Goal: Complete application form: Complete application form

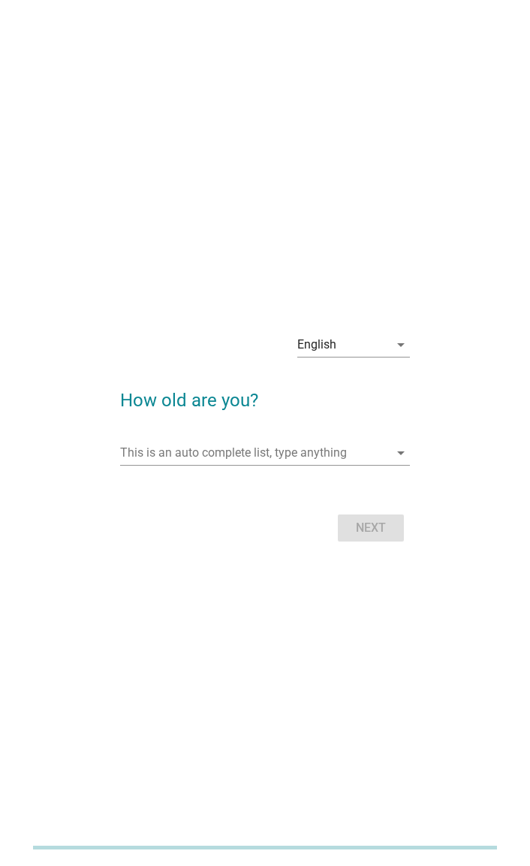
click at [340, 471] on div at bounding box center [264, 475] width 289 height 9
click at [323, 455] on input "This is an auto complete list, type anything" at bounding box center [254, 453] width 268 height 24
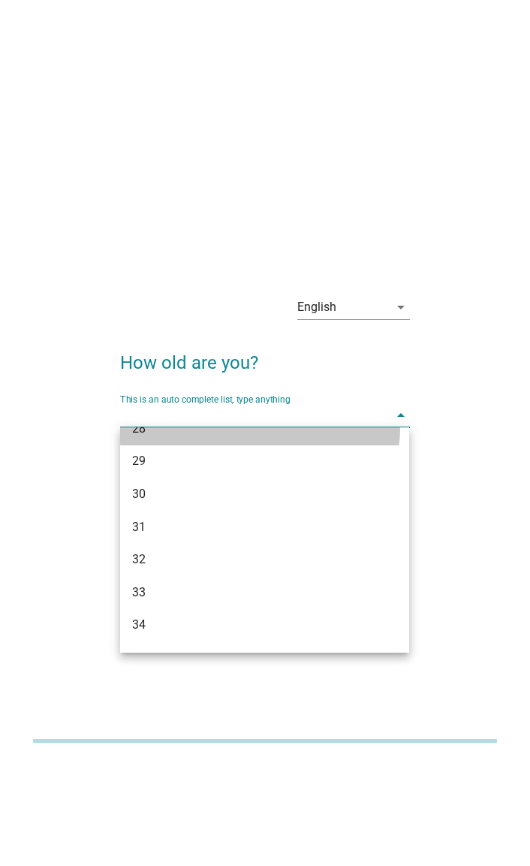
scroll to position [349, 0]
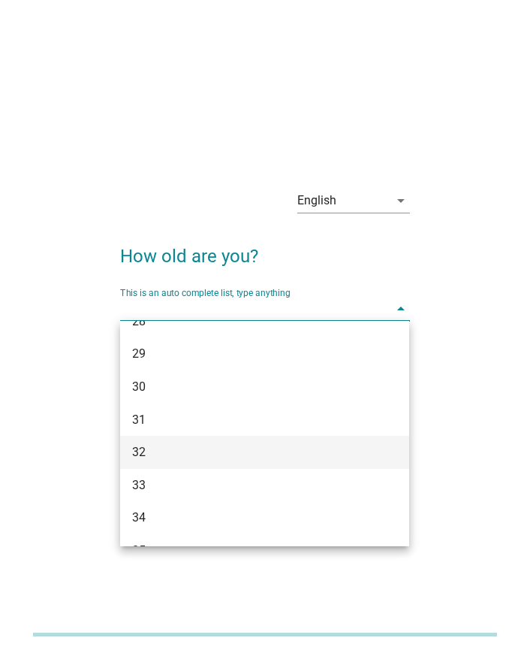
click at [187, 447] on div "32" at bounding box center [253, 452] width 243 height 18
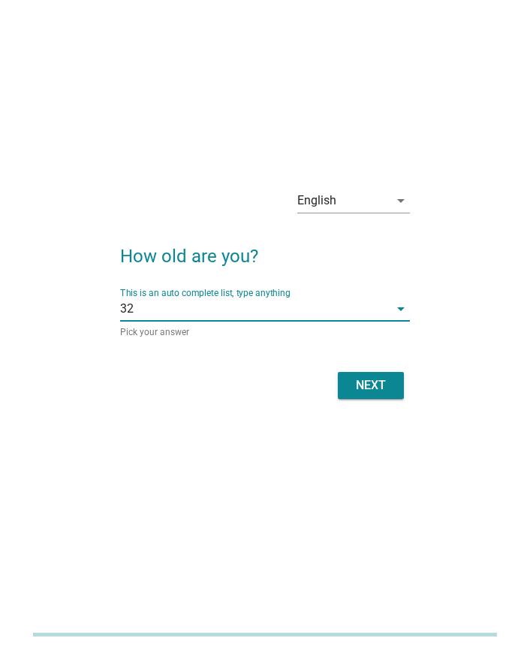
click at [369, 385] on div "Next" at bounding box center [371, 385] width 42 height 18
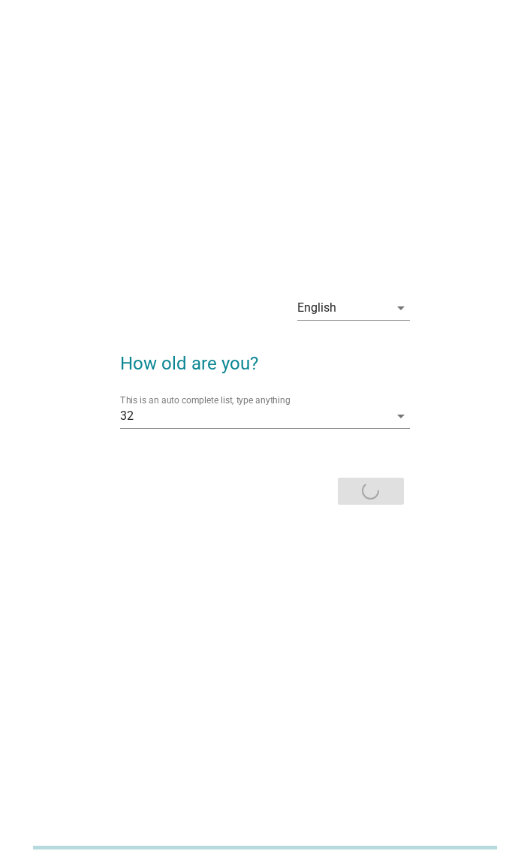
scroll to position [0, 0]
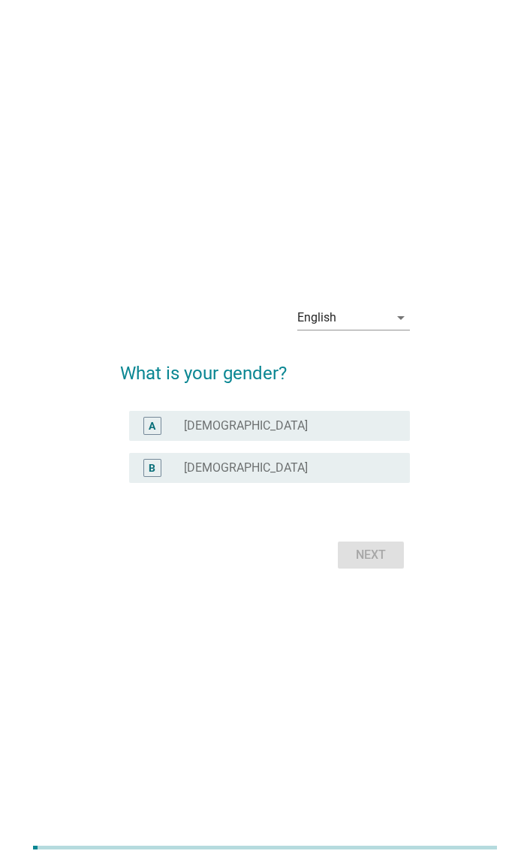
click at [333, 473] on div "radio_button_unchecked [DEMOGRAPHIC_DATA]" at bounding box center [284, 467] width 201 height 15
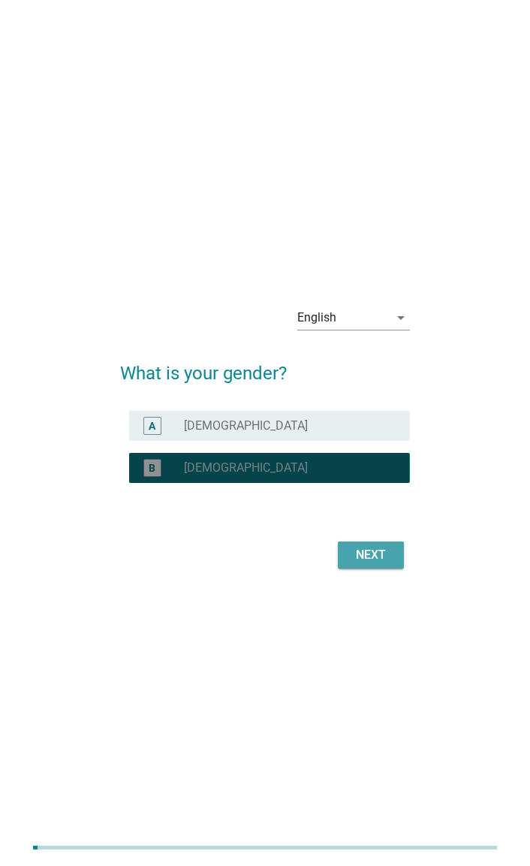
click at [355, 553] on div "Next" at bounding box center [371, 555] width 42 height 18
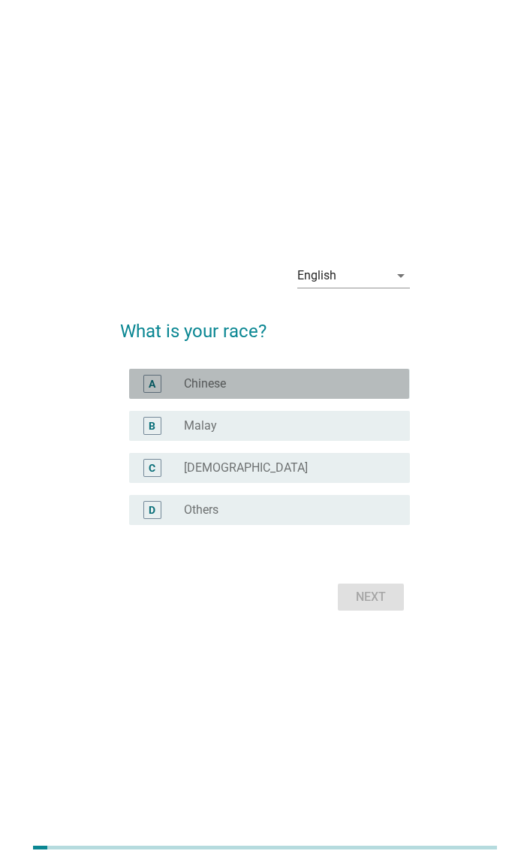
click at [354, 388] on div "radio_button_unchecked Chinese" at bounding box center [284, 383] width 201 height 15
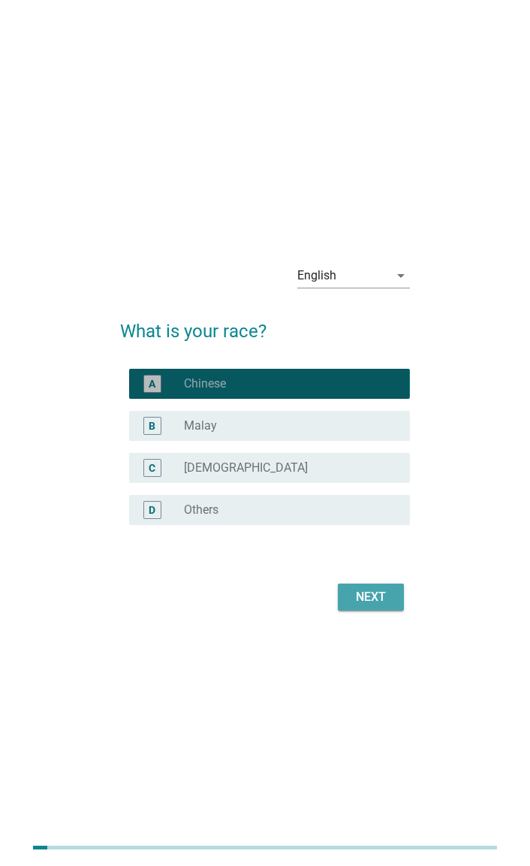
click at [367, 586] on button "Next" at bounding box center [371, 596] width 66 height 27
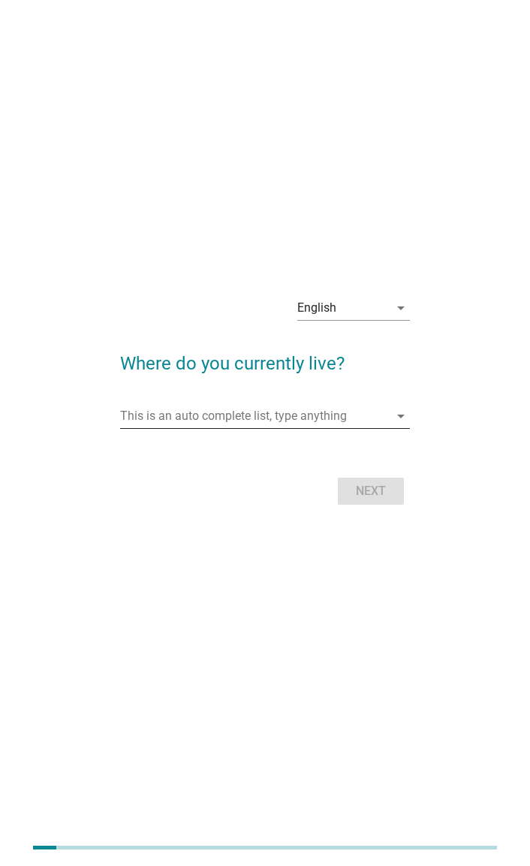
click at [367, 419] on input "This is an auto complete list, type anything" at bounding box center [254, 416] width 268 height 24
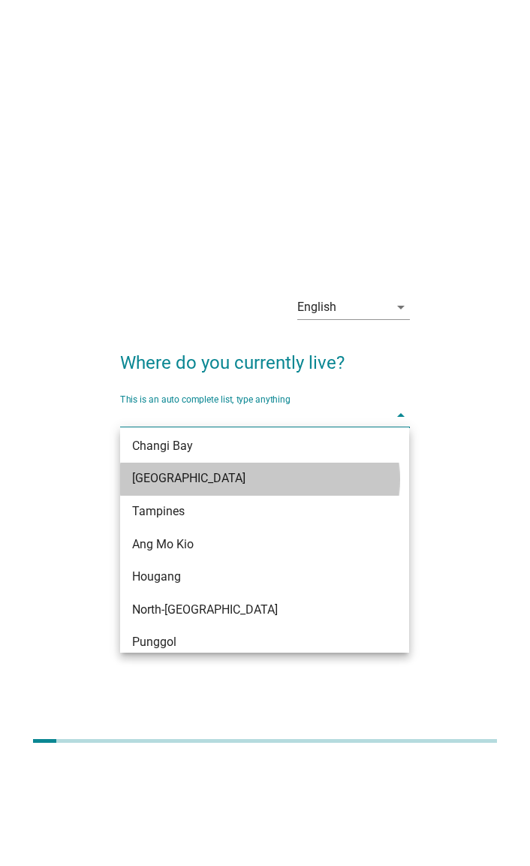
scroll to position [894, 0]
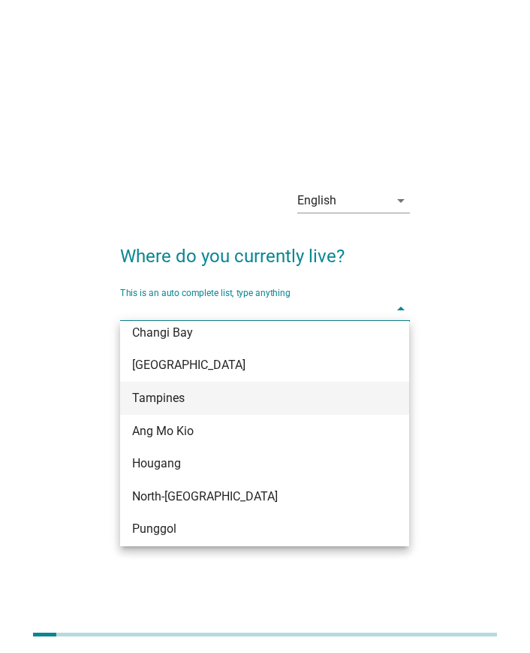
click at [211, 406] on div "Tampines" at bounding box center [253, 398] width 243 height 18
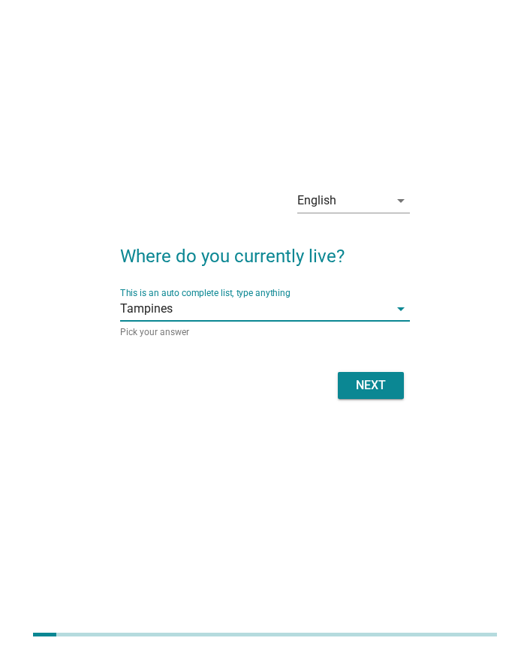
click at [378, 394] on button "Next" at bounding box center [371, 385] width 66 height 27
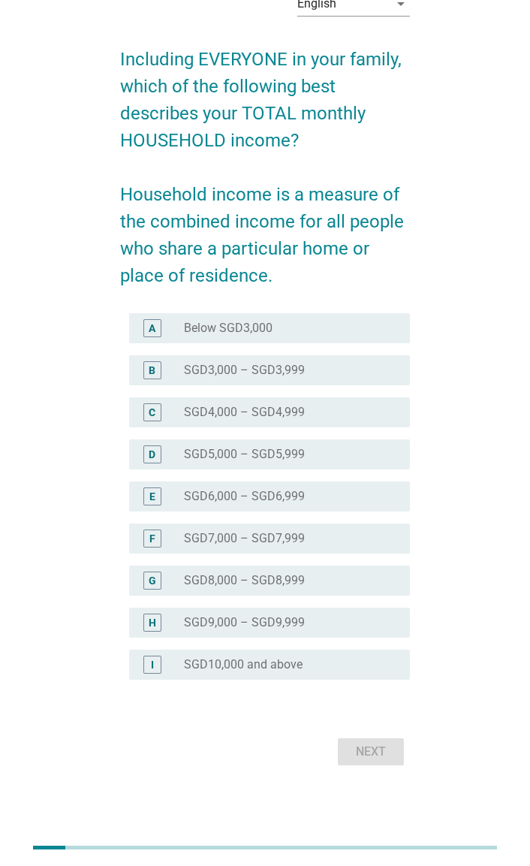
scroll to position [81, 0]
click at [351, 504] on div "radio_button_unchecked SGD6,000 – SGD6,999" at bounding box center [290, 496] width 213 height 18
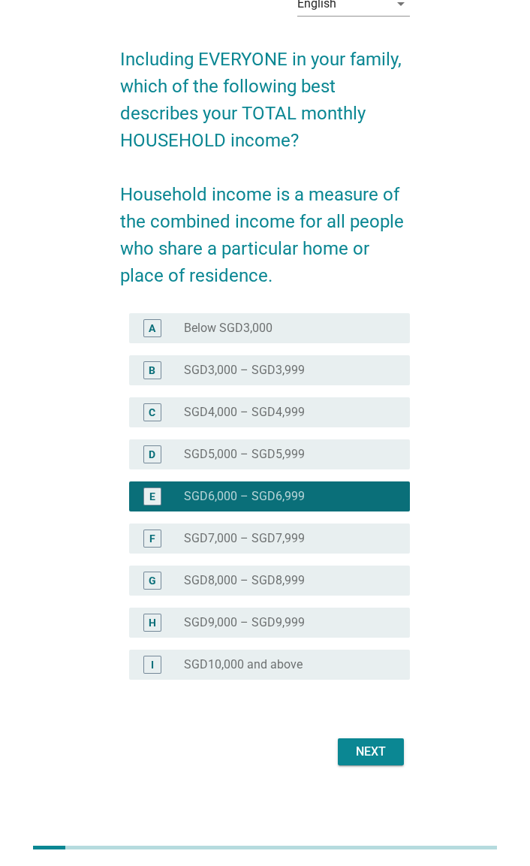
click at [370, 546] on div "radio_button_unchecked SGD7,000 – SGD7,999" at bounding box center [290, 538] width 213 height 18
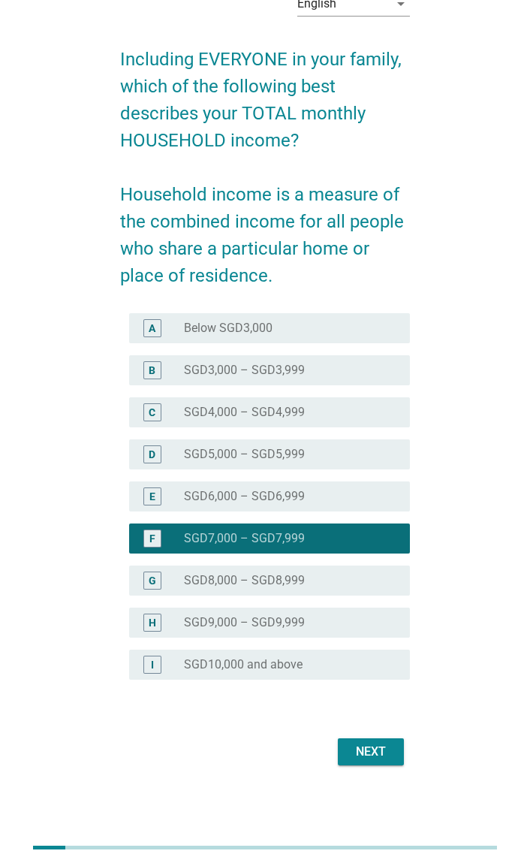
click at [386, 767] on div "Next" at bounding box center [264, 752] width 289 height 36
click at [371, 745] on div "Next" at bounding box center [371, 752] width 42 height 18
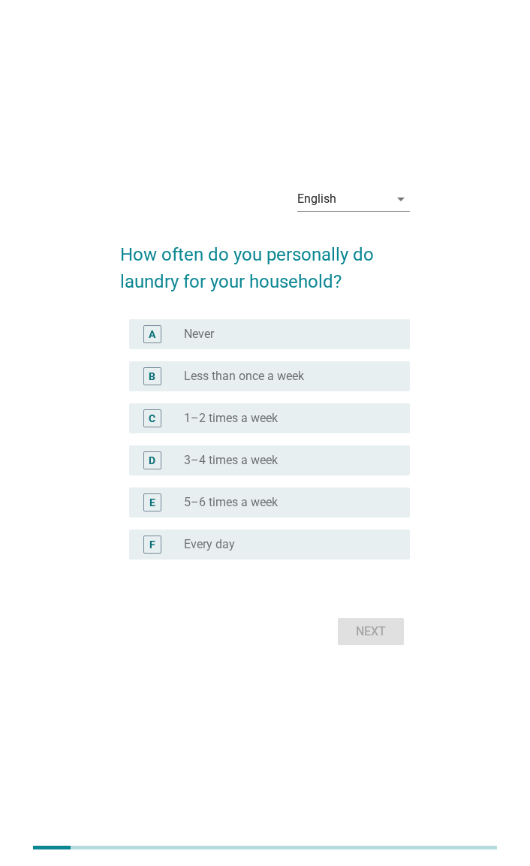
scroll to position [37, 0]
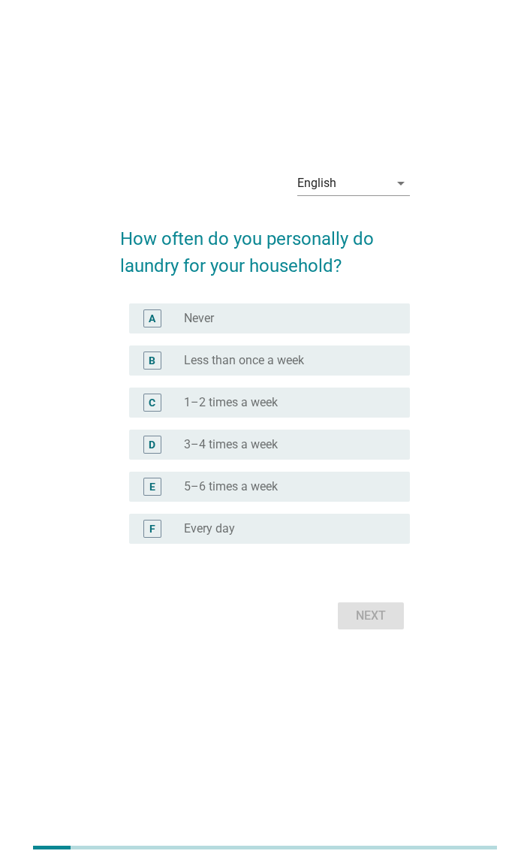
click at [340, 442] on div "radio_button_unchecked 3–4 times a week" at bounding box center [284, 444] width 201 height 15
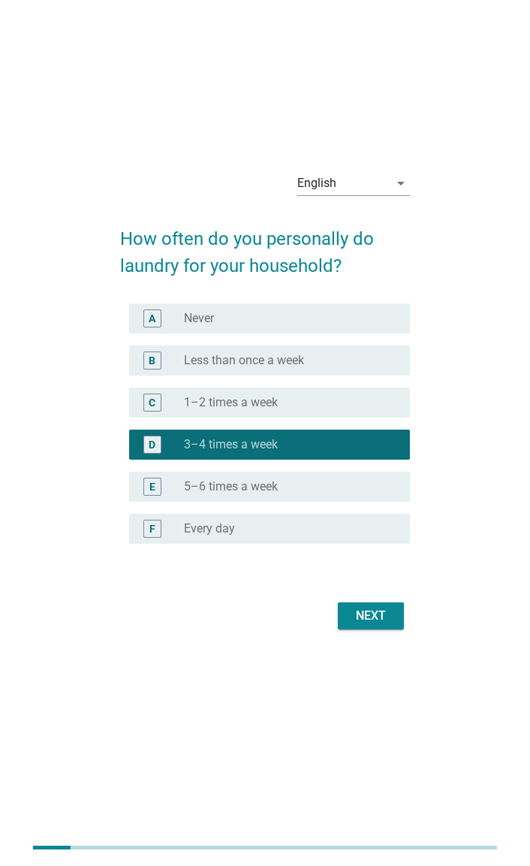
click at [385, 630] on div "Next" at bounding box center [264, 616] width 289 height 36
click at [367, 624] on button "Next" at bounding box center [371, 615] width 66 height 27
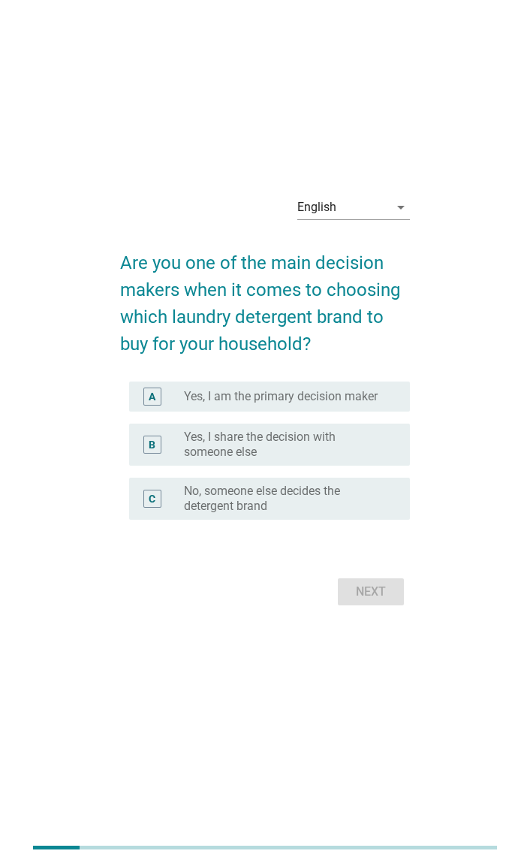
click at [384, 400] on div "radio_button_unchecked Yes, I am the primary decision maker" at bounding box center [284, 396] width 201 height 15
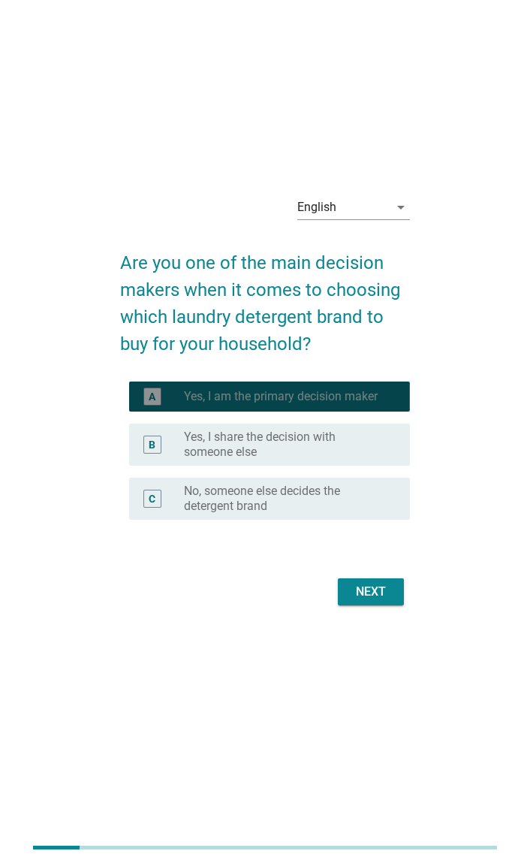
click at [385, 608] on div "Next" at bounding box center [264, 592] width 289 height 36
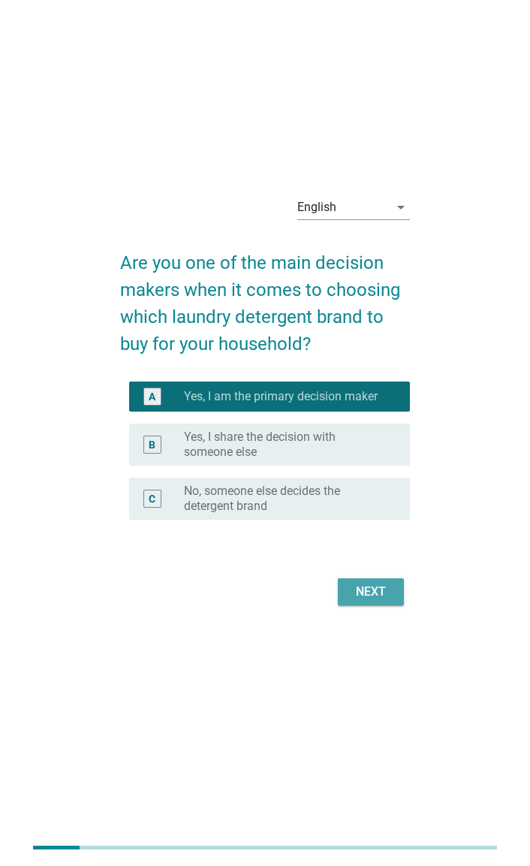
click at [373, 602] on button "Next" at bounding box center [371, 591] width 66 height 27
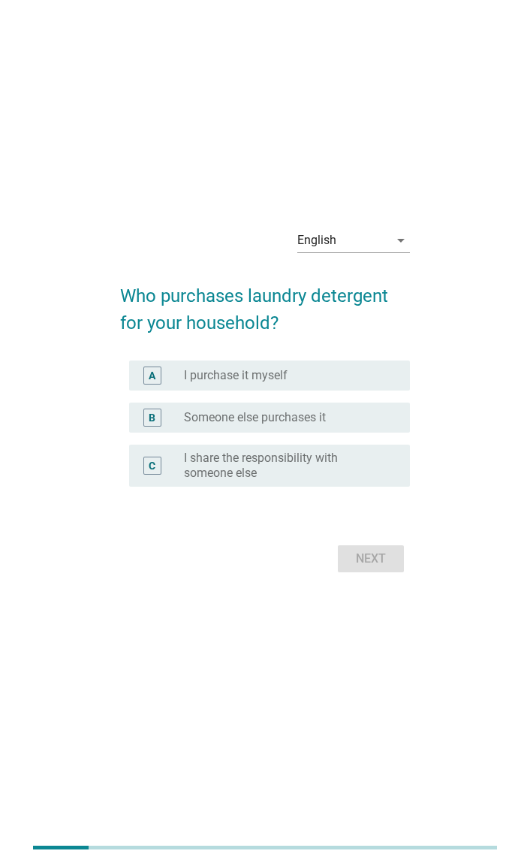
scroll to position [0, 0]
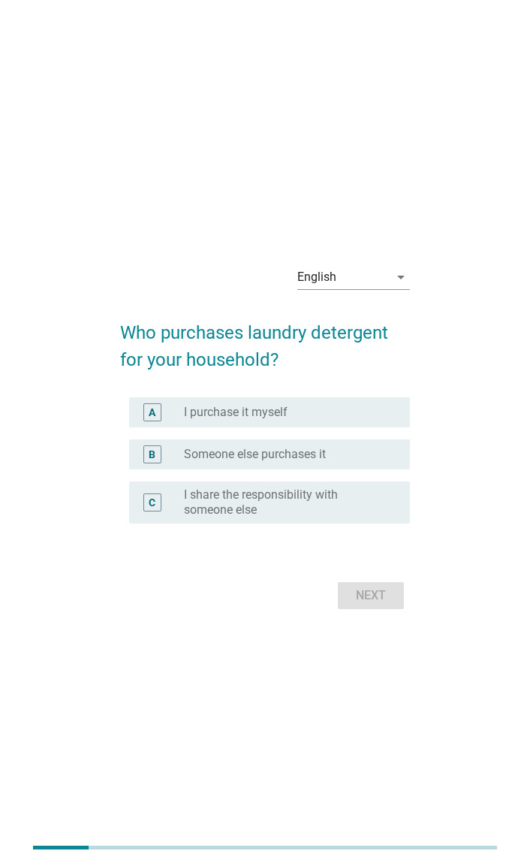
click at [375, 409] on div "radio_button_unchecked I purchase it myself" at bounding box center [284, 412] width 201 height 15
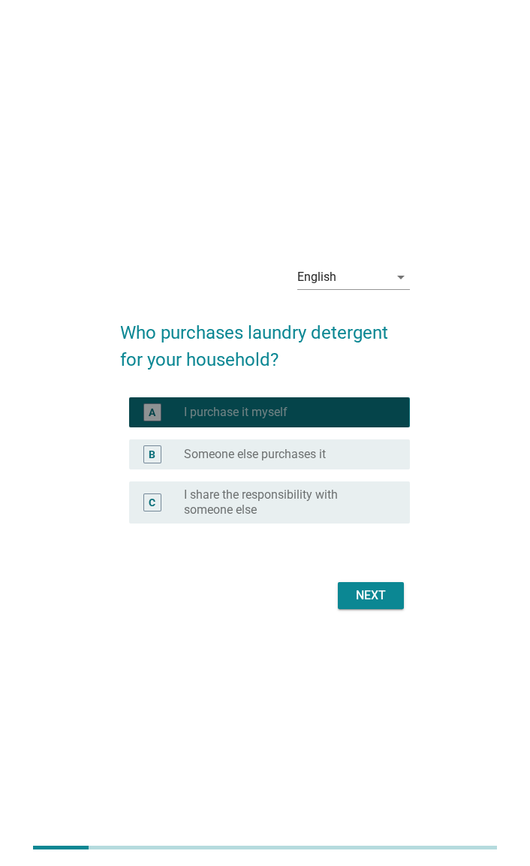
click at [371, 570] on form "Who purchases laundry detergent for your household? A radio_button_checked I pu…" at bounding box center [264, 458] width 289 height 309
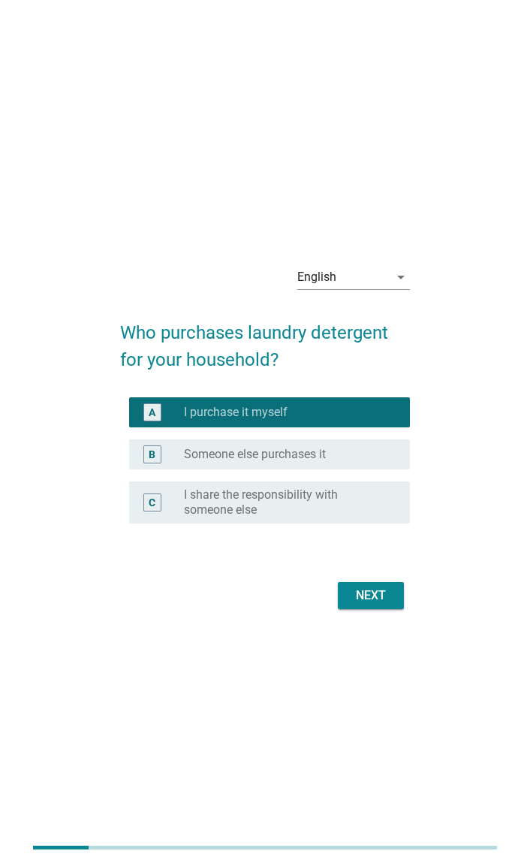
click at [378, 603] on div "Next" at bounding box center [371, 595] width 42 height 18
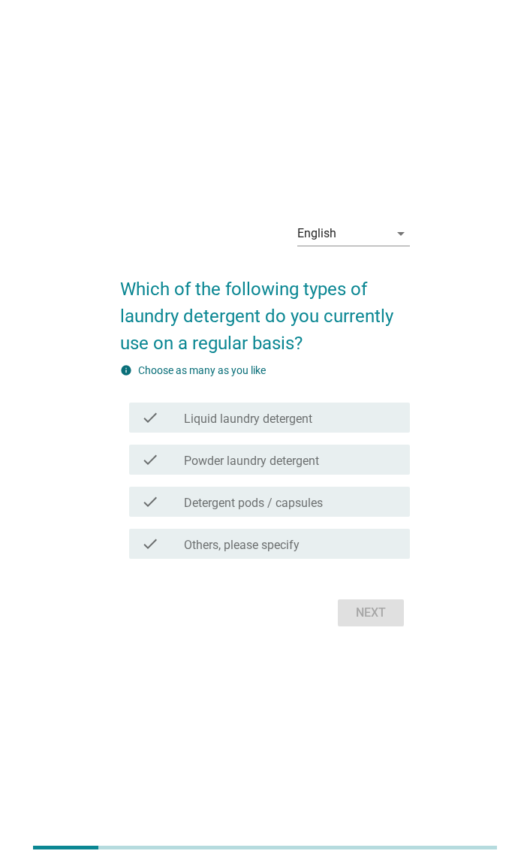
scroll to position [37, 0]
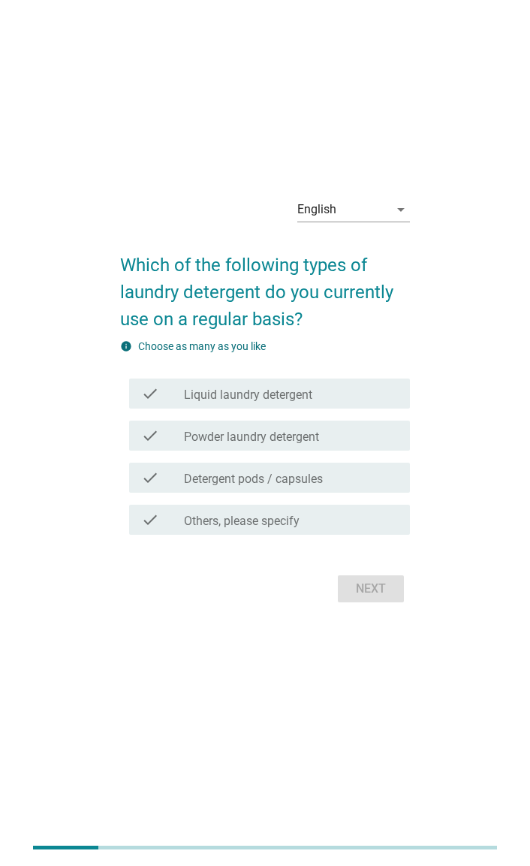
click at [371, 405] on div "check check_box_outline_blank Liquid laundry detergent" at bounding box center [269, 393] width 280 height 30
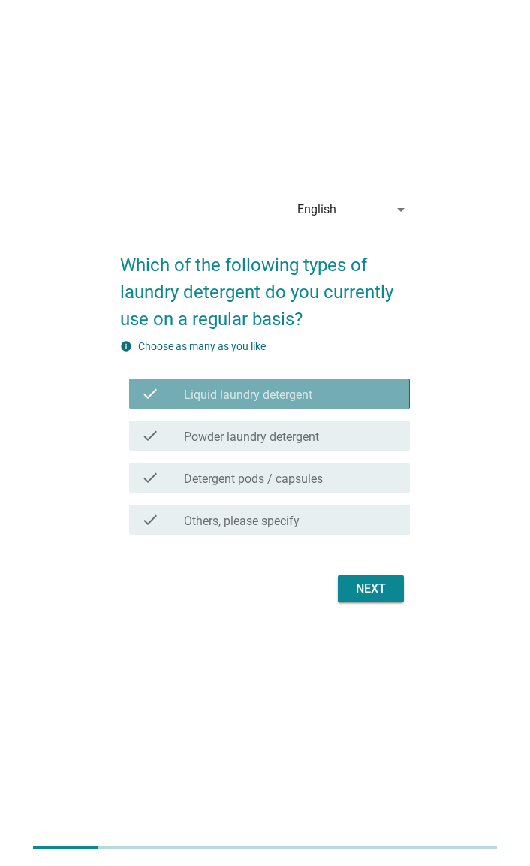
click at [358, 453] on div "check check_box_outline_blank Powder laundry detergent" at bounding box center [264, 436] width 289 height 42
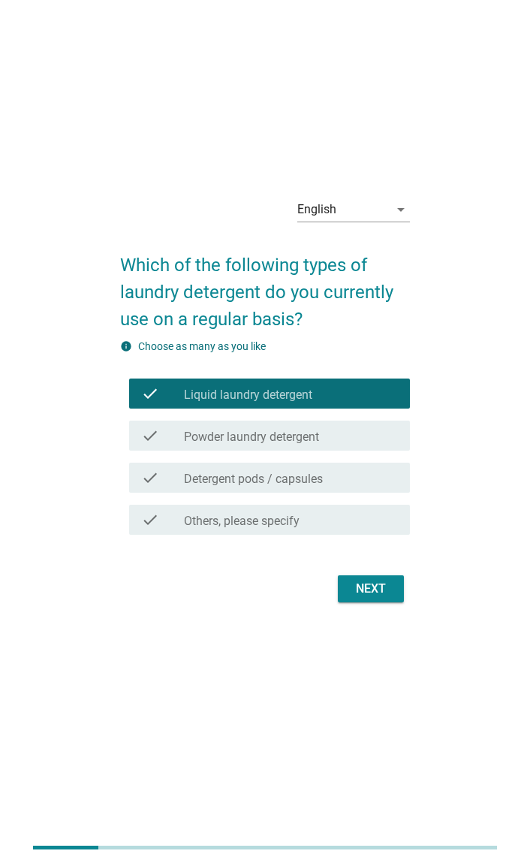
click at [379, 436] on div "check_box_outline_blank Powder laundry detergent" at bounding box center [290, 436] width 213 height 18
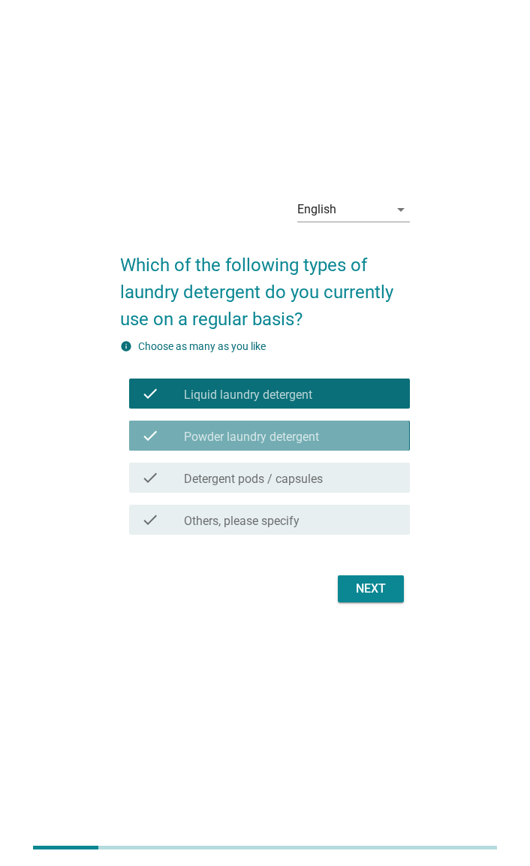
click at [367, 490] on div "check check_box_outline_blank Detergent pods / capsules" at bounding box center [269, 478] width 280 height 30
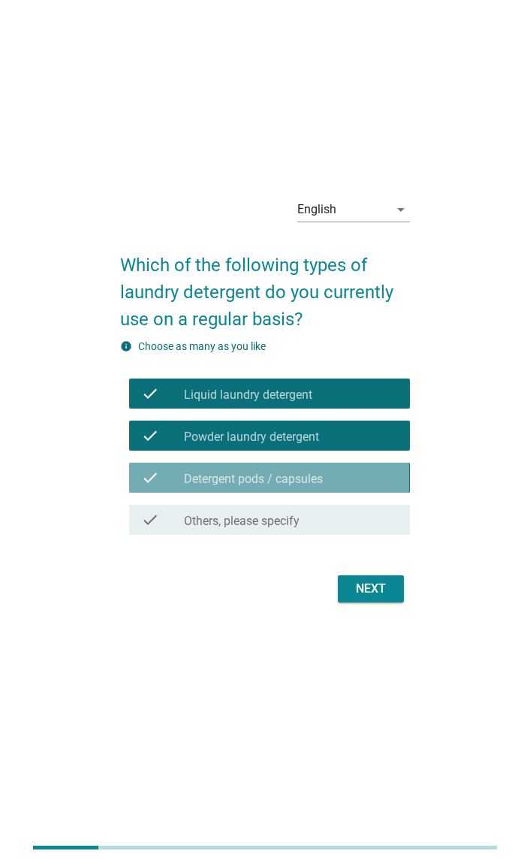
click at [383, 592] on div "Next" at bounding box center [371, 589] width 42 height 18
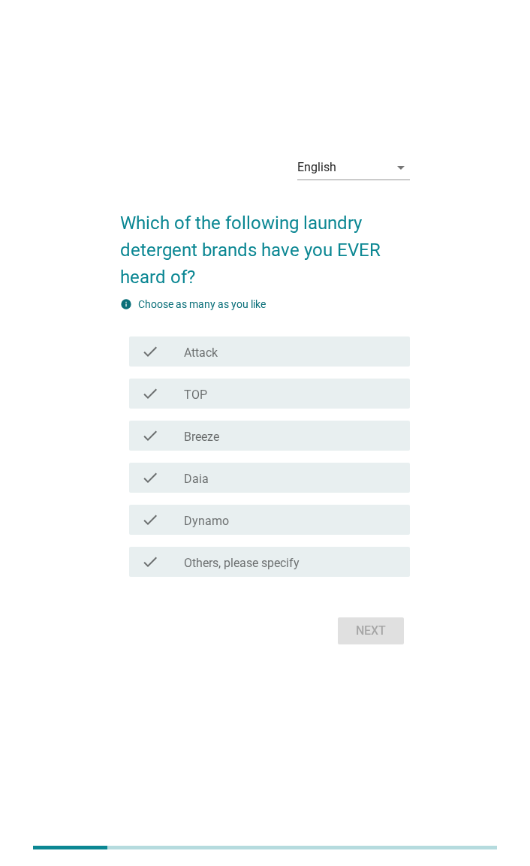
click at [369, 363] on div "check check_box_outline_blank Attack" at bounding box center [269, 351] width 280 height 30
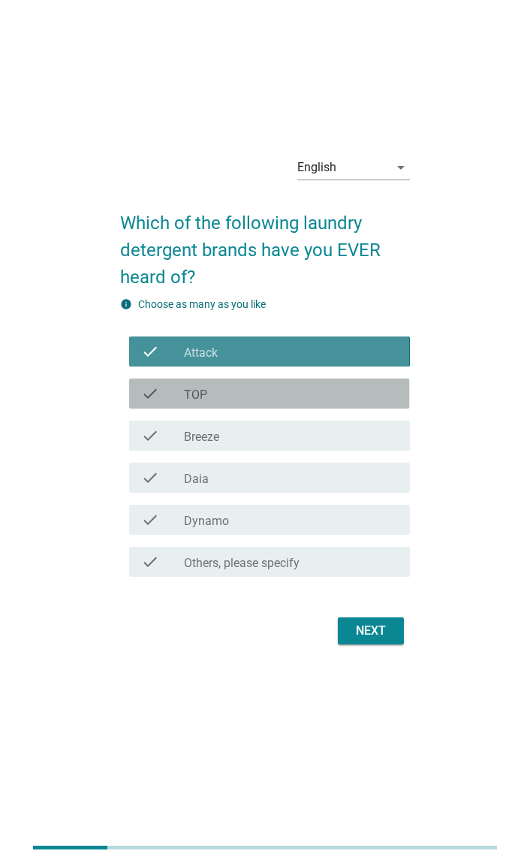
click at [354, 391] on div "check_box_outline_blank TOP" at bounding box center [290, 393] width 213 height 18
click at [334, 438] on div "check_box_outline_blank Breeze" at bounding box center [290, 436] width 213 height 18
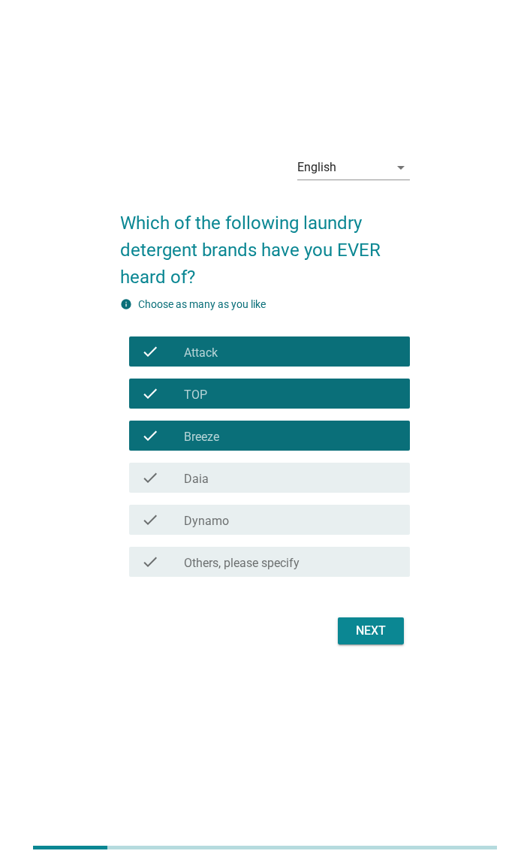
click at [347, 523] on div "check_box_outline_blank Dynamo" at bounding box center [290, 520] width 213 height 18
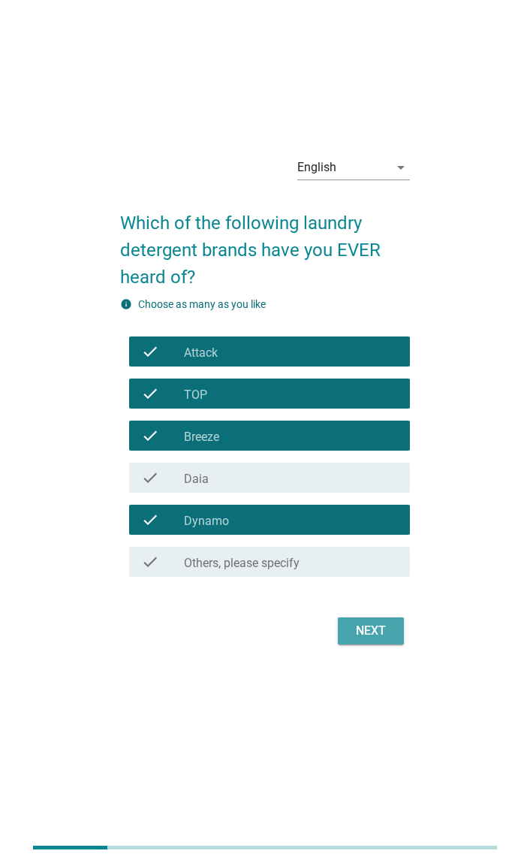
click at [378, 641] on button "Next" at bounding box center [371, 630] width 66 height 27
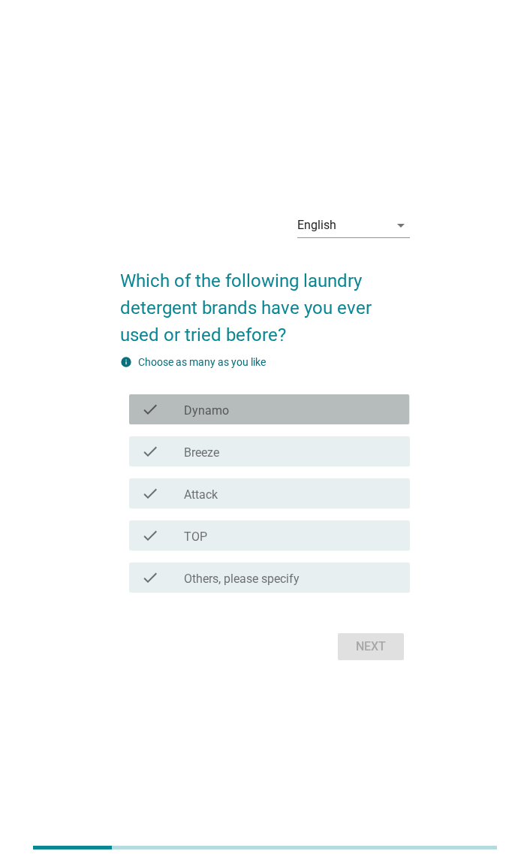
click at [369, 406] on div "check_box_outline_blank Dynamo" at bounding box center [290, 409] width 213 height 18
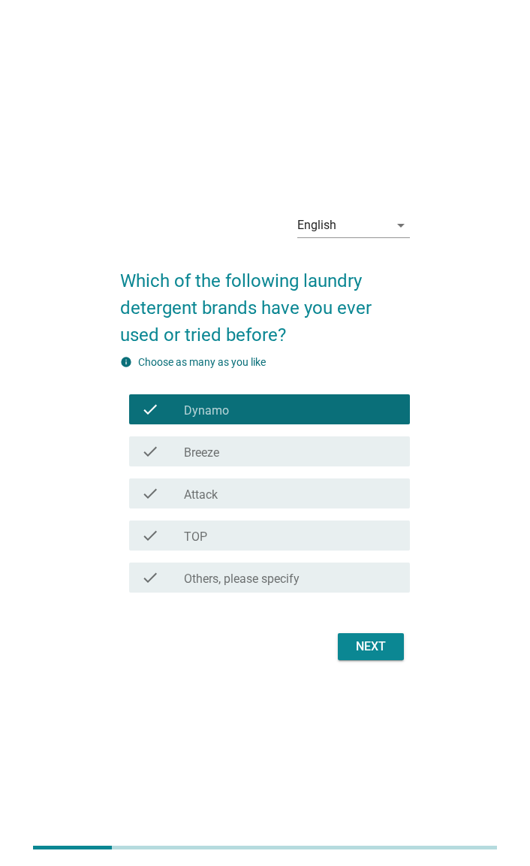
click at [336, 537] on div "check_box_outline_blank TOP" at bounding box center [290, 535] width 213 height 18
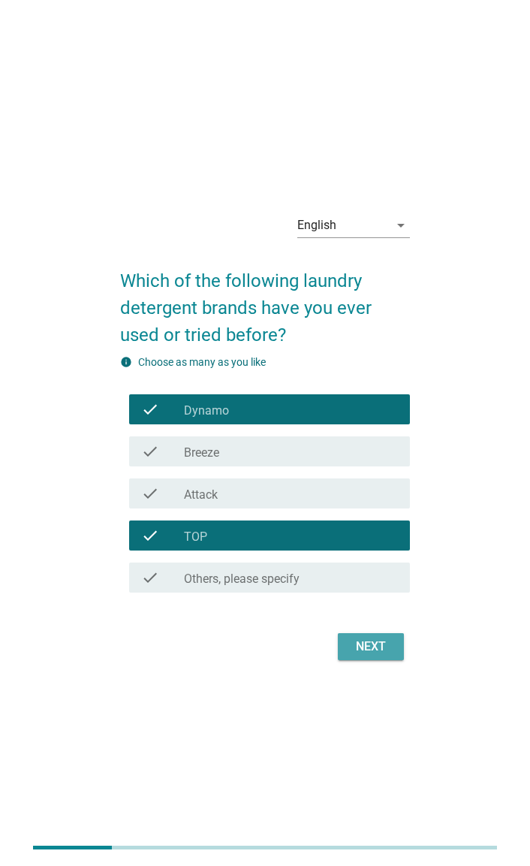
click at [379, 647] on div "Next" at bounding box center [371, 647] width 42 height 18
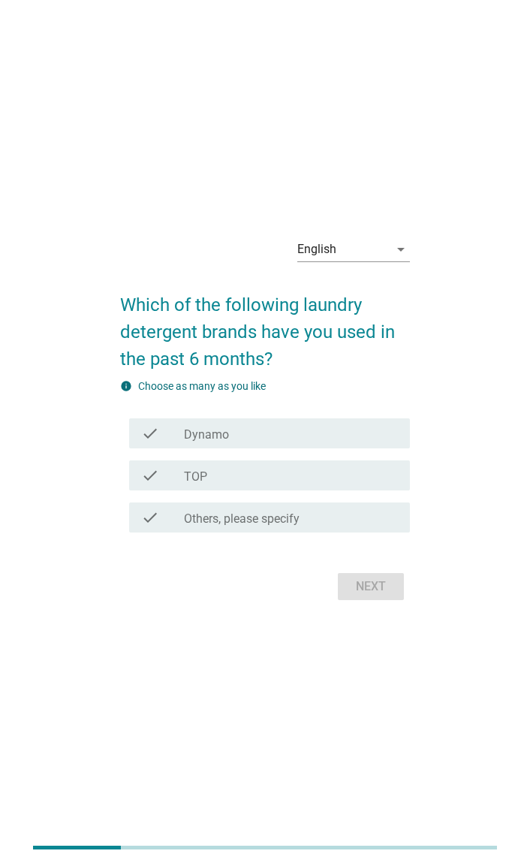
scroll to position [37, 0]
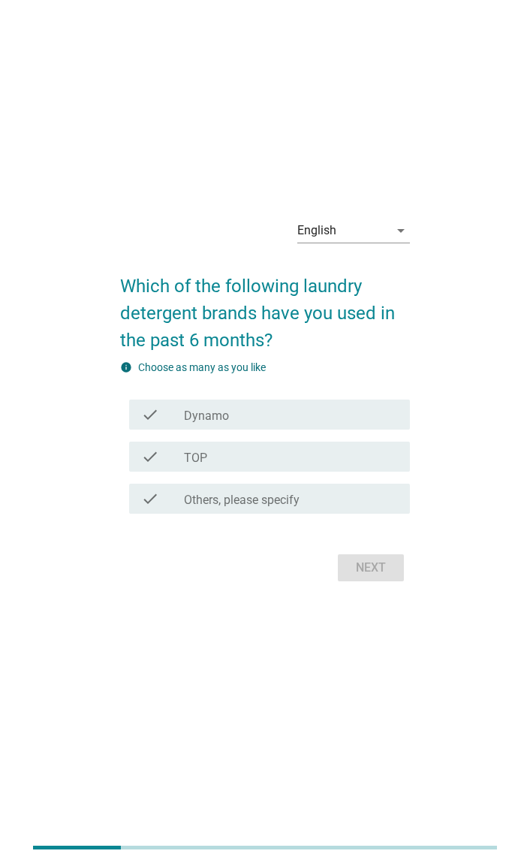
click at [378, 428] on div "check check_box_outline_blank Dynamo" at bounding box center [269, 415] width 280 height 30
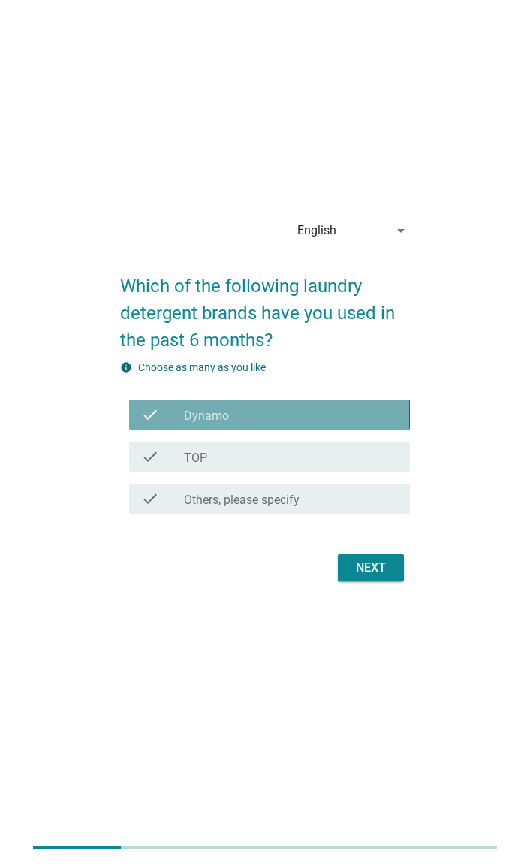
click at [364, 466] on div "check check_box TOP" at bounding box center [269, 457] width 280 height 30
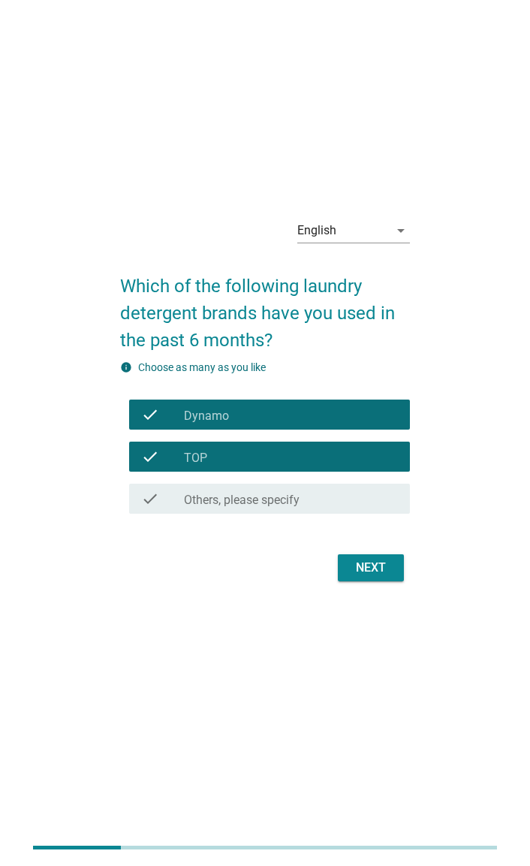
click at [381, 575] on div "Next" at bounding box center [371, 568] width 42 height 18
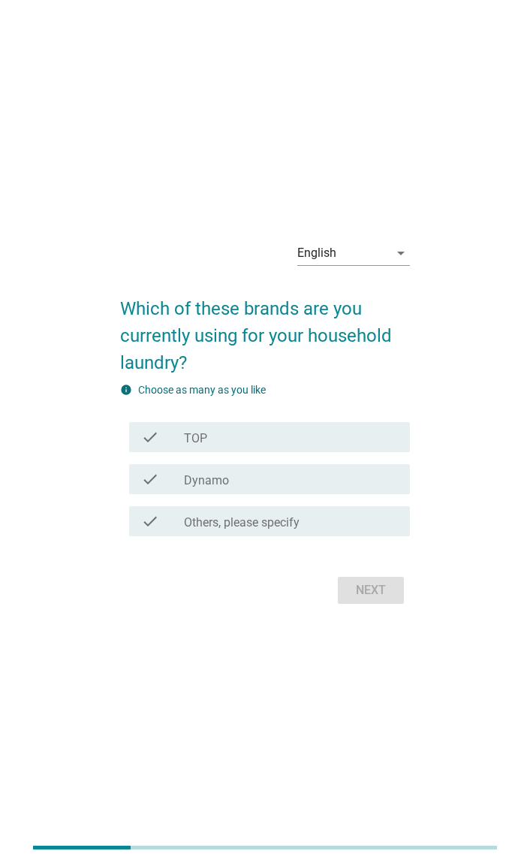
scroll to position [24, 0]
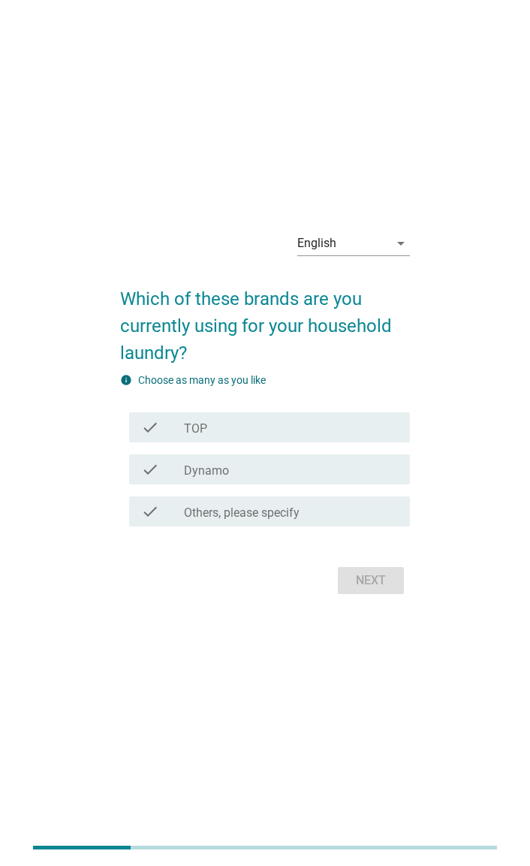
click at [354, 432] on div "check_box TOP" at bounding box center [290, 427] width 213 height 18
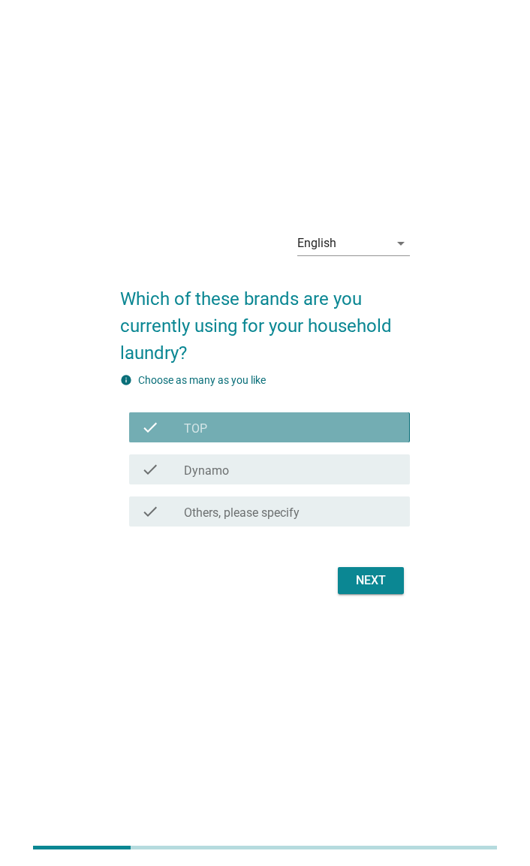
click at [345, 478] on div "check_box Dynamo" at bounding box center [290, 469] width 213 height 18
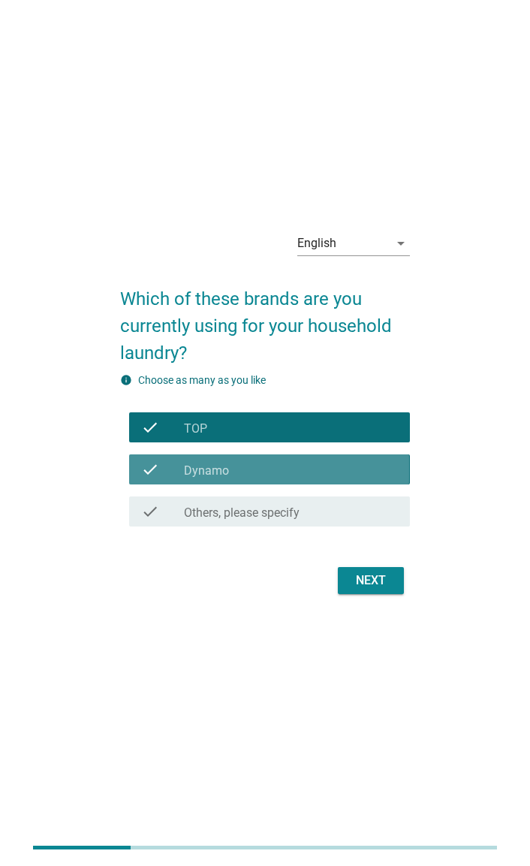
click at [399, 591] on button "Next" at bounding box center [371, 580] width 66 height 27
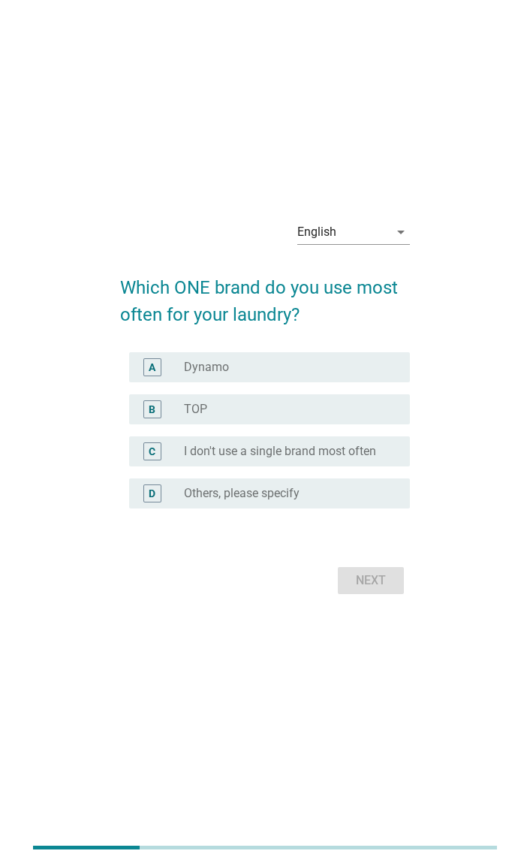
scroll to position [36, 0]
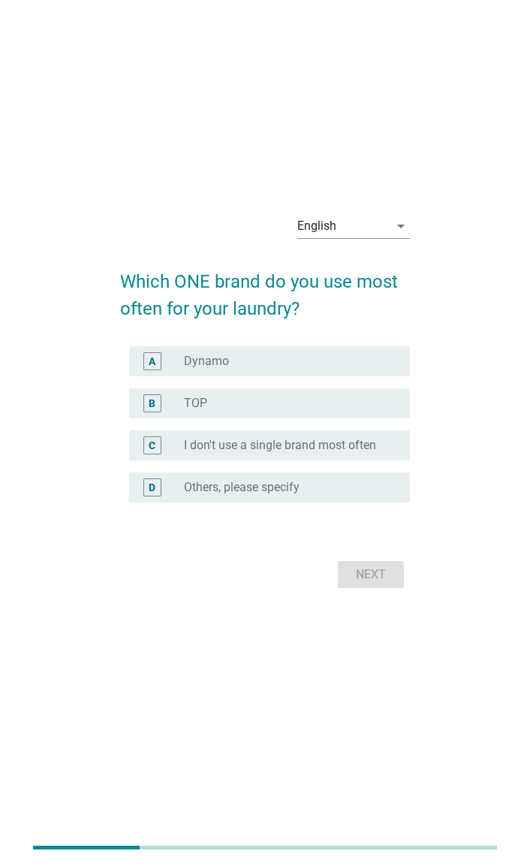
click at [357, 367] on div "radio_button_unchecked Dynamo" at bounding box center [284, 361] width 201 height 15
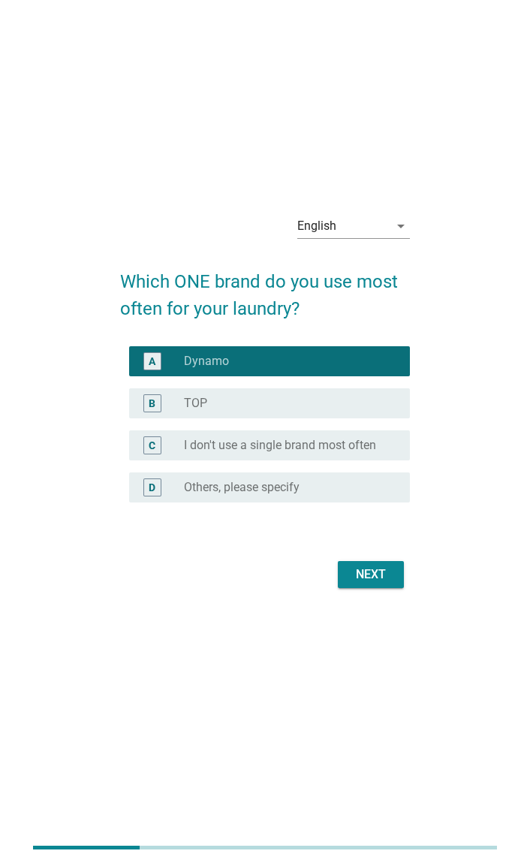
click at [382, 584] on button "Next" at bounding box center [371, 574] width 66 height 27
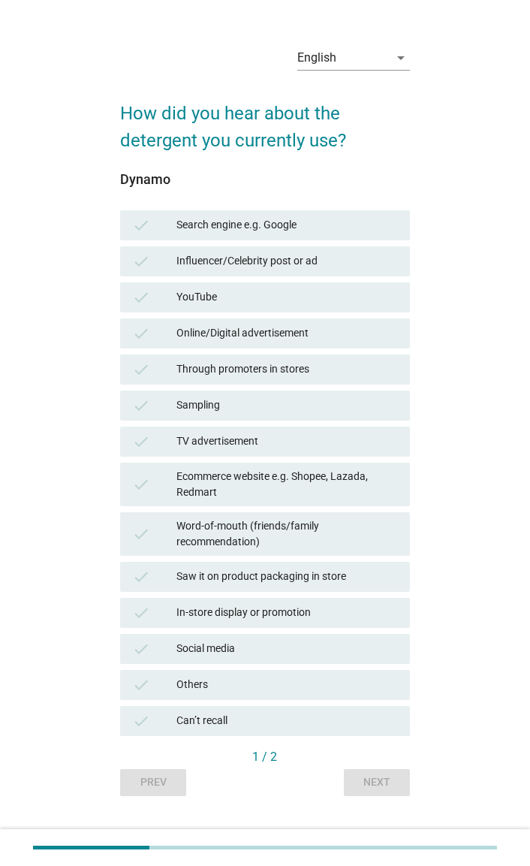
scroll to position [29, 0]
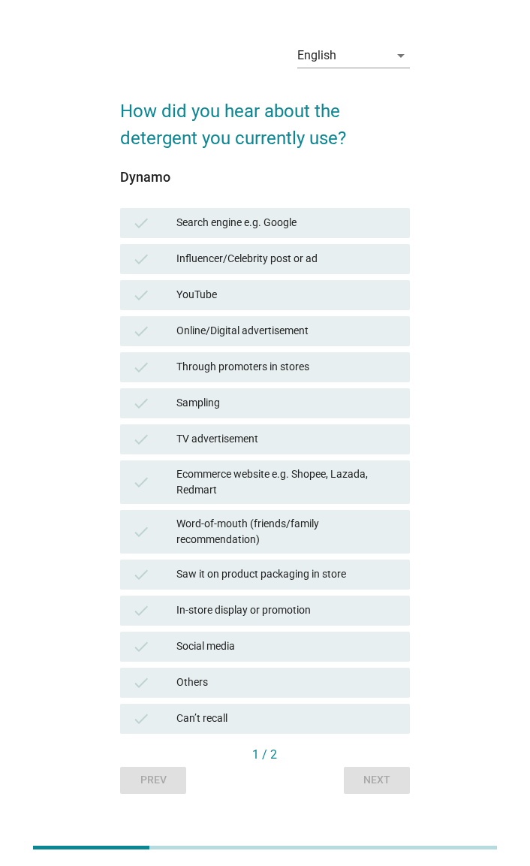
click at [343, 442] on div "TV advertisement" at bounding box center [286, 439] width 221 height 18
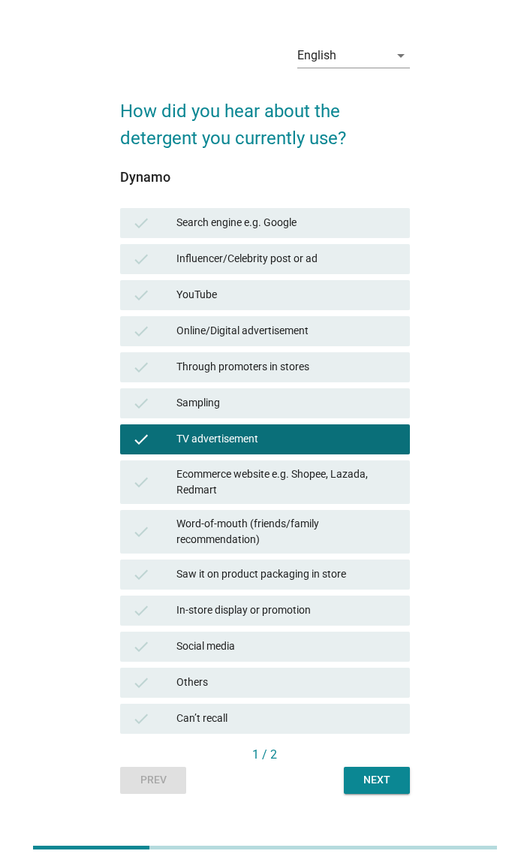
click at [368, 577] on div "Saw it on product packaging in store" at bounding box center [286, 574] width 221 height 18
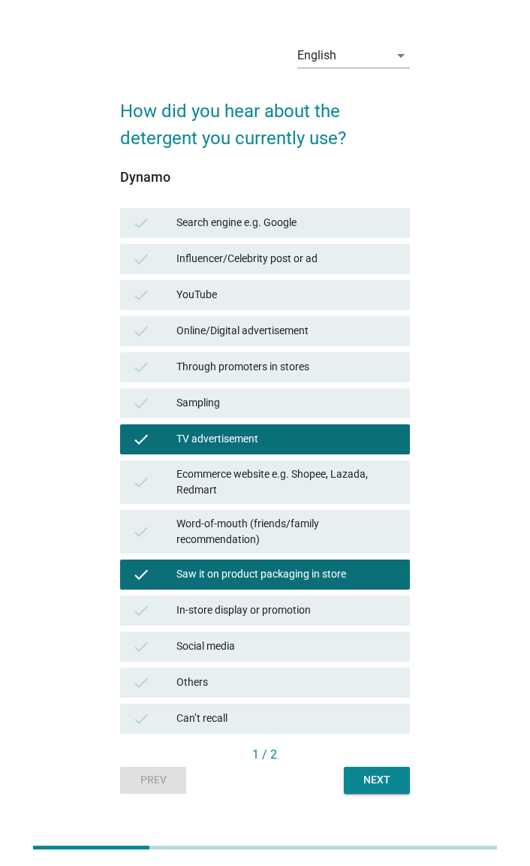
click at [361, 621] on div "check In-store display or promotion" at bounding box center [264, 610] width 289 height 30
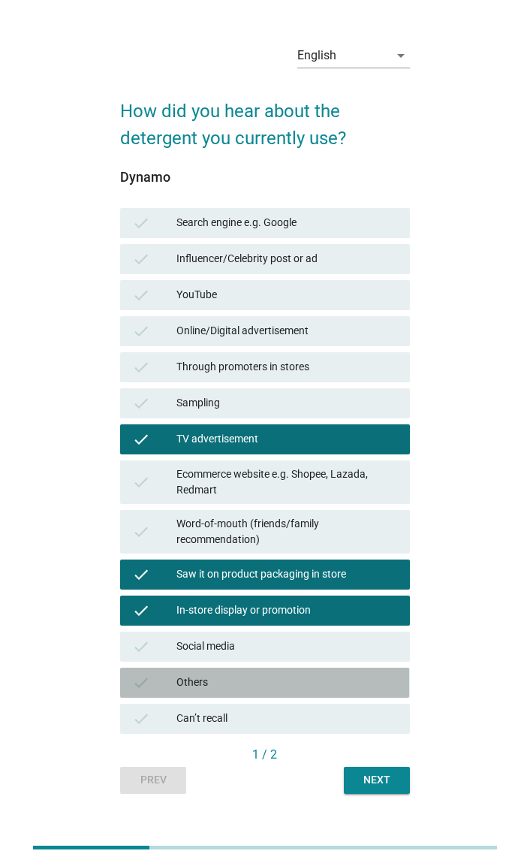
click at [336, 686] on div "Others" at bounding box center [286, 683] width 221 height 18
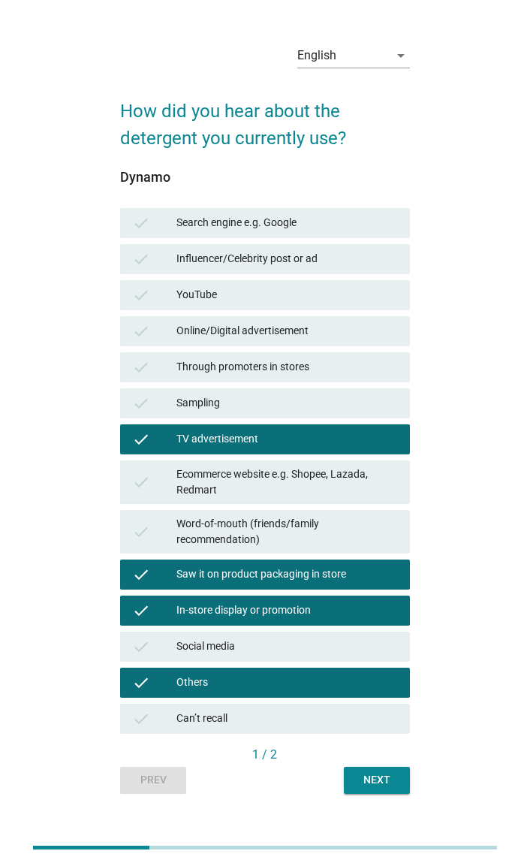
click at [376, 796] on div "English arrow_drop_down How did you hear about the detergent you currently use?…" at bounding box center [264, 413] width 313 height 786
click at [339, 521] on div "Word-of-mouth (friends/family recommendation)" at bounding box center [286, 532] width 221 height 32
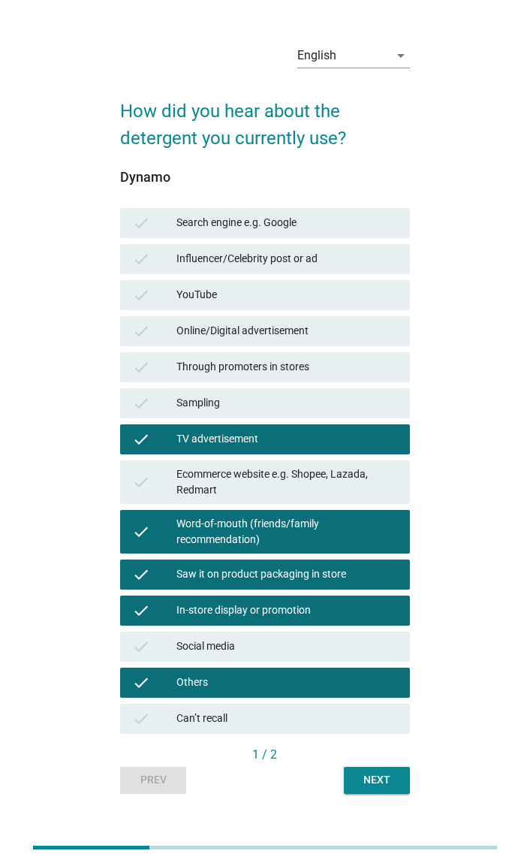
click at [382, 785] on div "Next" at bounding box center [377, 780] width 42 height 16
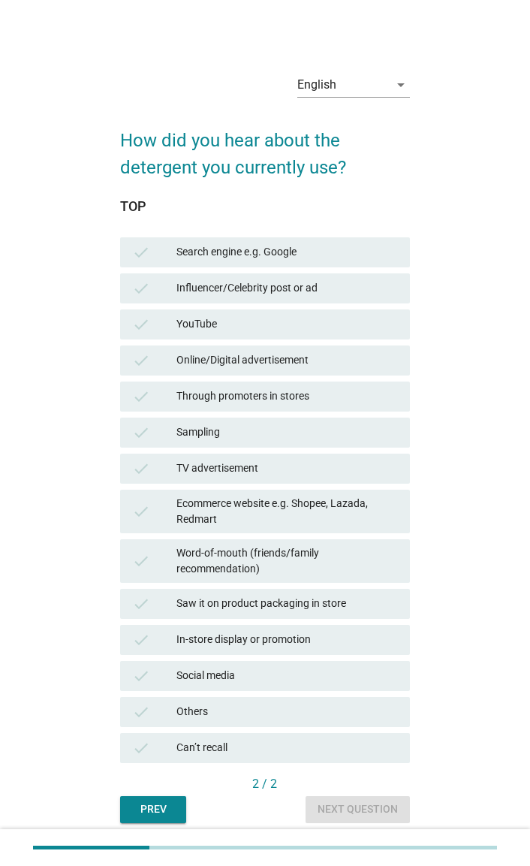
click at [324, 474] on div "TV advertisement" at bounding box center [286, 469] width 221 height 18
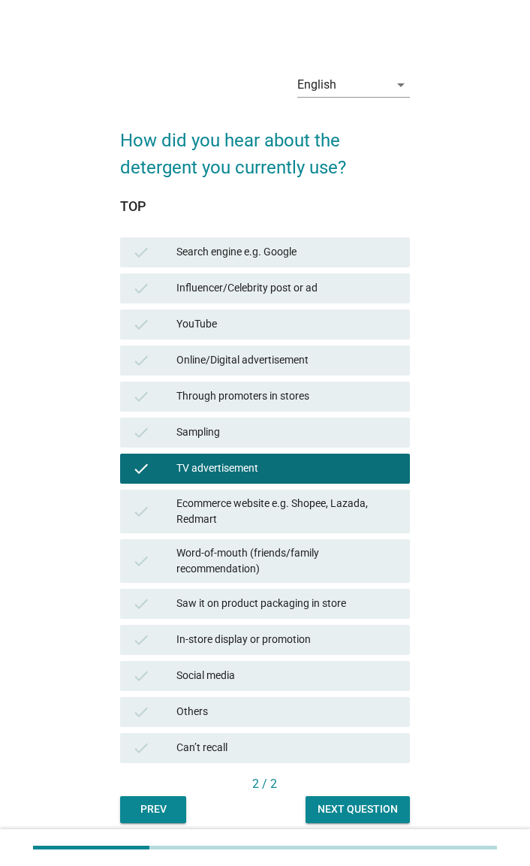
click at [364, 520] on div "Ecommerce website e.g. Shopee, Lazada, Redmart" at bounding box center [286, 512] width 221 height 32
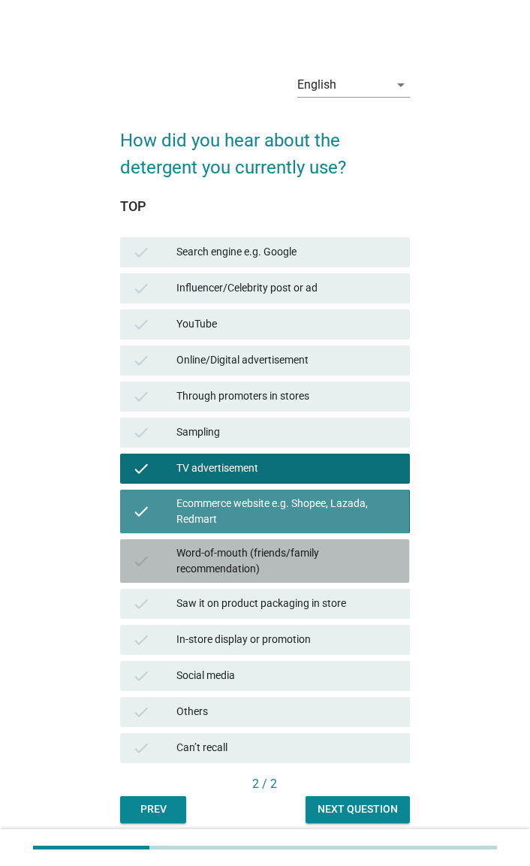
click at [346, 562] on div "Word-of-mouth (friends/family recommendation)" at bounding box center [286, 561] width 221 height 32
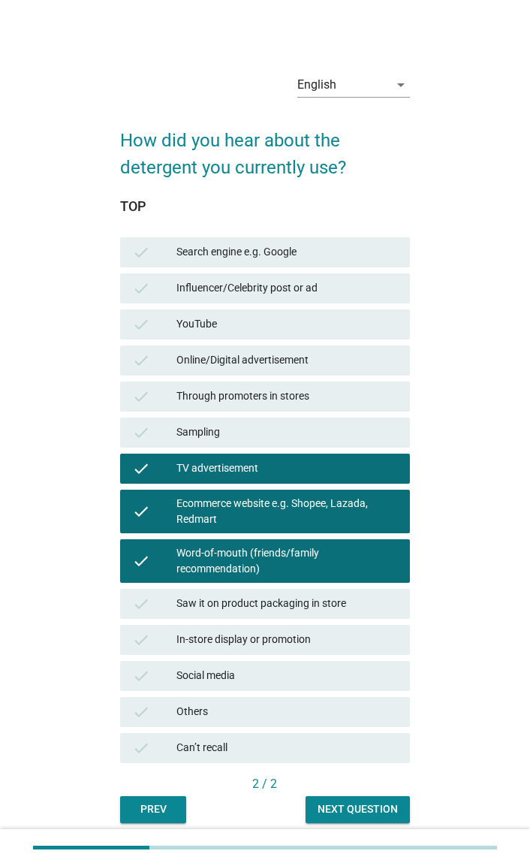
click at [343, 366] on div "Online/Digital advertisement" at bounding box center [286, 360] width 221 height 18
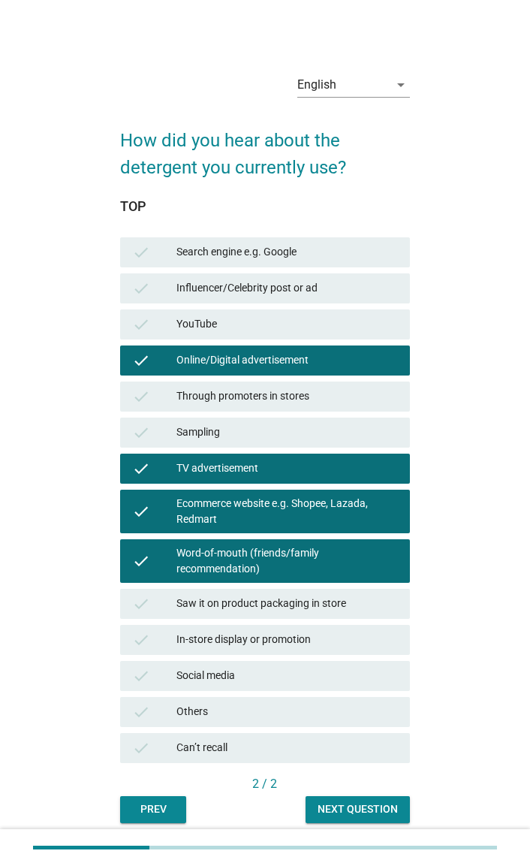
click at [367, 406] on div "check Through promoters in stores" at bounding box center [264, 396] width 289 height 30
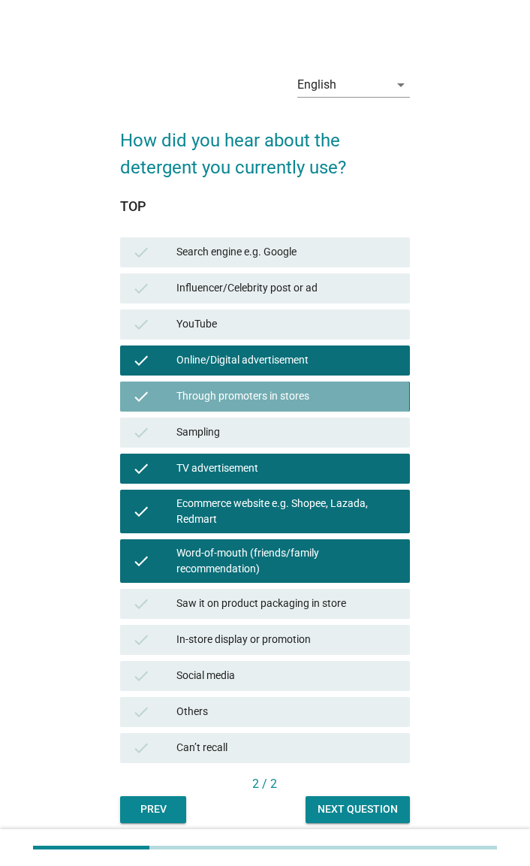
click at [385, 365] on div "Online/Digital advertisement" at bounding box center [286, 360] width 221 height 18
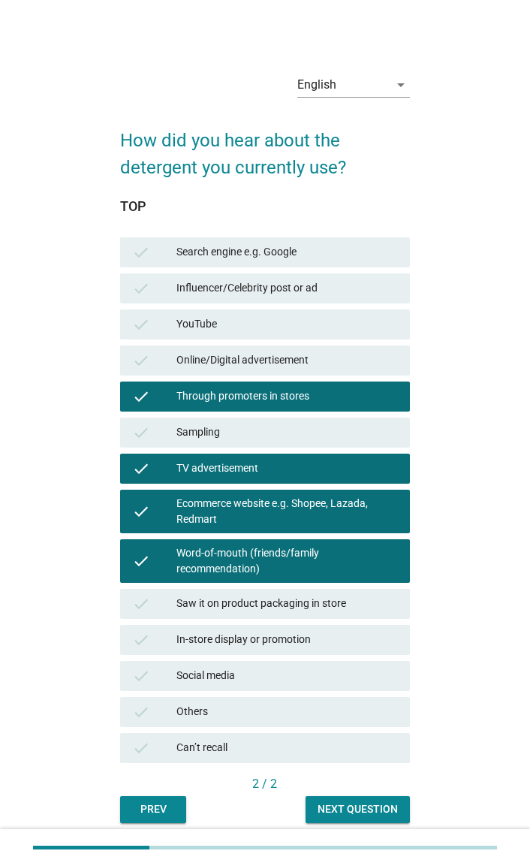
click at [372, 816] on div "Next question" at bounding box center [358, 809] width 80 height 16
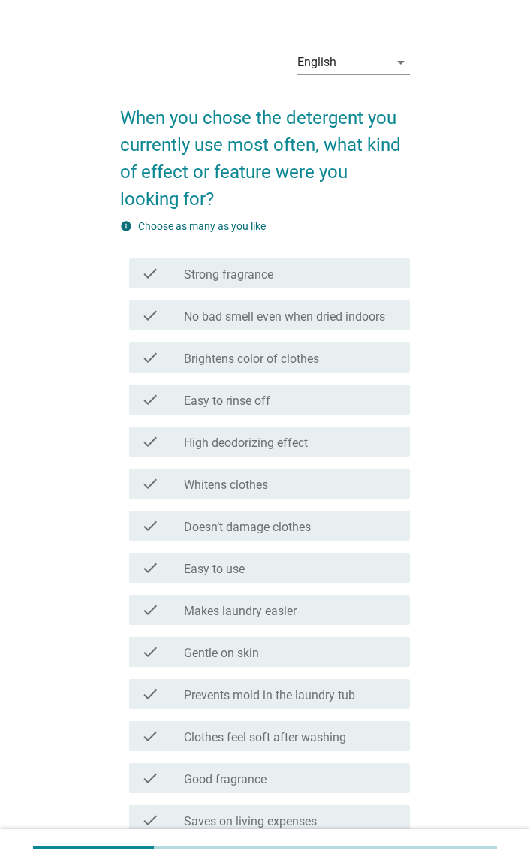
scroll to position [25, 0]
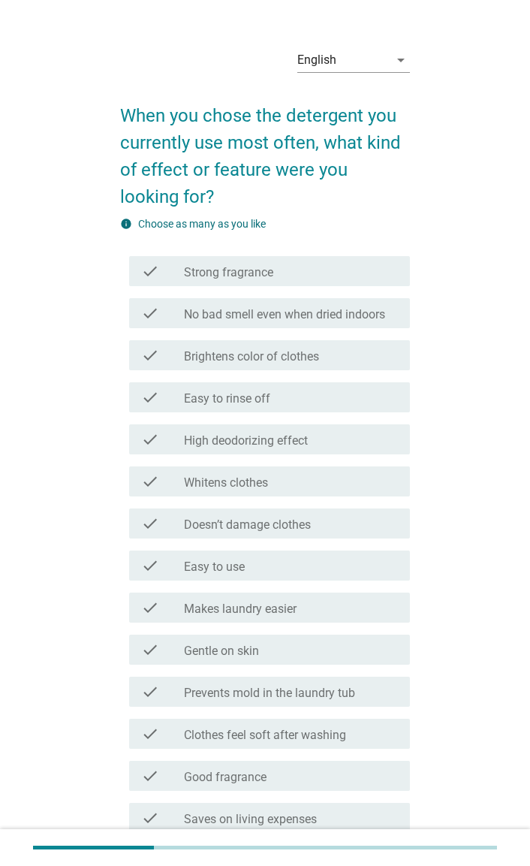
click at [371, 409] on div "check check_box_outline_blank Easy to rinse off" at bounding box center [269, 397] width 280 height 30
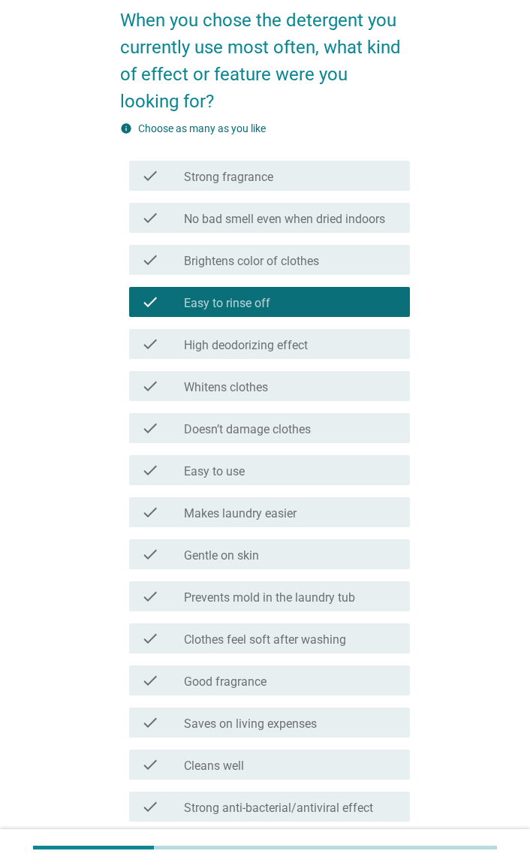
scroll to position [122, 0]
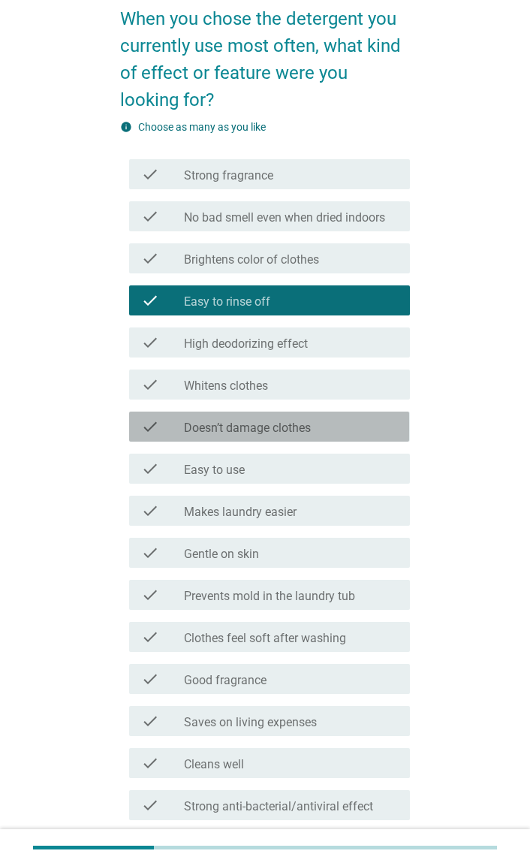
click at [376, 439] on div "check check_box_outline_blank Doesn’t damage clothes" at bounding box center [269, 427] width 280 height 30
click at [369, 460] on div "check_box_outline_blank Easy to use" at bounding box center [290, 469] width 213 height 18
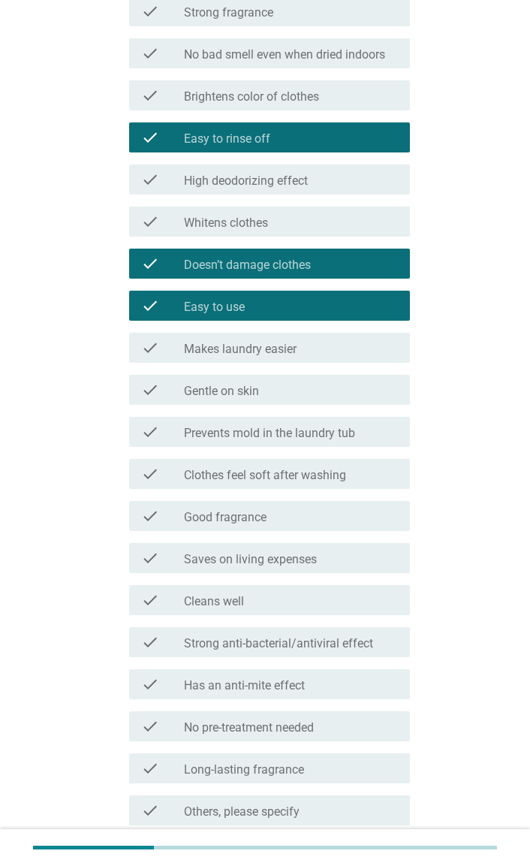
click at [397, 378] on div "check check_box_outline_blank Gentle on skin" at bounding box center [269, 390] width 280 height 30
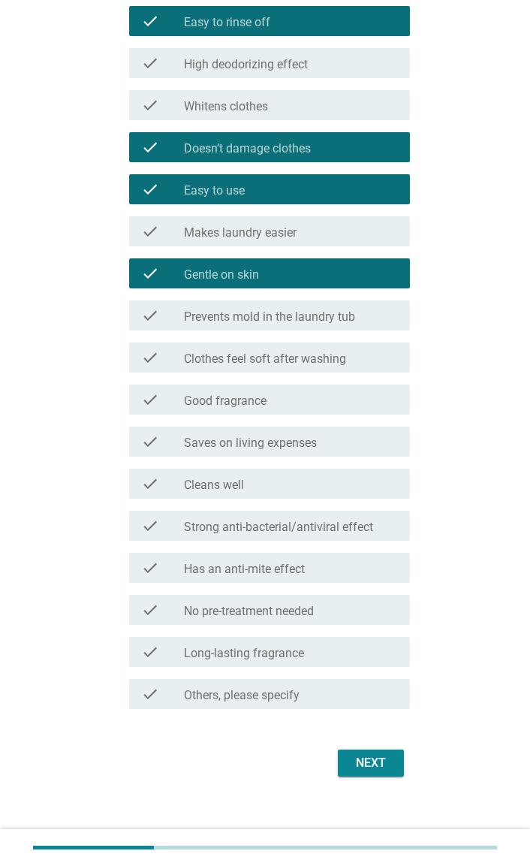
scroll to position [413, 0]
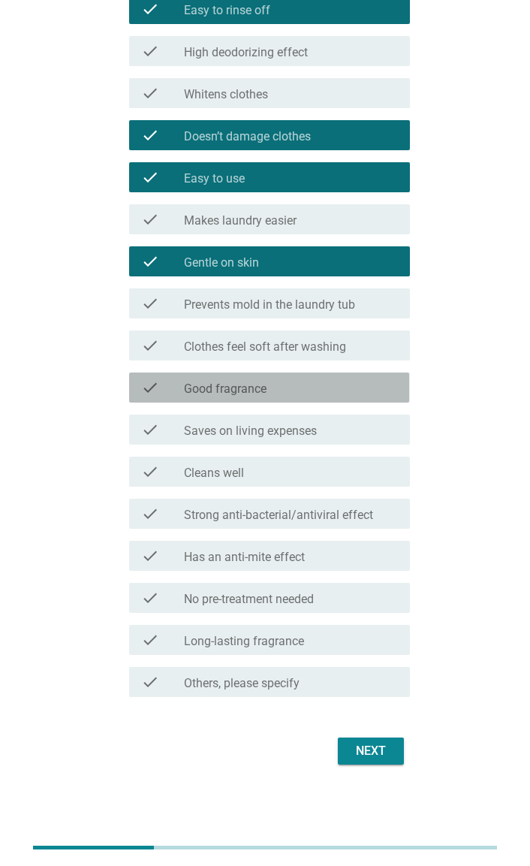
click at [380, 379] on div "check_box_outline_blank Good fragrance" at bounding box center [290, 387] width 213 height 18
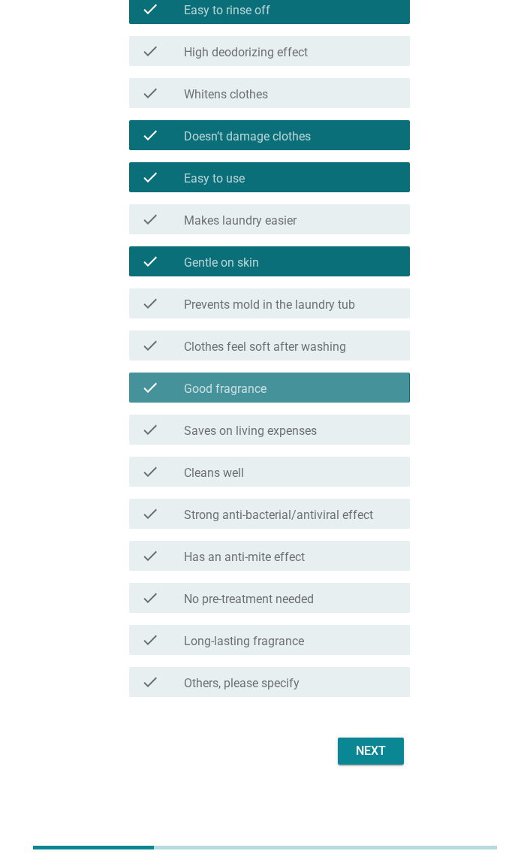
click at [373, 430] on div "check_box_outline_blank Saves on living expenses" at bounding box center [290, 430] width 213 height 18
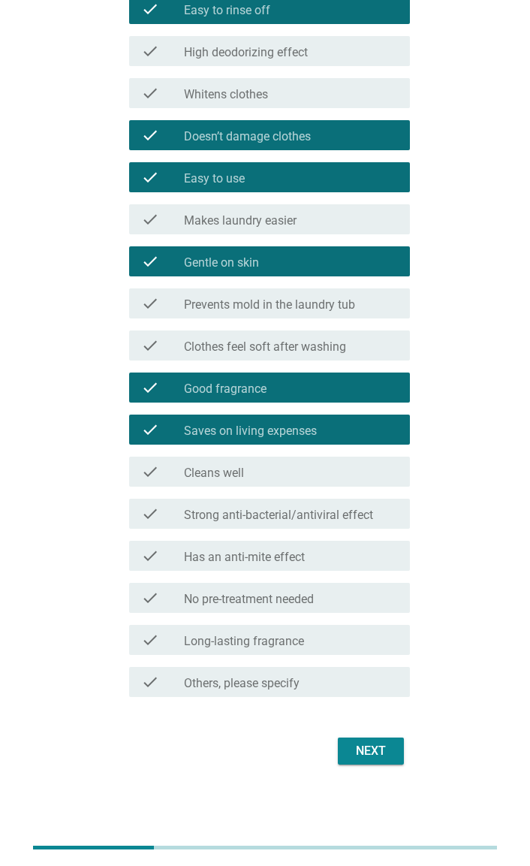
click at [388, 436] on div "check_box_outline_blank Saves on living expenses" at bounding box center [290, 430] width 213 height 18
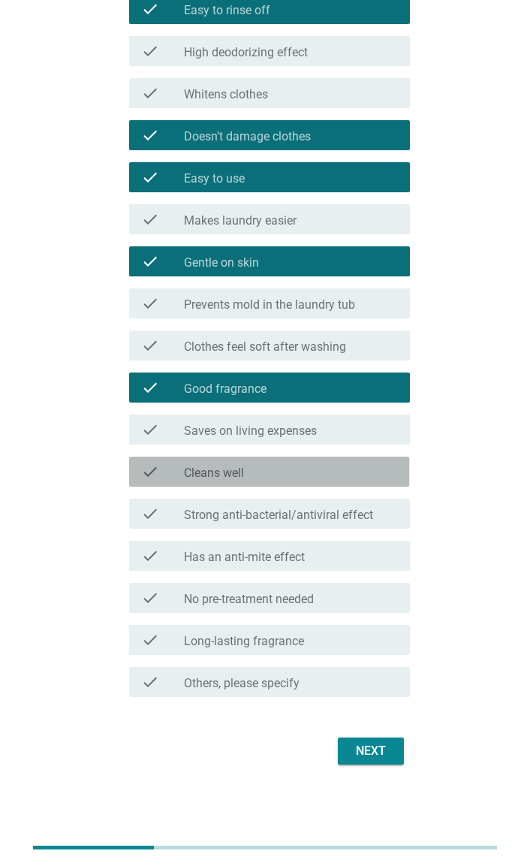
click at [367, 472] on div "check_box_outline_blank Cleans well" at bounding box center [290, 472] width 213 height 18
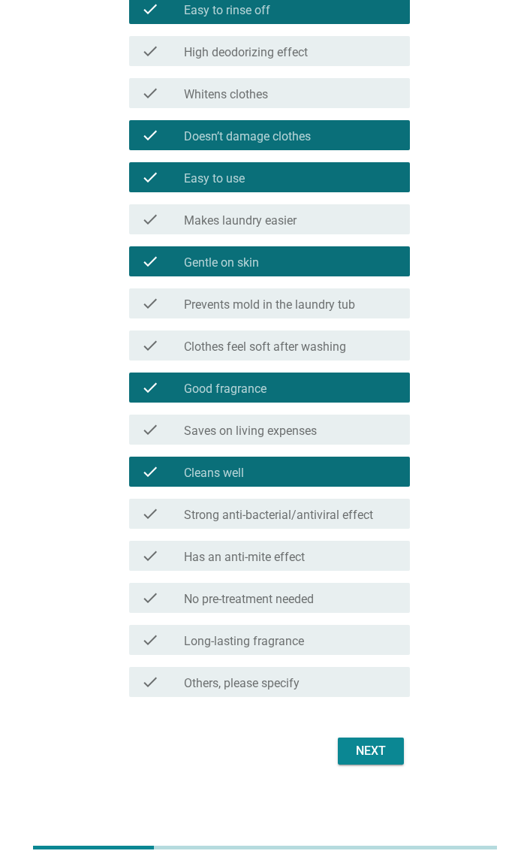
click at [375, 757] on div "Next" at bounding box center [371, 751] width 42 height 18
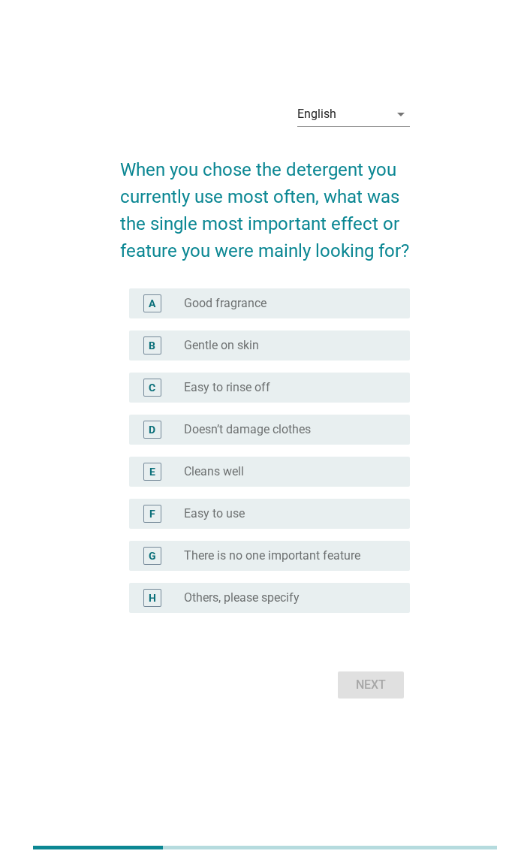
scroll to position [0, 0]
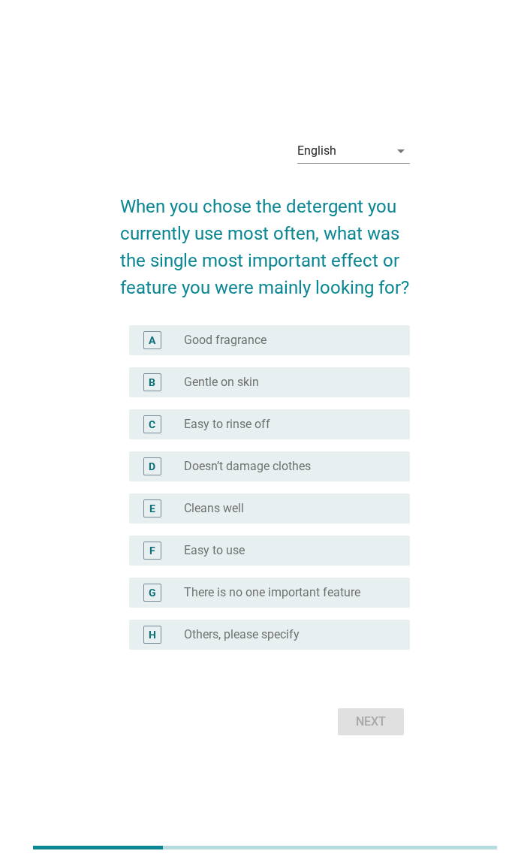
click at [382, 382] on div "radio_button_unchecked Gentle on skin" at bounding box center [284, 382] width 201 height 15
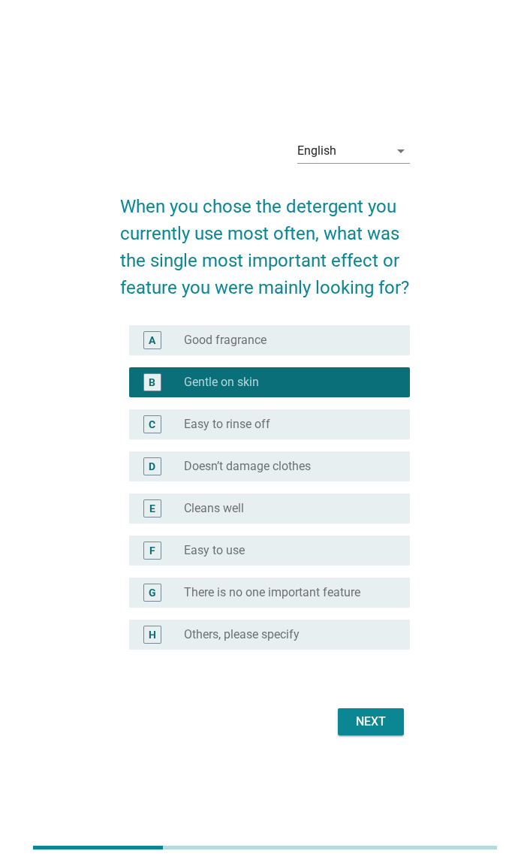
click at [375, 522] on div "E radio_button_unchecked Cleans well" at bounding box center [269, 508] width 280 height 30
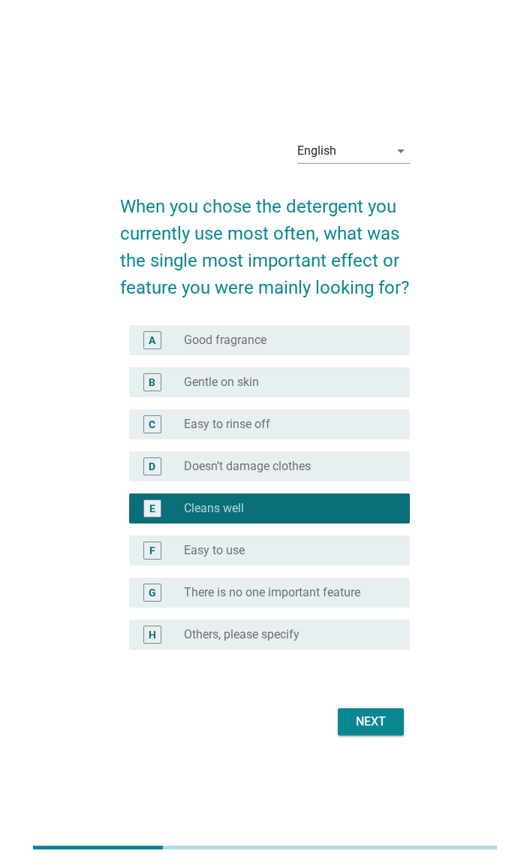
click at [374, 723] on div "Next" at bounding box center [371, 722] width 42 height 18
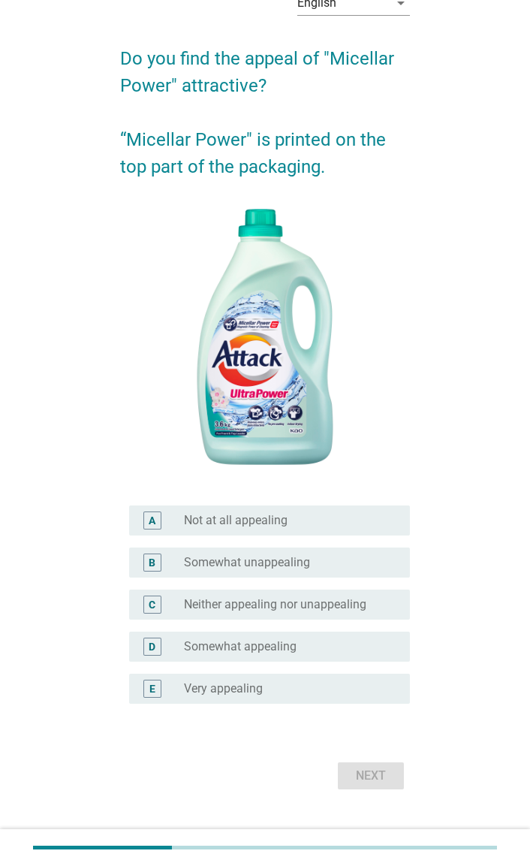
scroll to position [93, 0]
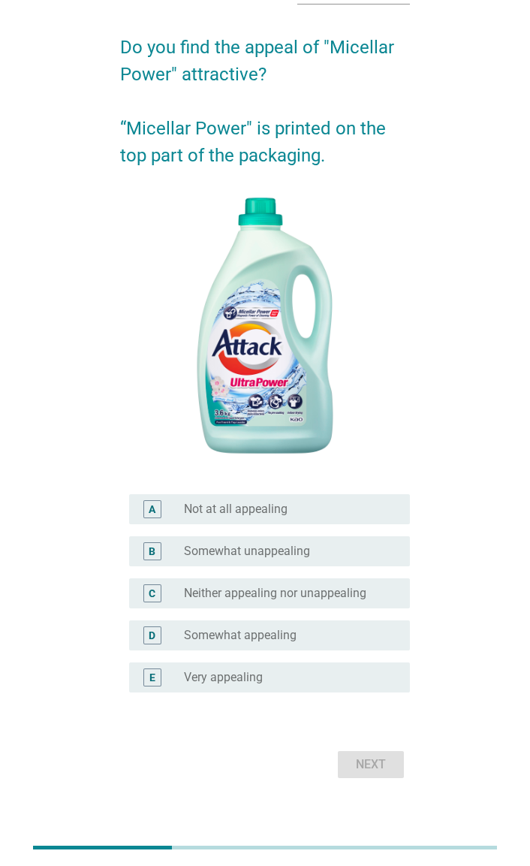
click at [376, 604] on div "C radio_button_unchecked Neither appealing nor unappealing" at bounding box center [269, 593] width 280 height 30
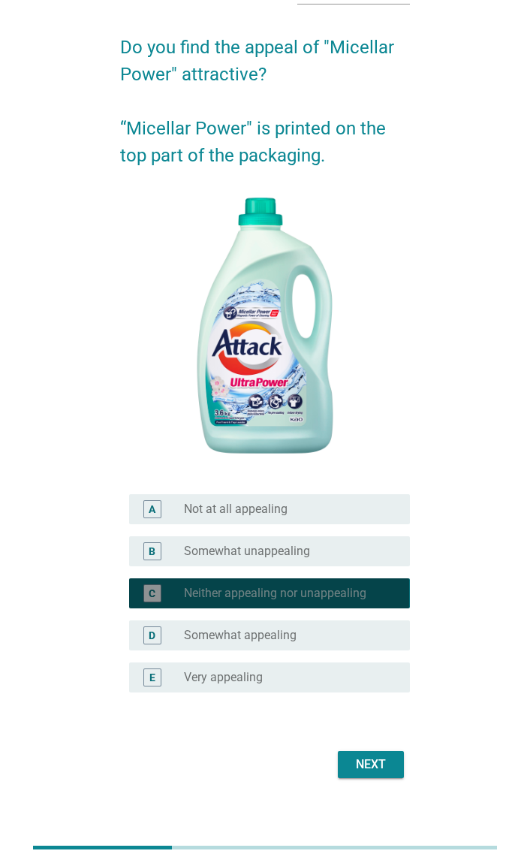
click at [370, 780] on div "Next" at bounding box center [264, 764] width 289 height 36
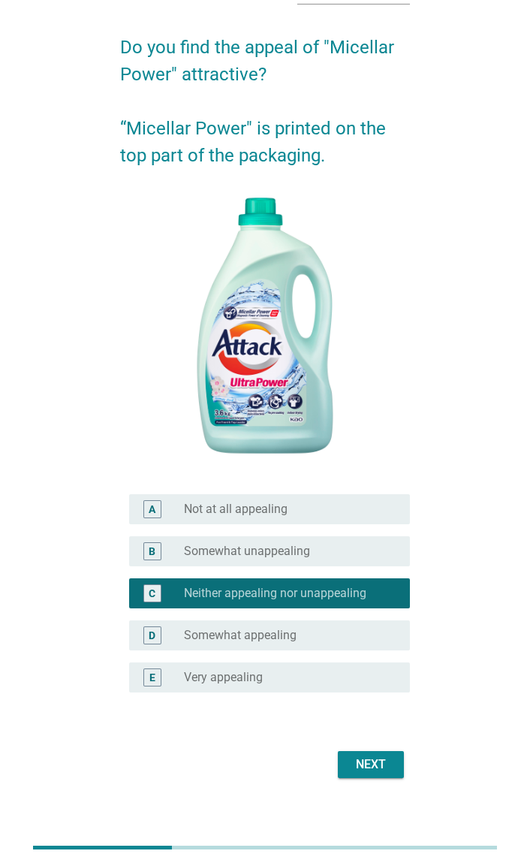
click at [373, 773] on div "Next" at bounding box center [371, 764] width 42 height 18
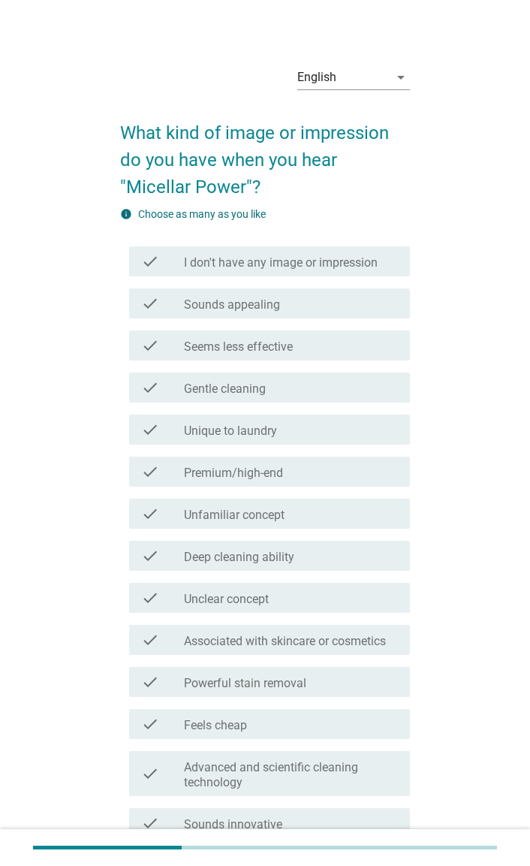
scroll to position [18, 0]
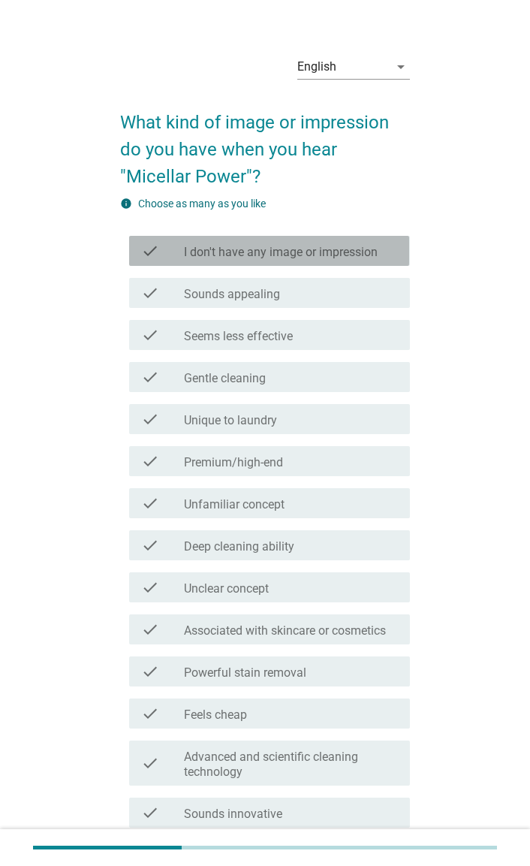
click at [378, 257] on label "I don't have any image or impression" at bounding box center [281, 252] width 194 height 15
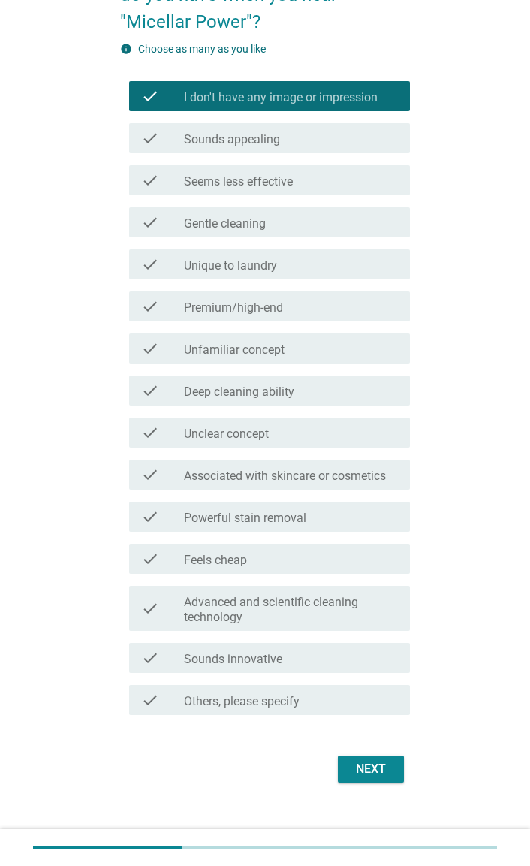
scroll to position [191, 0]
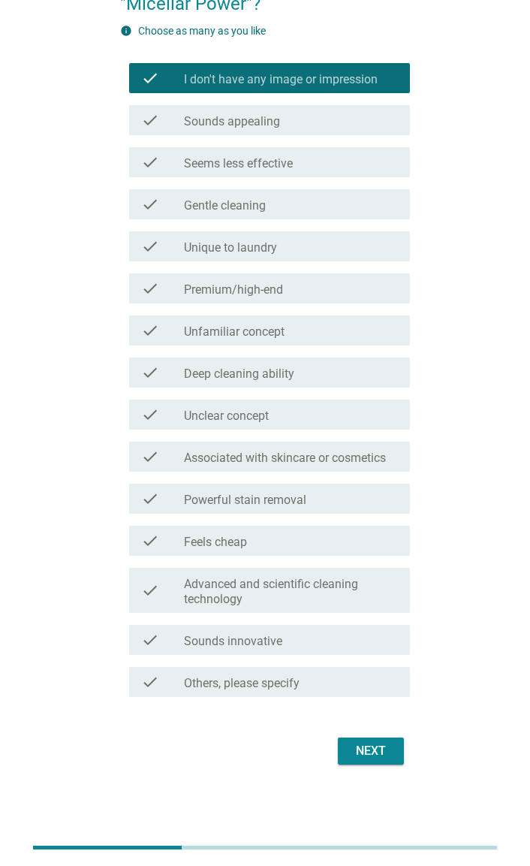
click at [373, 761] on button "Next" at bounding box center [371, 750] width 66 height 27
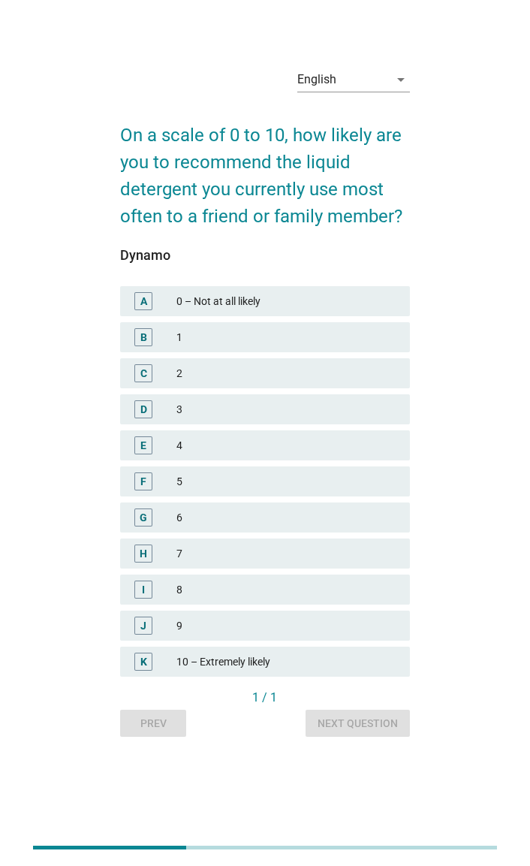
scroll to position [0, 0]
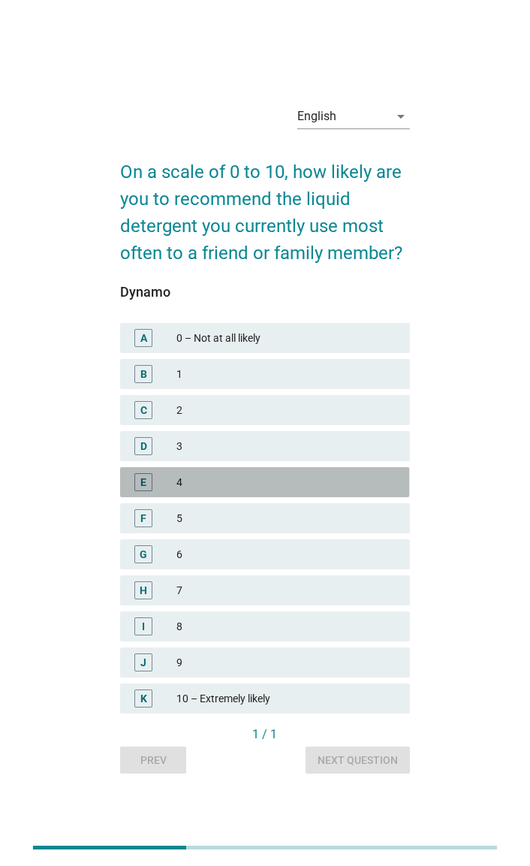
click at [375, 490] on div "4" at bounding box center [286, 482] width 221 height 18
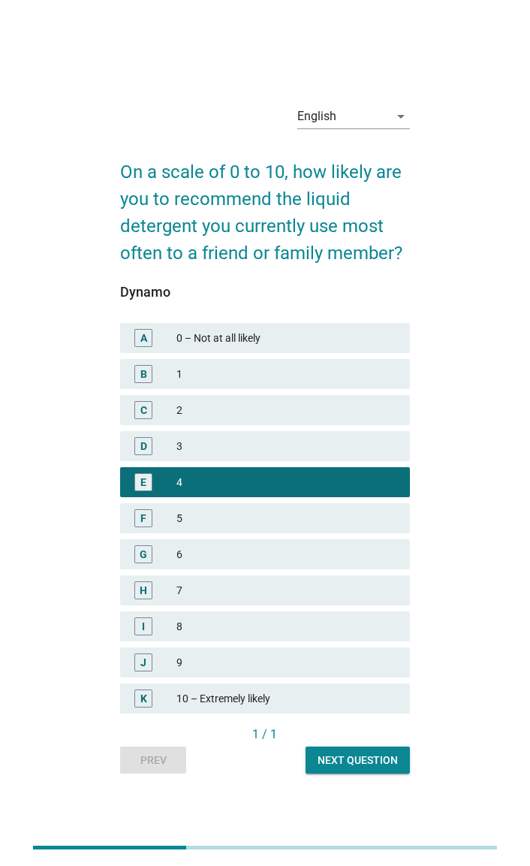
click at [385, 555] on div "6" at bounding box center [286, 554] width 221 height 18
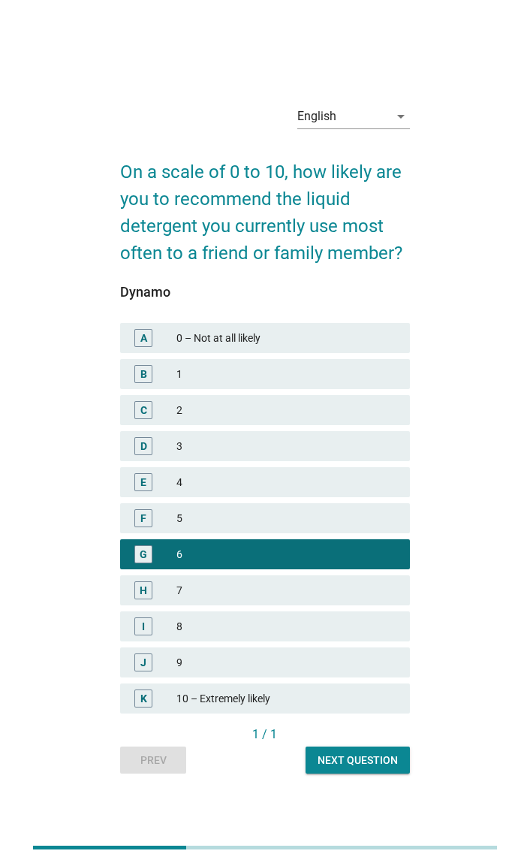
click at [361, 763] on div "Next question" at bounding box center [358, 760] width 80 height 16
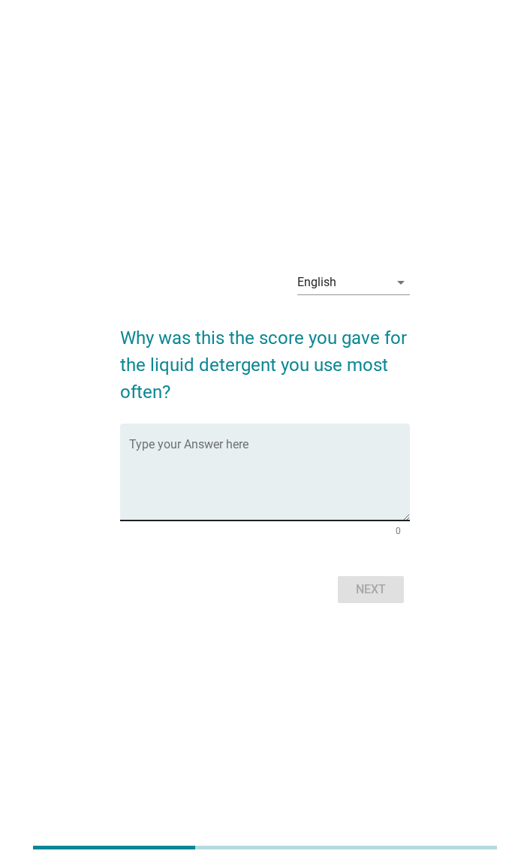
click at [366, 453] on textarea "Type your Answer here" at bounding box center [269, 481] width 280 height 79
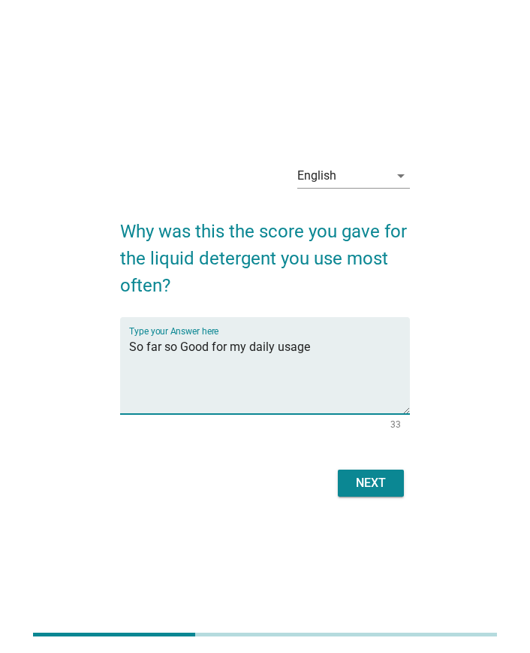
type textarea "So far so Good for my daily usage"
click at [391, 486] on div "Next" at bounding box center [371, 483] width 42 height 18
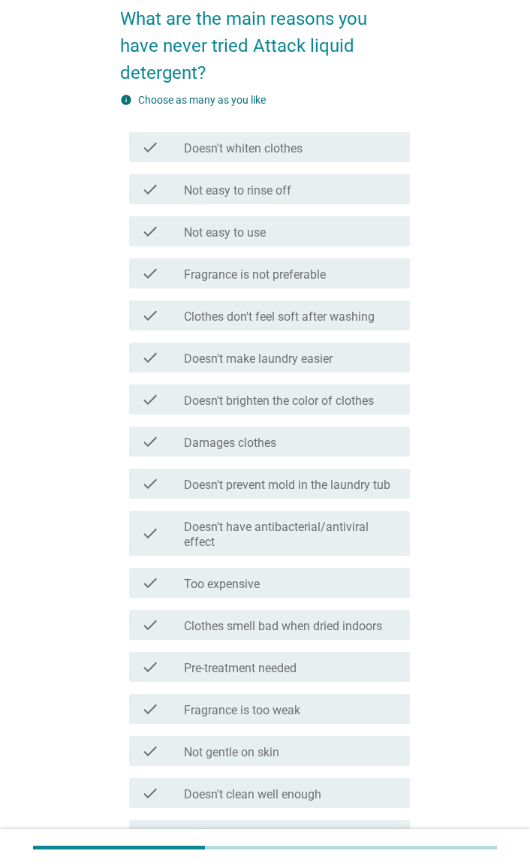
scroll to position [122, 0]
click at [378, 189] on div "check_box_outline_blank Not easy to rinse off" at bounding box center [290, 189] width 213 height 18
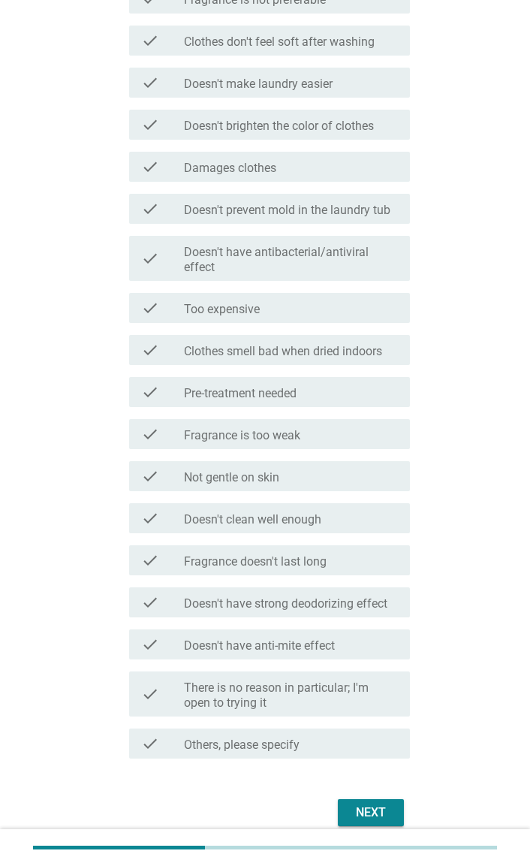
scroll to position [411, 0]
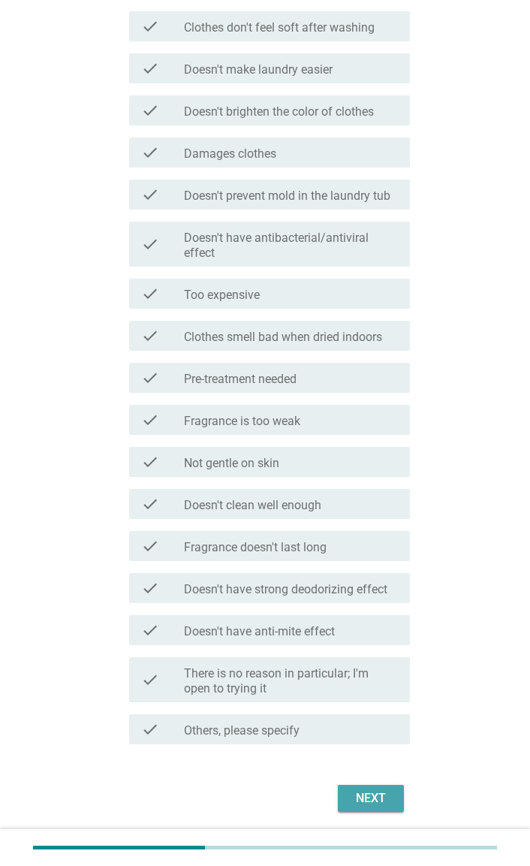
click at [381, 809] on button "Next" at bounding box center [371, 798] width 66 height 27
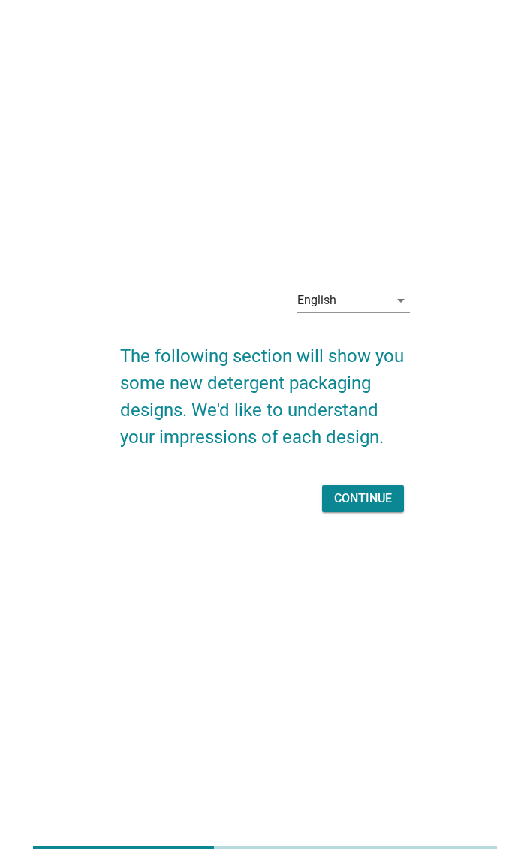
scroll to position [0, 0]
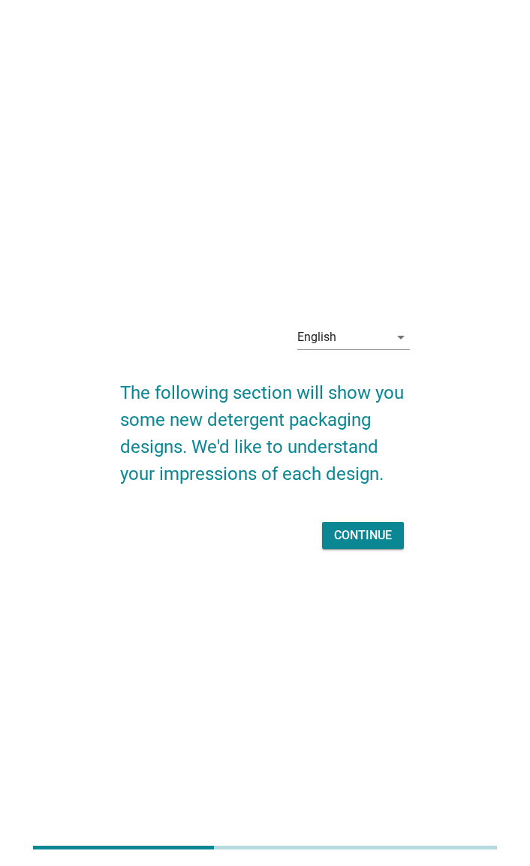
click at [395, 527] on button "Continue" at bounding box center [363, 535] width 82 height 27
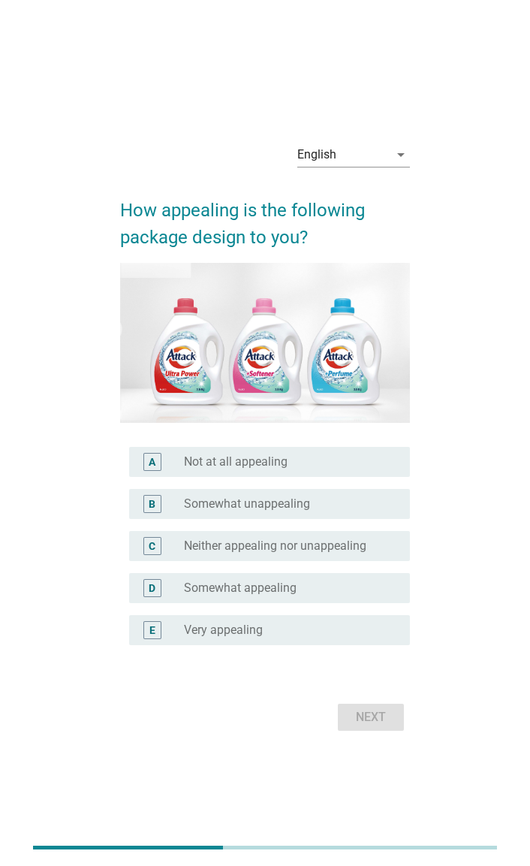
click at [331, 612] on div "E radio_button_unchecked Very appealing" at bounding box center [264, 630] width 289 height 42
click at [357, 636] on div "radio_button_unchecked Very appealing" at bounding box center [284, 630] width 201 height 15
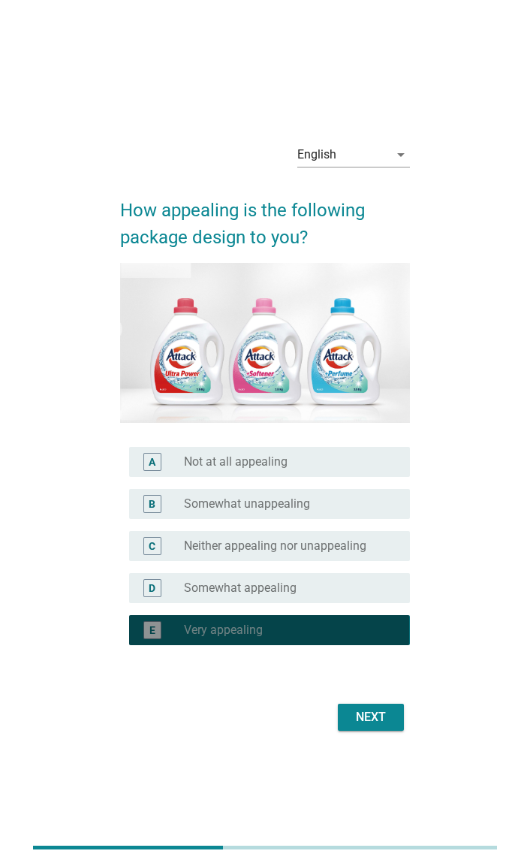
click at [390, 714] on div "Next" at bounding box center [371, 717] width 42 height 18
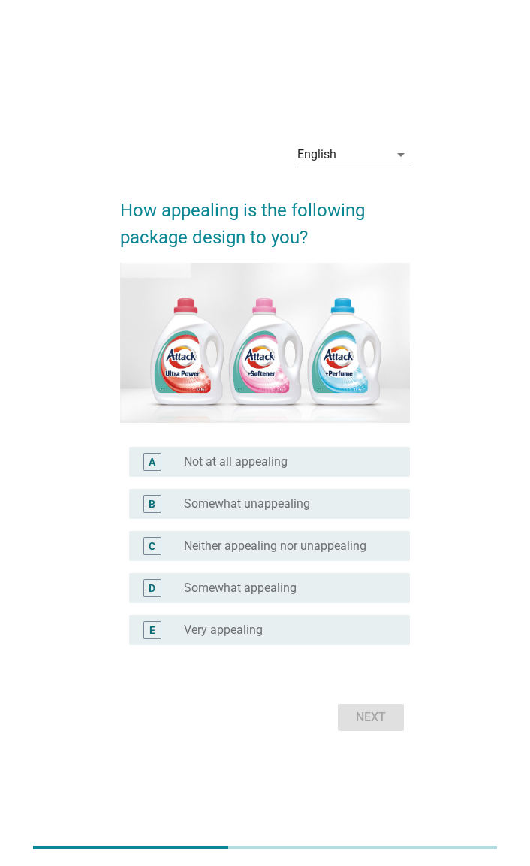
click at [387, 615] on div "E radio_button_unchecked Very appealing" at bounding box center [269, 630] width 280 height 30
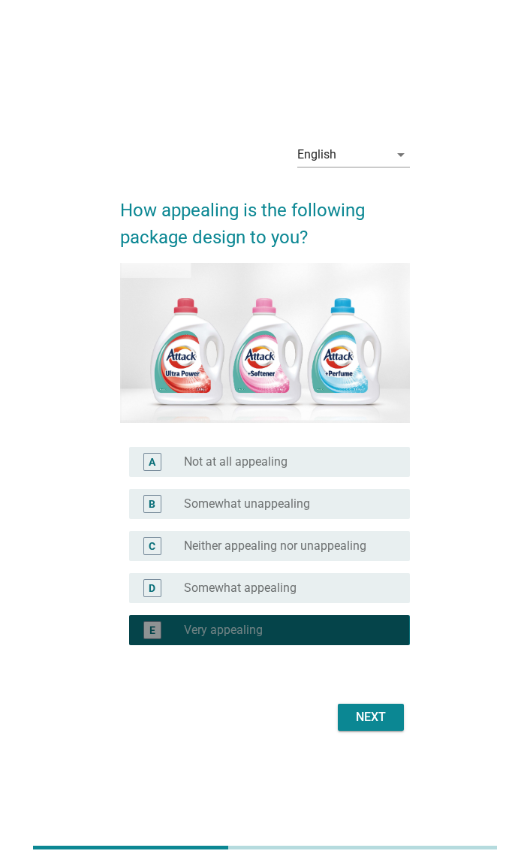
click at [390, 708] on div "Next" at bounding box center [371, 717] width 42 height 18
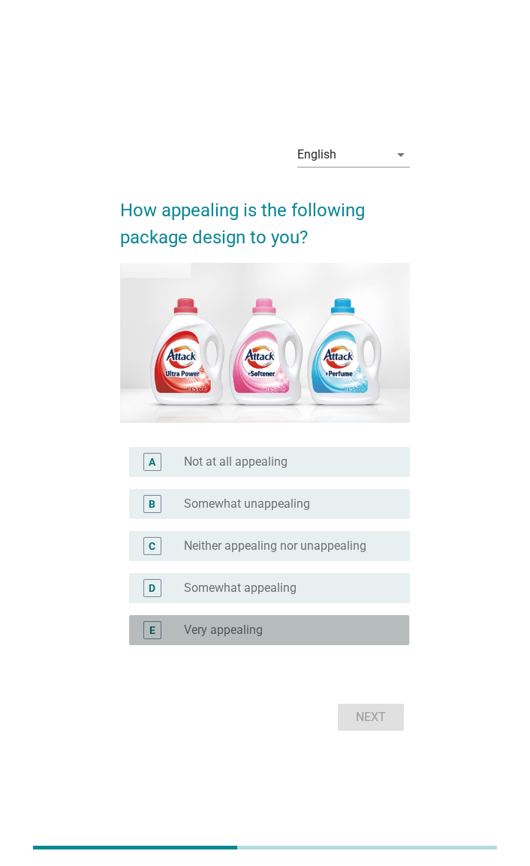
click at [365, 644] on div "E radio_button_unchecked Very appealing" at bounding box center [269, 630] width 280 height 30
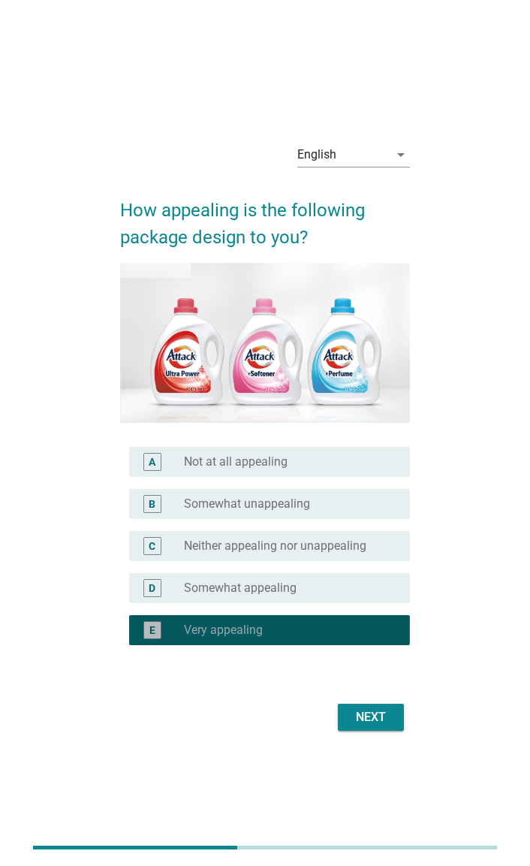
click at [388, 734] on div "Next" at bounding box center [264, 717] width 289 height 36
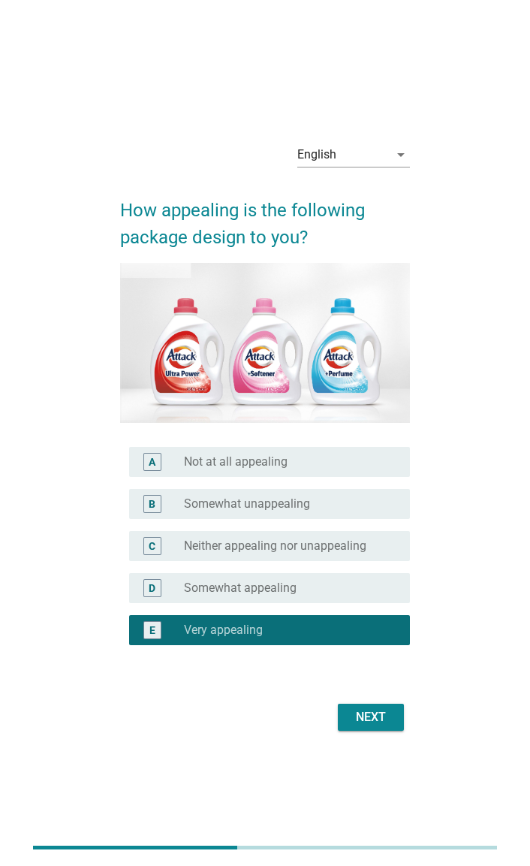
click at [381, 731] on div "Next" at bounding box center [264, 717] width 289 height 36
click at [373, 722] on div "Next" at bounding box center [371, 717] width 42 height 18
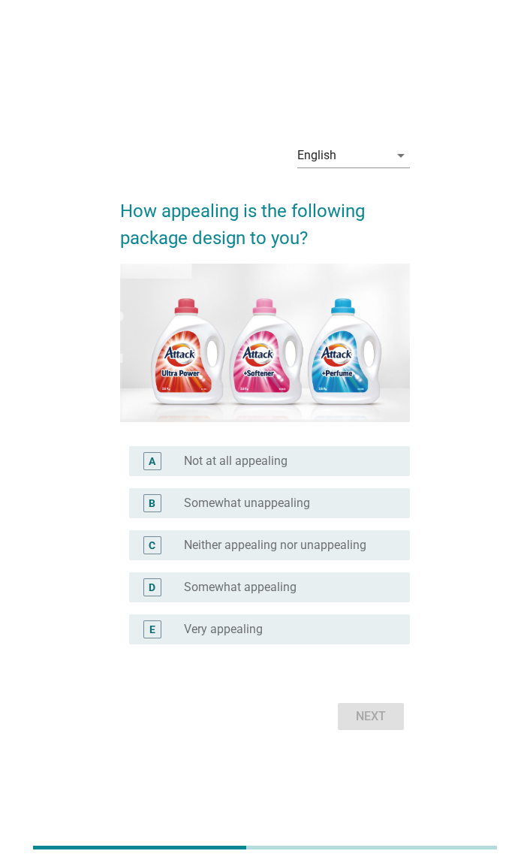
click at [384, 622] on div "radio_button_unchecked Very appealing" at bounding box center [284, 629] width 201 height 15
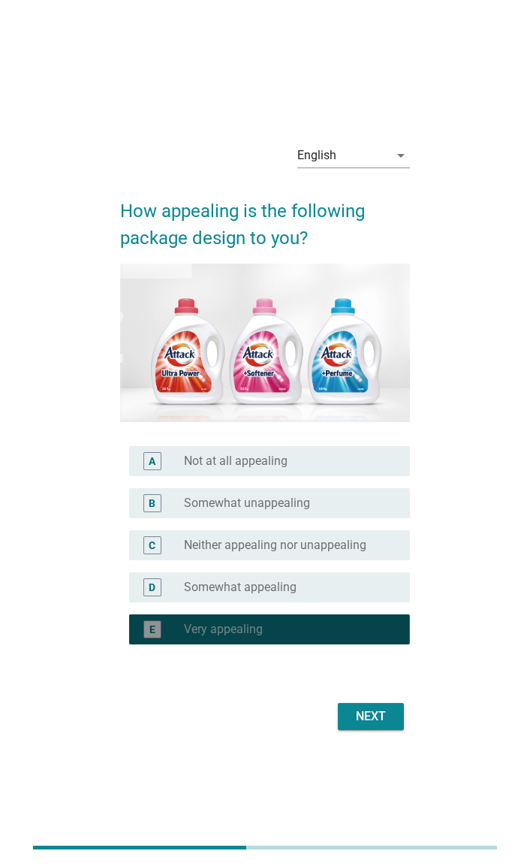
click at [368, 703] on button "Next" at bounding box center [371, 716] width 66 height 27
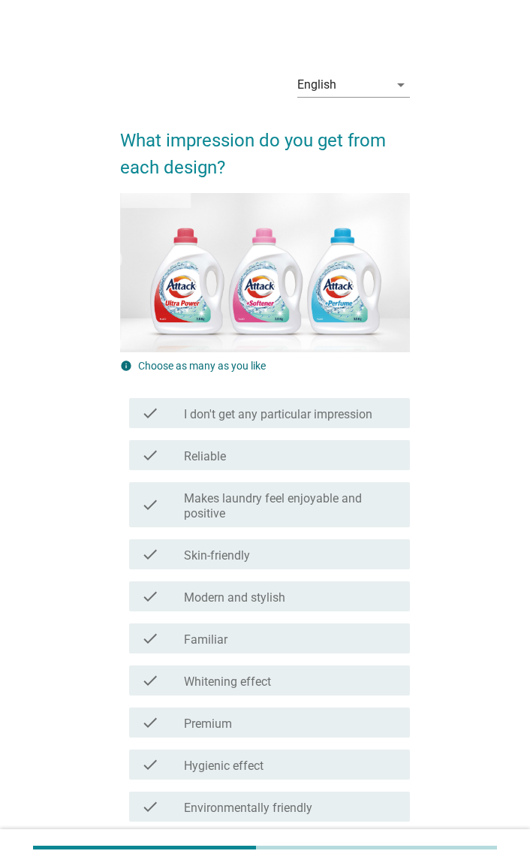
click at [382, 785] on div "check check_box_outline_blank Environmentally friendly" at bounding box center [264, 806] width 289 height 42
click at [387, 614] on div "check check_box_outline_blank Modern and stylish" at bounding box center [264, 596] width 289 height 42
click at [366, 600] on div "check_box_outline_blank Modern and stylish" at bounding box center [290, 596] width 213 height 18
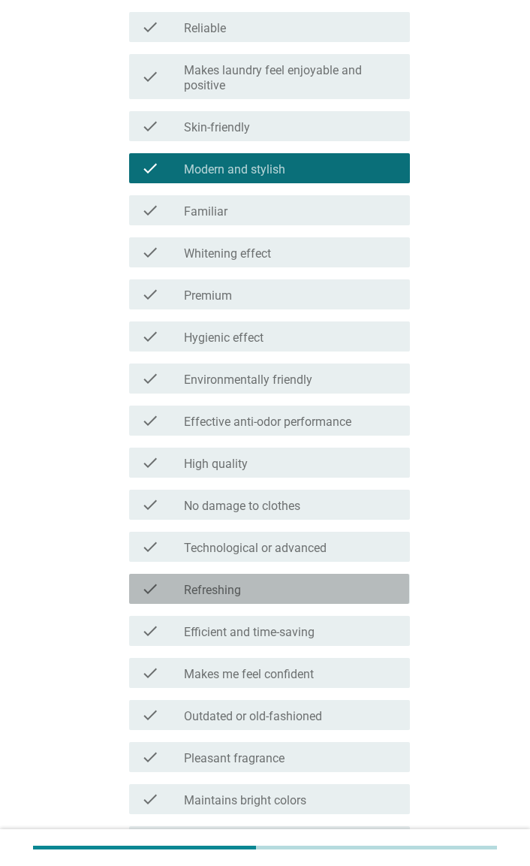
click at [391, 596] on div "check_box_outline_blank Refreshing" at bounding box center [290, 589] width 213 height 18
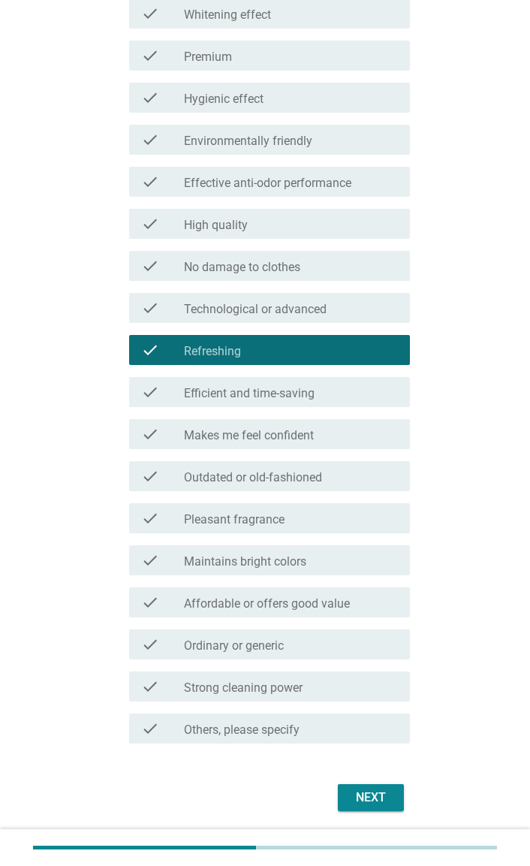
scroll to position [713, 0]
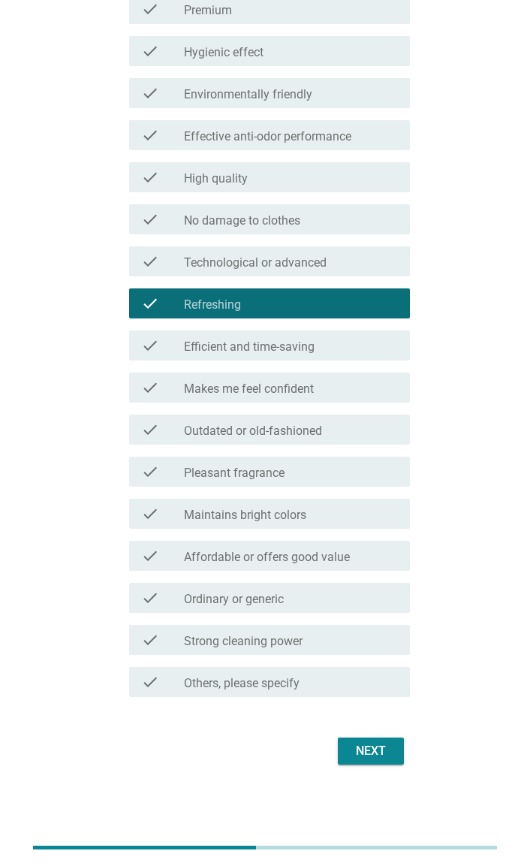
click at [381, 530] on div "check check_box_outline_blank Maintains bright colors" at bounding box center [264, 514] width 289 height 42
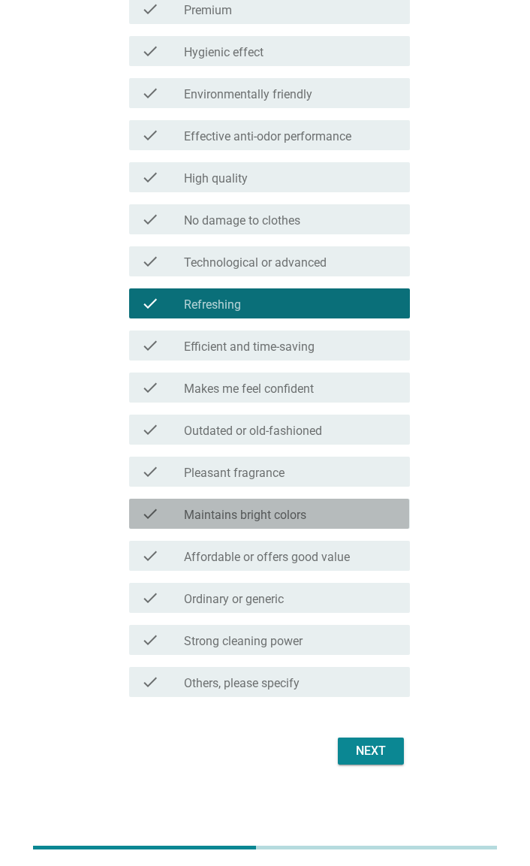
click at [372, 526] on div "check check_box_outline_blank Maintains bright colors" at bounding box center [269, 514] width 280 height 30
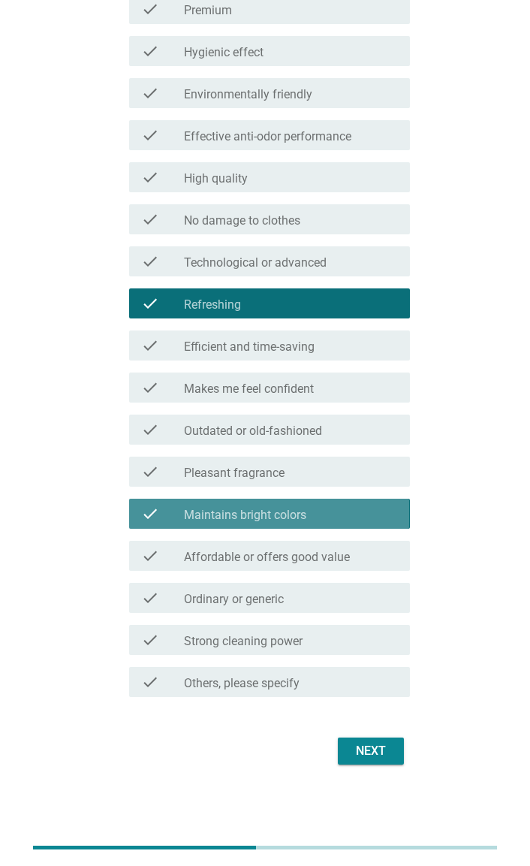
click at [375, 743] on div "Next" at bounding box center [371, 751] width 42 height 18
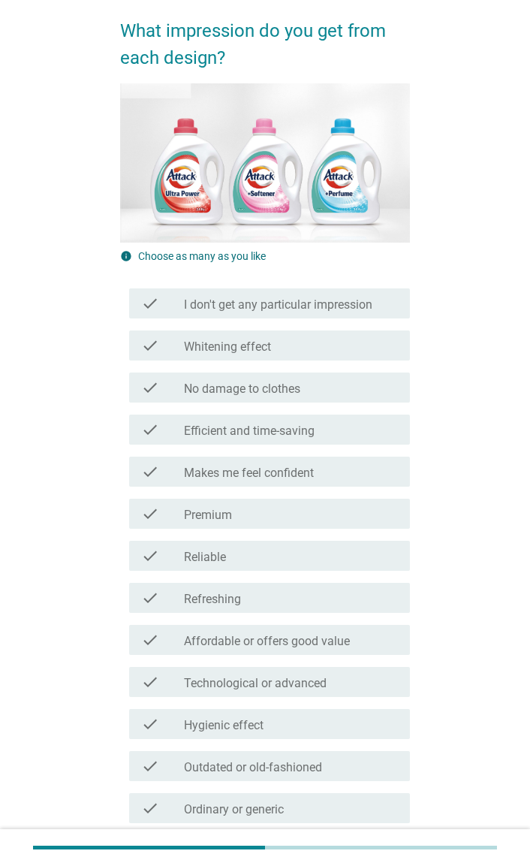
scroll to position [110, 0]
click at [373, 556] on div "check_box_outline_blank Reliable" at bounding box center [290, 555] width 213 height 18
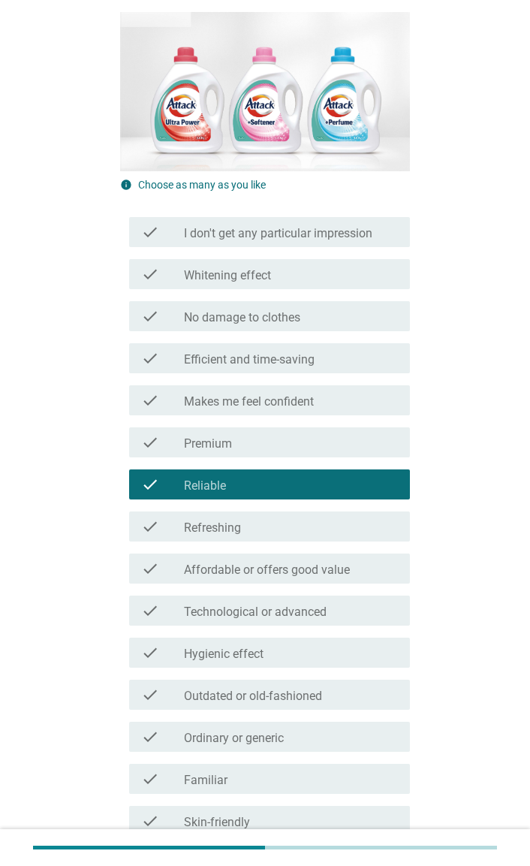
click at [371, 617] on div "check_box_outline_blank Technological or advanced" at bounding box center [290, 611] width 213 height 18
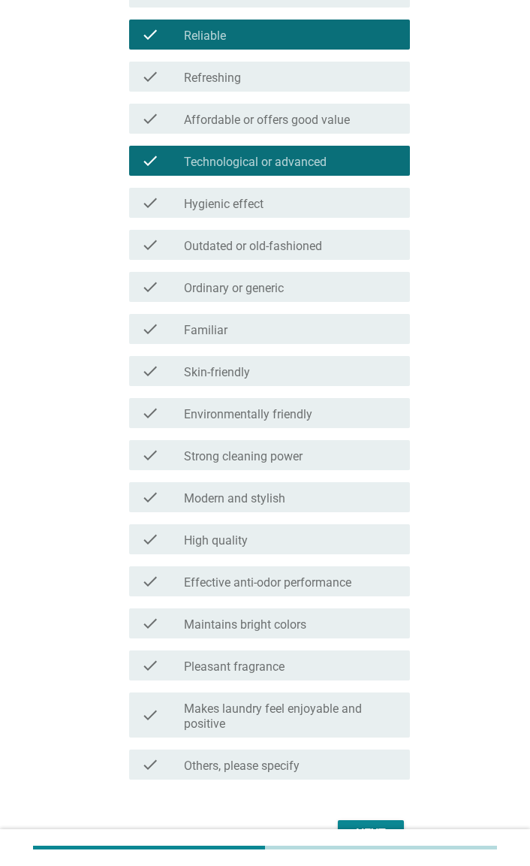
scroll to position [713, 0]
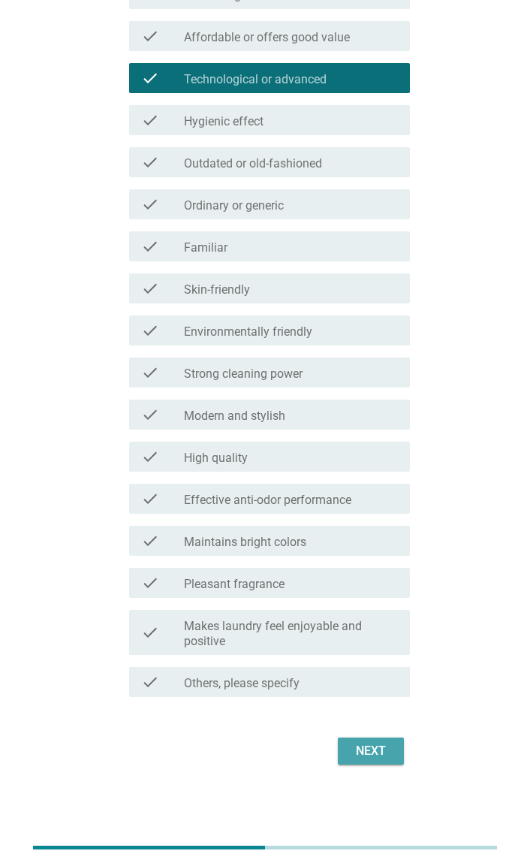
click at [379, 749] on div "Next" at bounding box center [371, 751] width 42 height 18
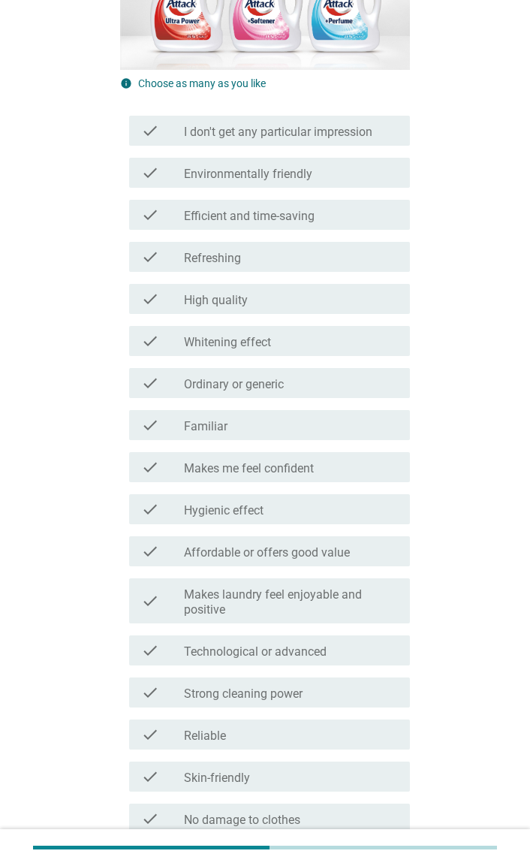
scroll to position [300, 0]
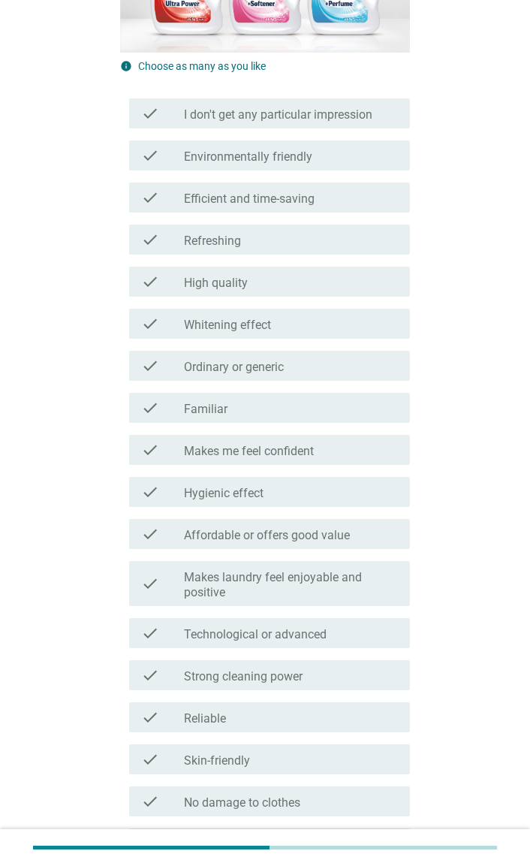
click at [403, 401] on div "check check_box_outline_blank Familiar" at bounding box center [269, 408] width 280 height 30
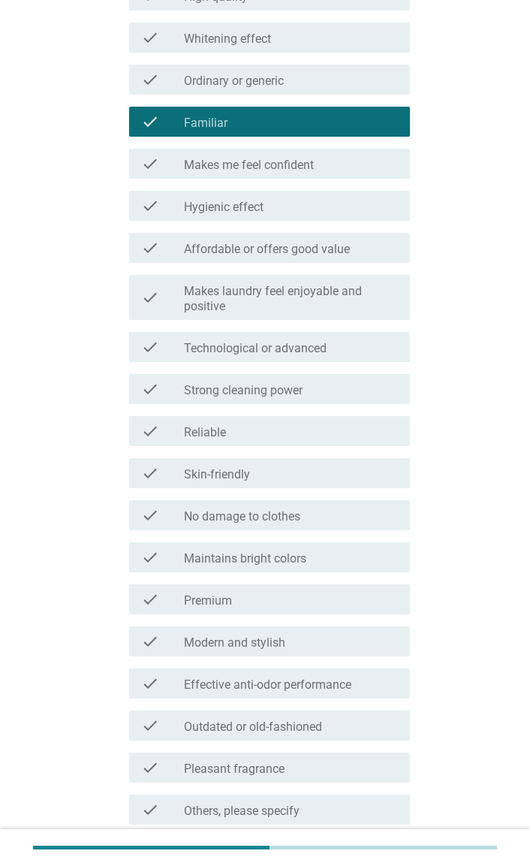
scroll to position [713, 0]
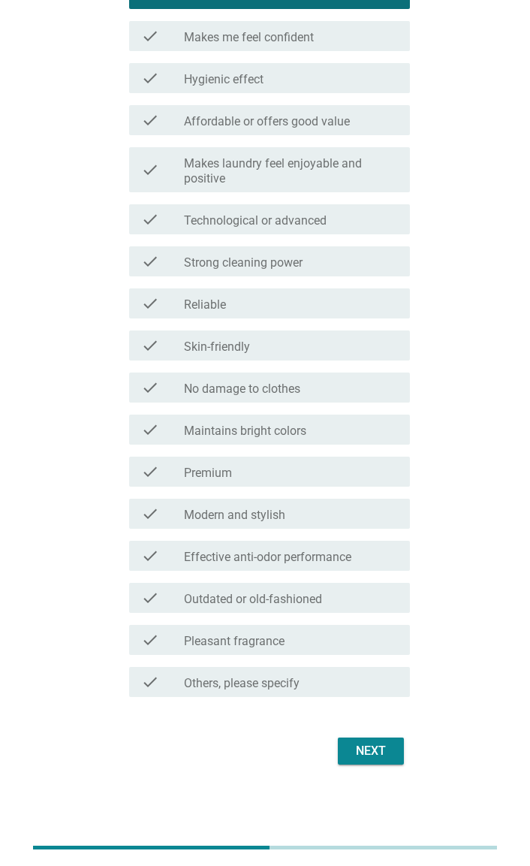
click at [378, 755] on div "Next" at bounding box center [371, 751] width 42 height 18
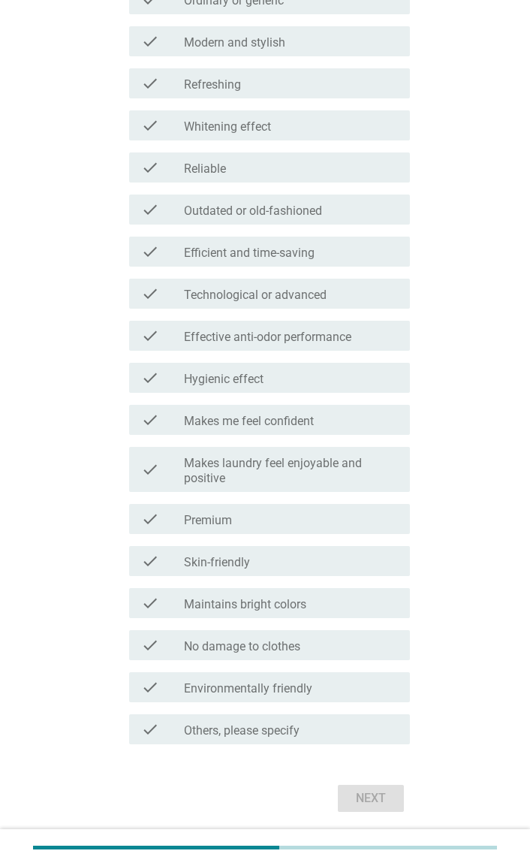
scroll to position [666, 0]
click at [381, 426] on div "check_box_outline_blank Makes me feel confident" at bounding box center [290, 419] width 213 height 18
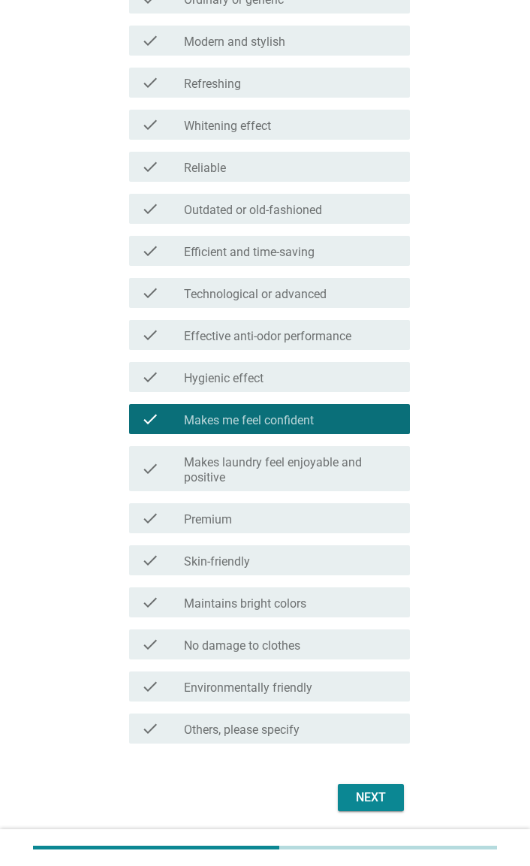
click at [357, 607] on div "check_box_outline_blank Maintains bright colors" at bounding box center [290, 602] width 213 height 18
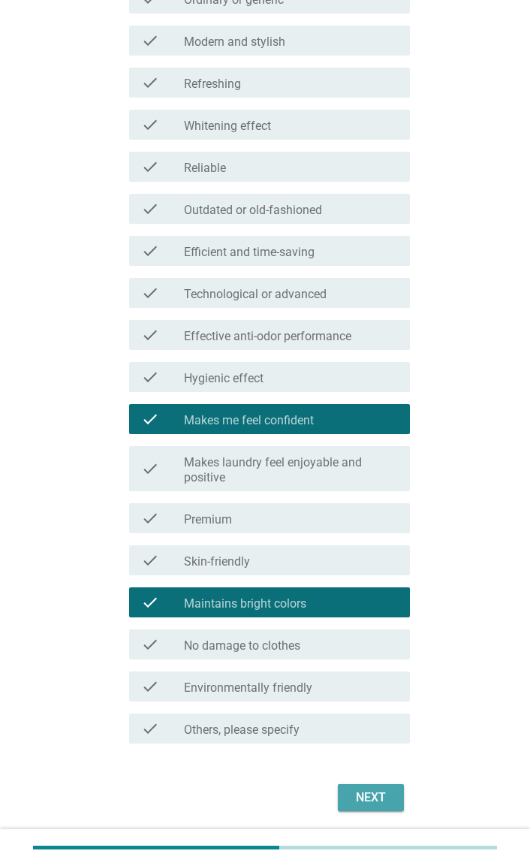
click at [369, 808] on button "Next" at bounding box center [371, 797] width 66 height 27
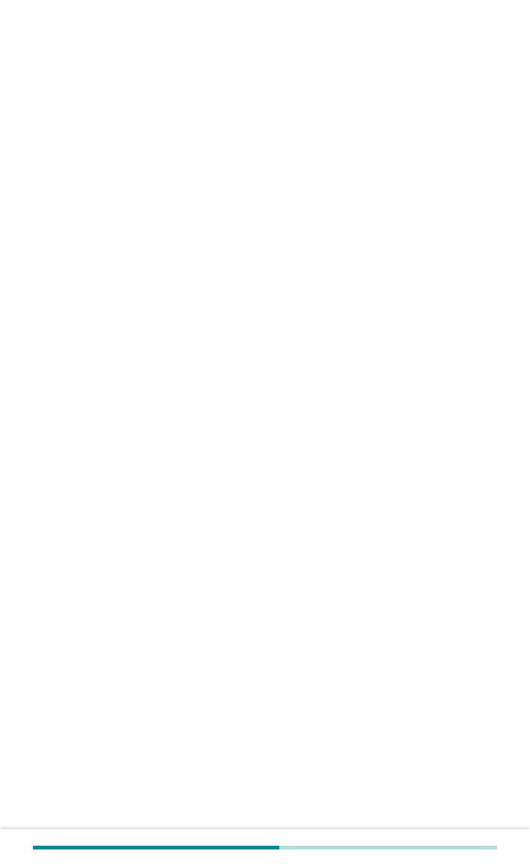
scroll to position [0, 0]
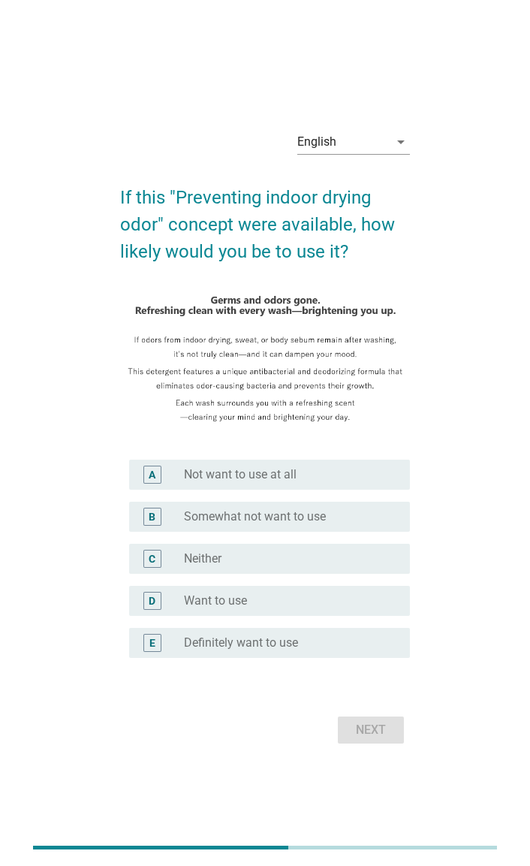
click at [394, 644] on div "radio_button_unchecked Definitely want to use" at bounding box center [290, 642] width 213 height 15
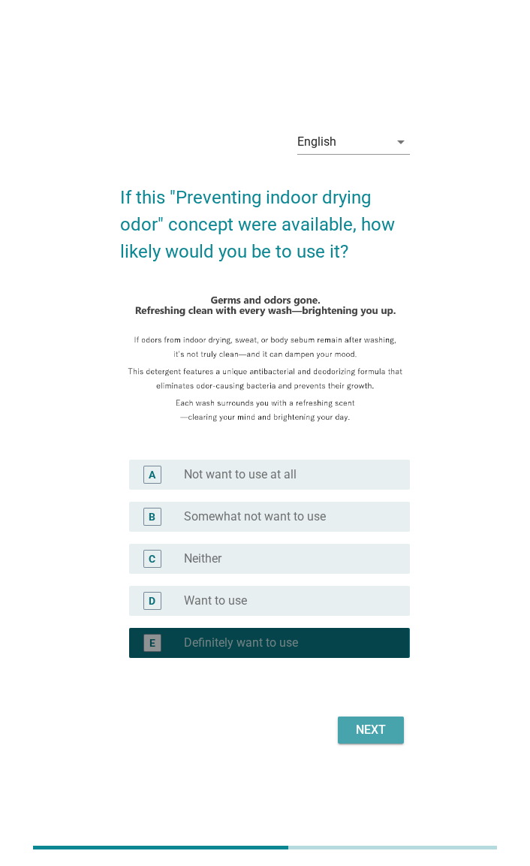
click at [380, 731] on div "Next" at bounding box center [371, 730] width 42 height 18
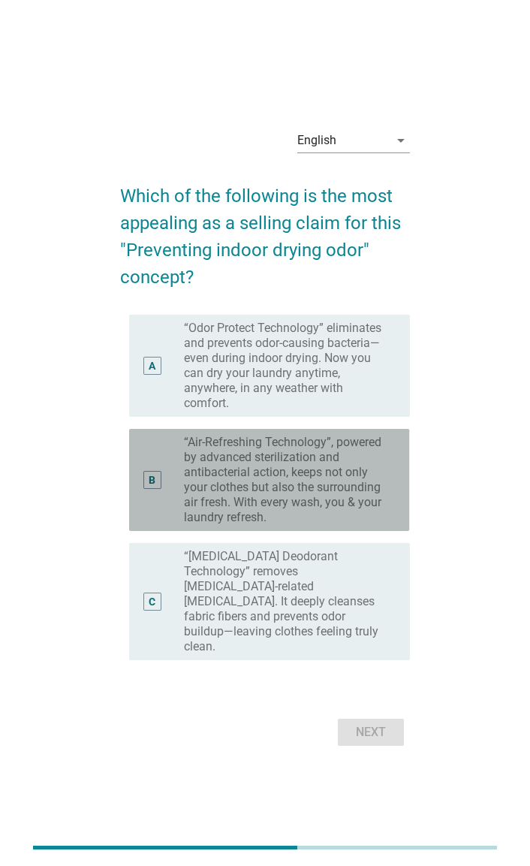
click at [391, 502] on div "radio_button_unchecked “Air-Refreshing Technology”, powered by advanced sterili…" at bounding box center [290, 480] width 213 height 90
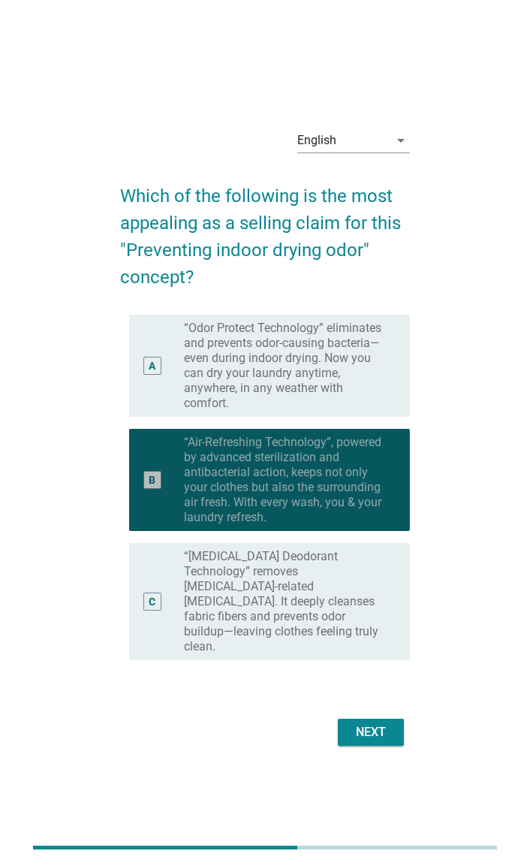
click at [388, 723] on div "Next" at bounding box center [371, 732] width 42 height 18
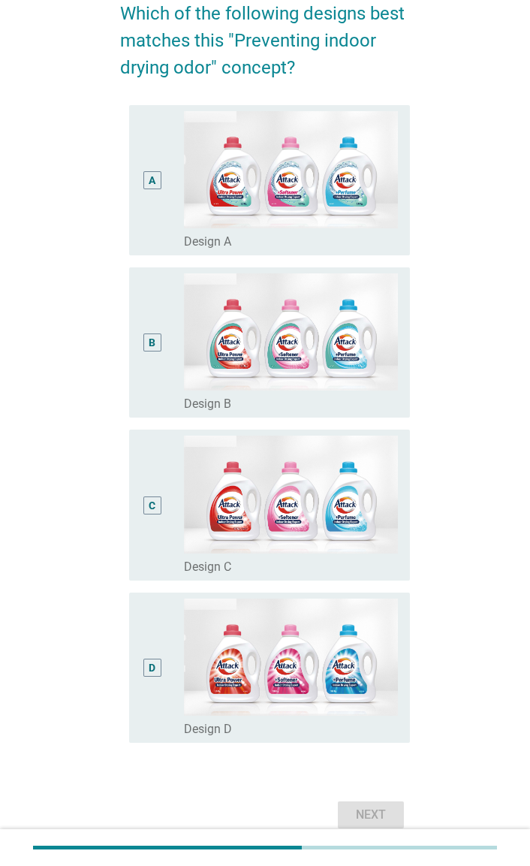
scroll to position [140, 0]
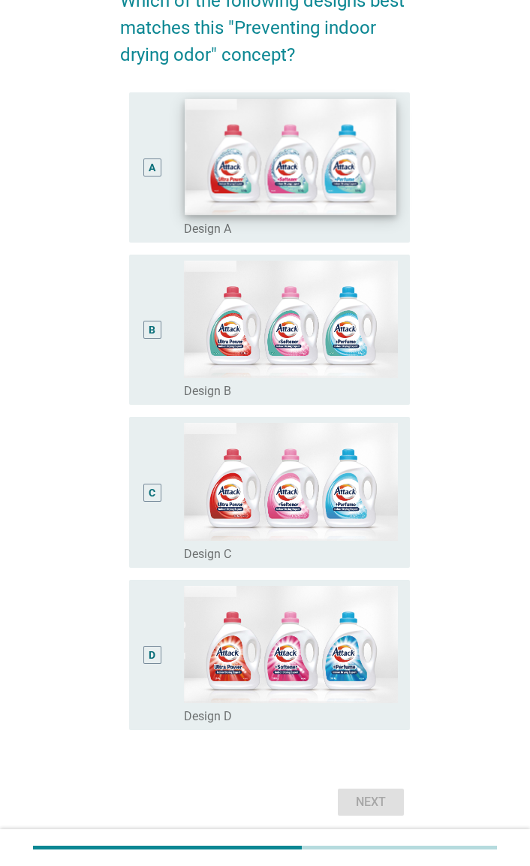
click at [351, 187] on img at bounding box center [291, 156] width 212 height 116
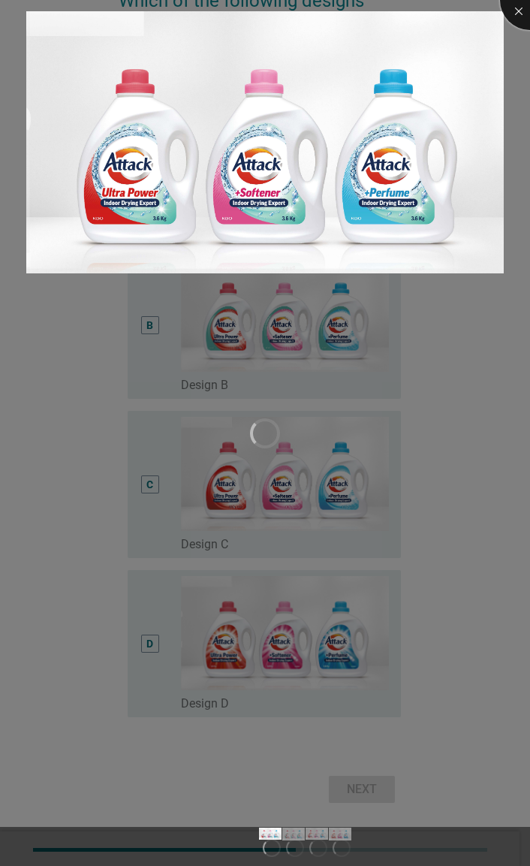
click at [522, 15] on div at bounding box center [530, 0] width 60 height 60
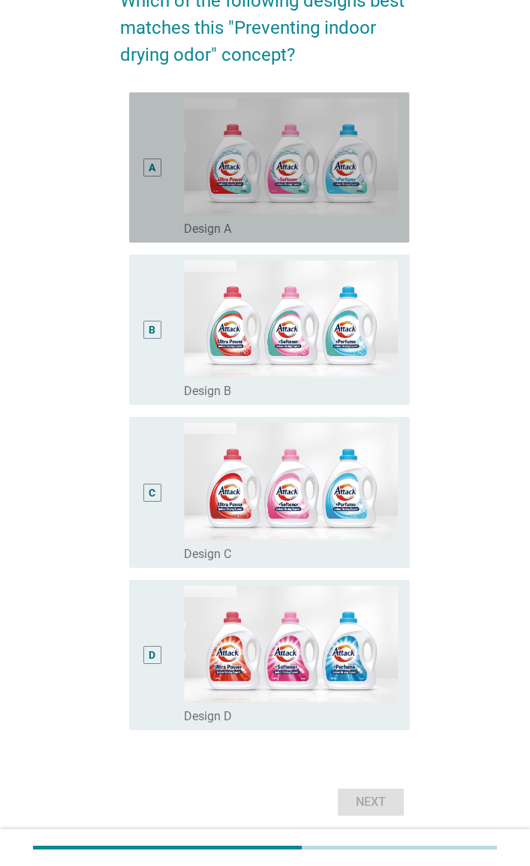
click at [140, 178] on div "A radio_button_unchecked Design A" at bounding box center [269, 167] width 280 height 150
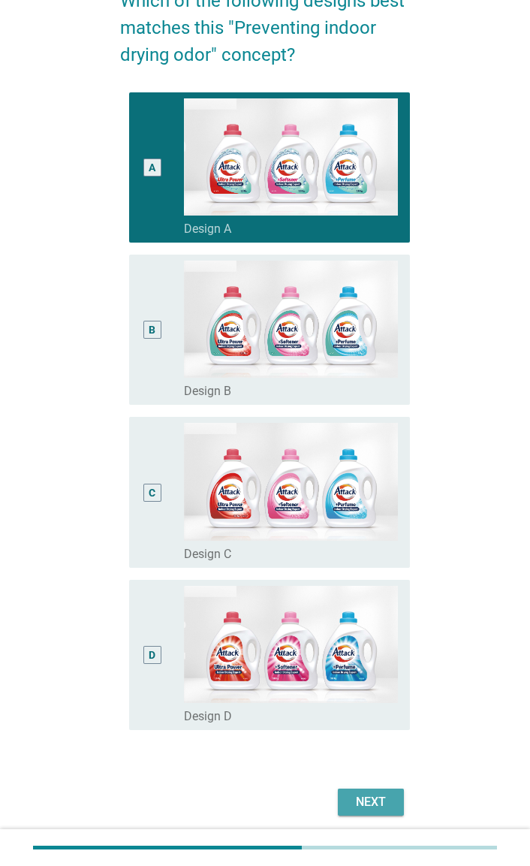
click at [369, 809] on div "Next" at bounding box center [371, 802] width 42 height 18
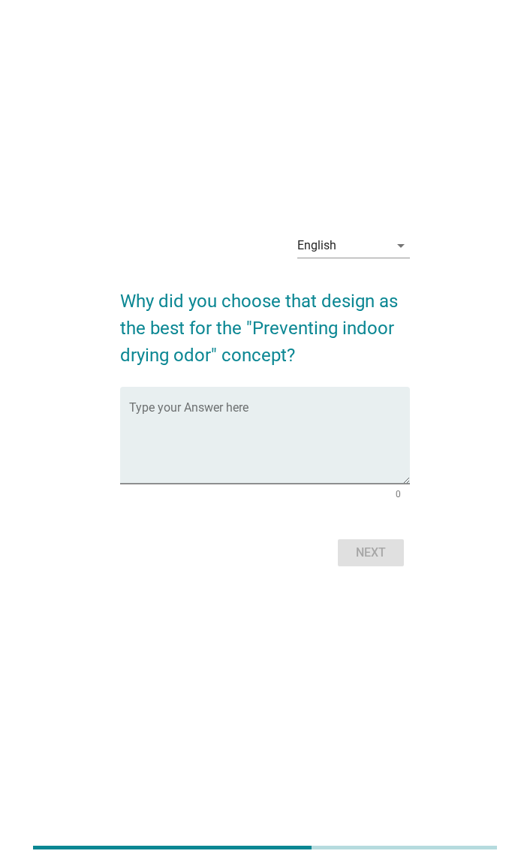
scroll to position [0, 0]
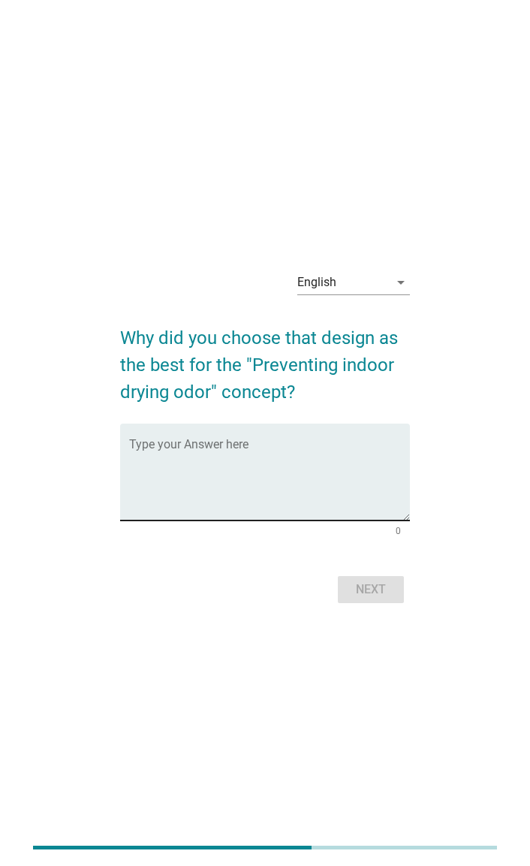
click at [345, 486] on textarea "Type your Answer here" at bounding box center [269, 481] width 280 height 79
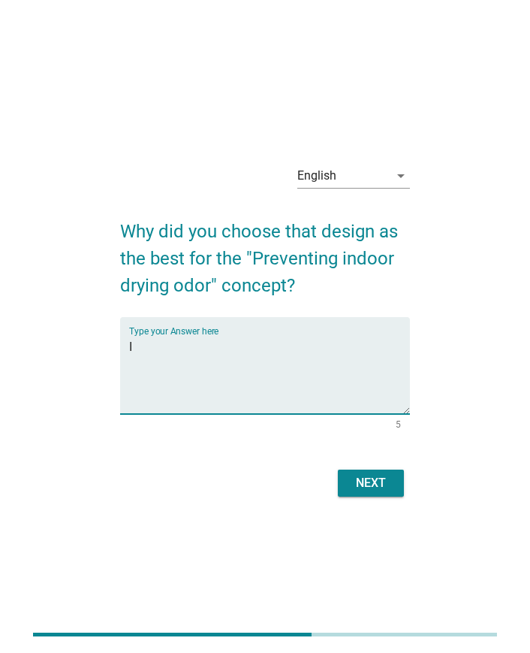
type textarea "I"
type textarea "It is stated on the packaging. Colours are nicer too"
click at [403, 484] on button "Next" at bounding box center [371, 482] width 66 height 27
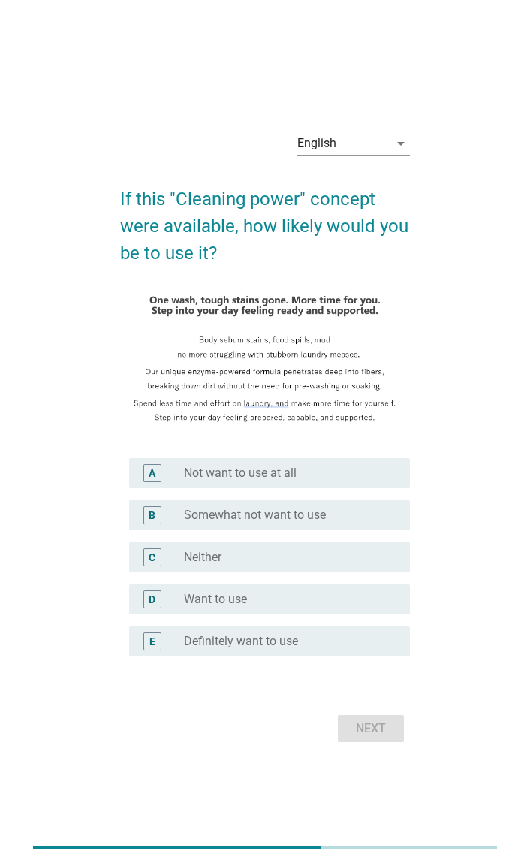
click at [158, 649] on div "E" at bounding box center [152, 641] width 18 height 18
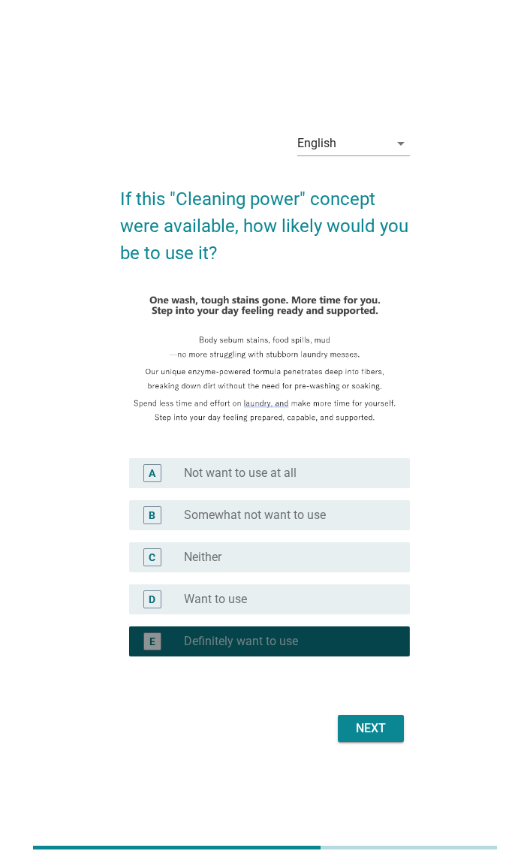
click at [378, 747] on div "English arrow_drop_down If this "Cleaning power" concept were available, how li…" at bounding box center [264, 432] width 313 height 651
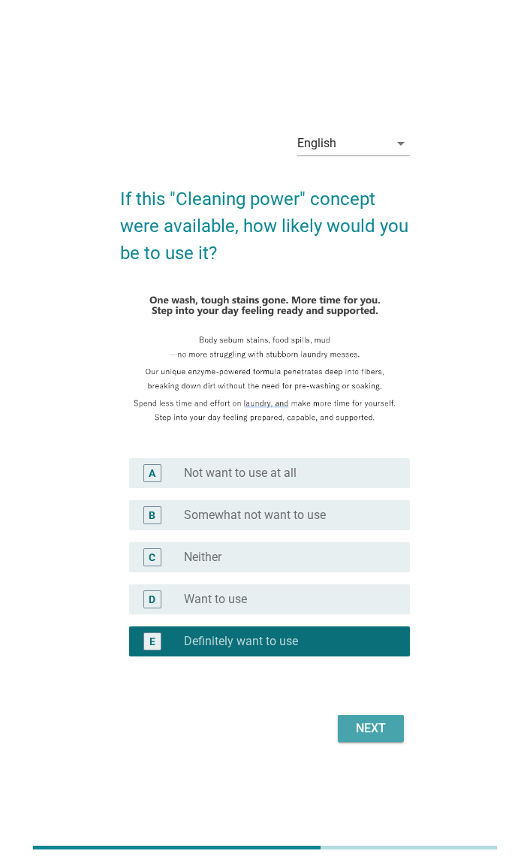
click at [382, 741] on button "Next" at bounding box center [371, 728] width 66 height 27
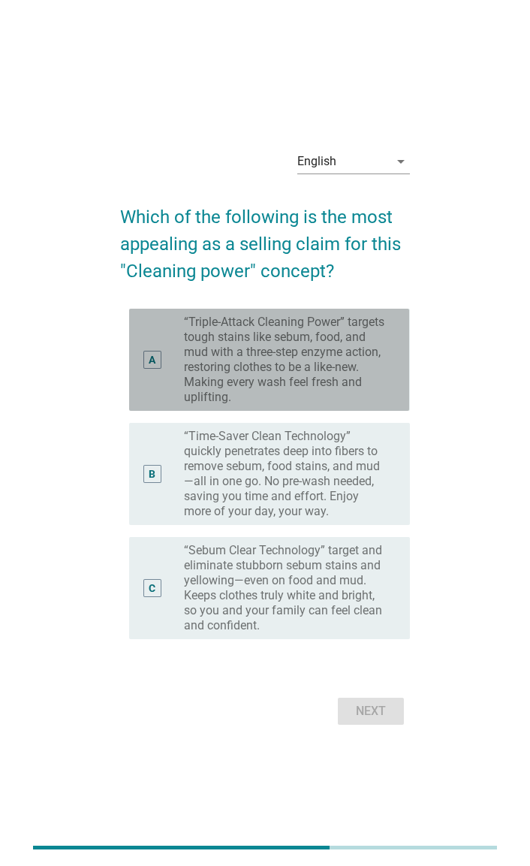
click at [161, 345] on div "A" at bounding box center [151, 360] width 21 height 90
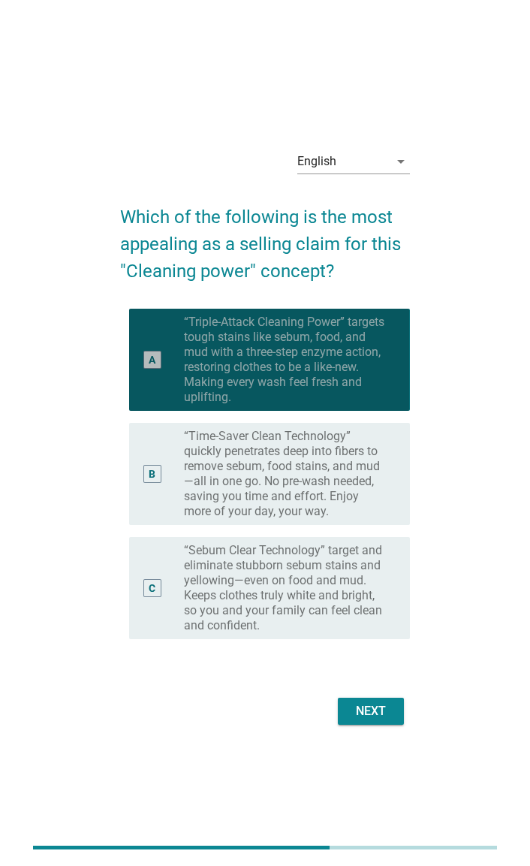
click at [388, 727] on div "Next" at bounding box center [264, 711] width 289 height 36
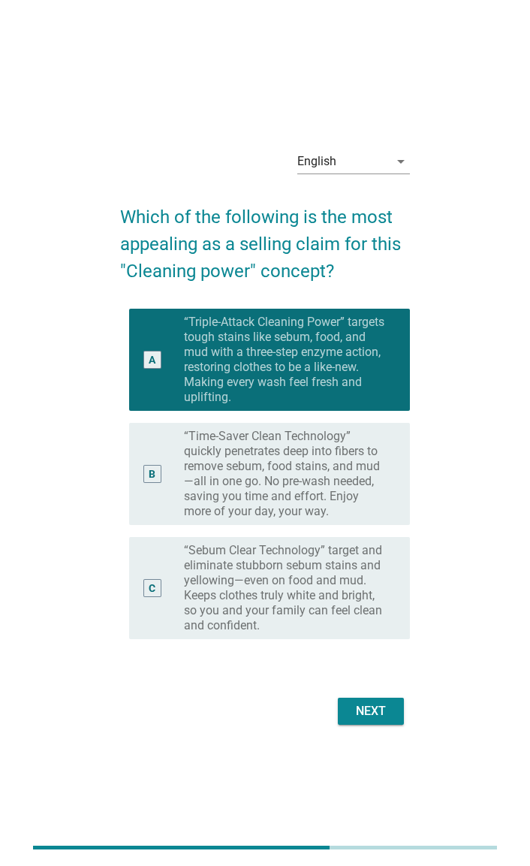
click at [376, 723] on button "Next" at bounding box center [371, 711] width 66 height 27
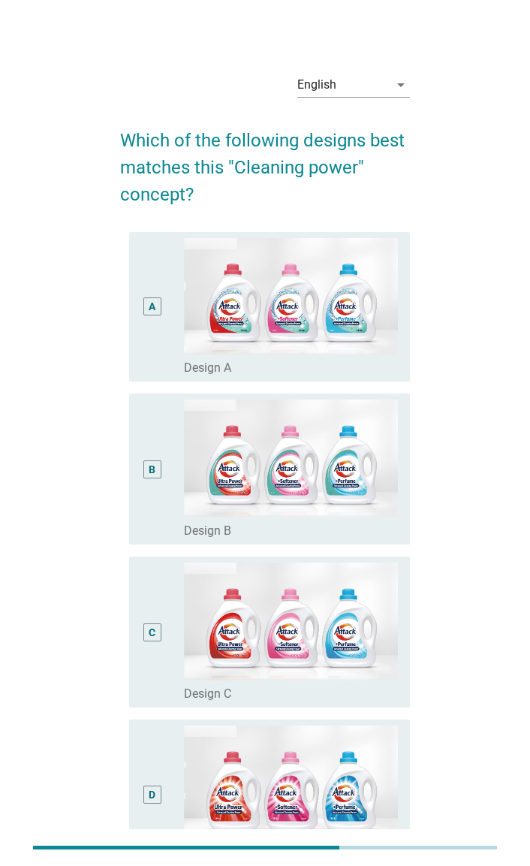
click at [152, 480] on div "B" at bounding box center [151, 469] width 21 height 139
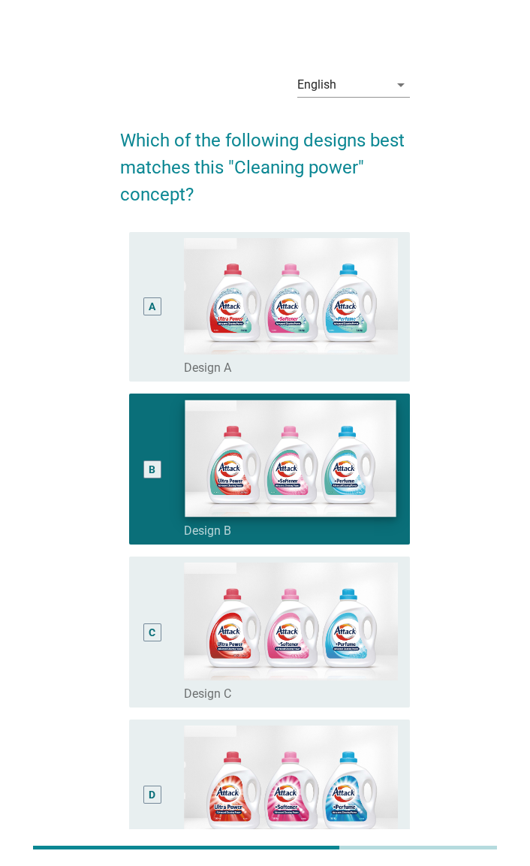
click at [252, 493] on img at bounding box center [291, 458] width 212 height 116
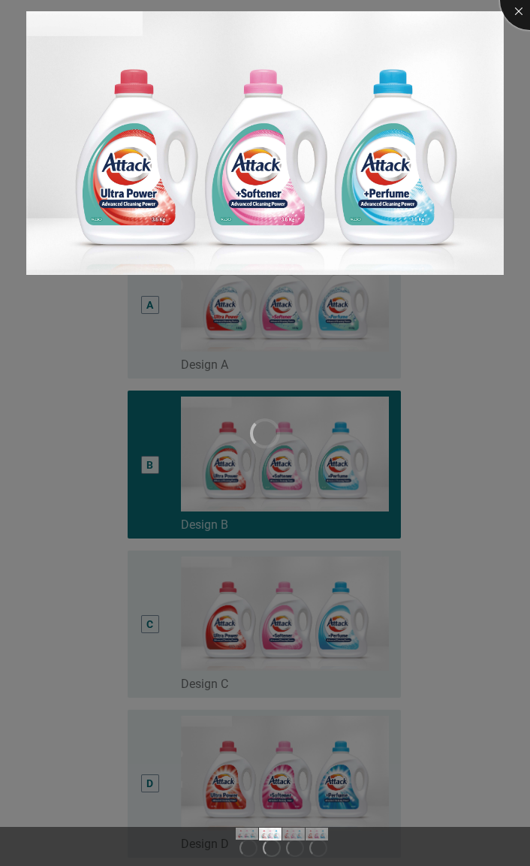
click at [510, 15] on div at bounding box center [530, 0] width 60 height 60
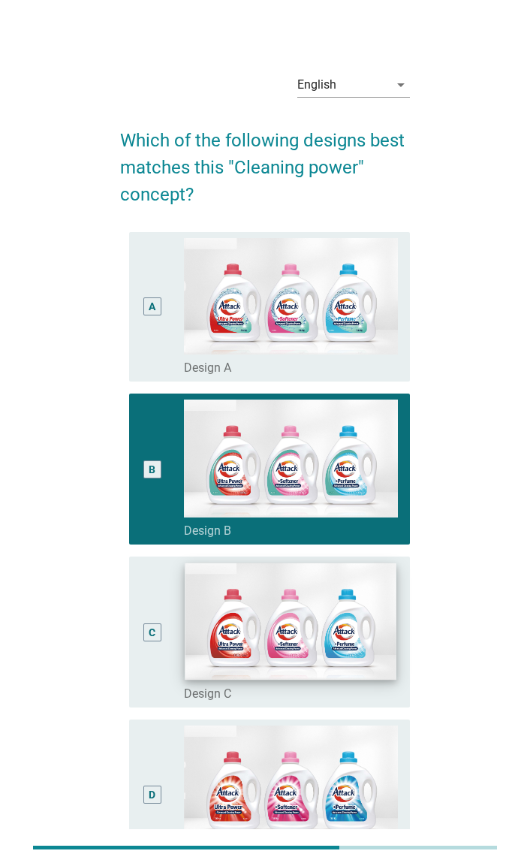
click at [276, 635] on img at bounding box center [291, 621] width 212 height 116
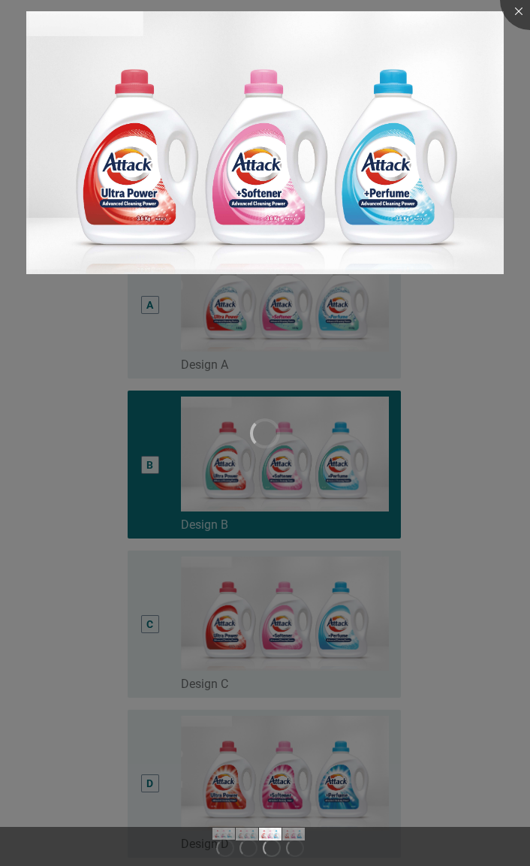
click at [507, 24] on div at bounding box center [265, 433] width 530 height 866
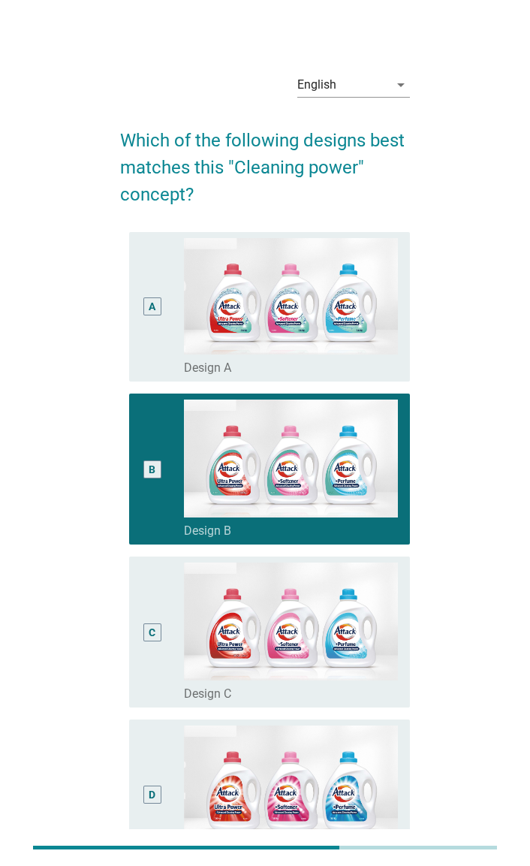
click at [155, 800] on div "D" at bounding box center [152, 795] width 7 height 16
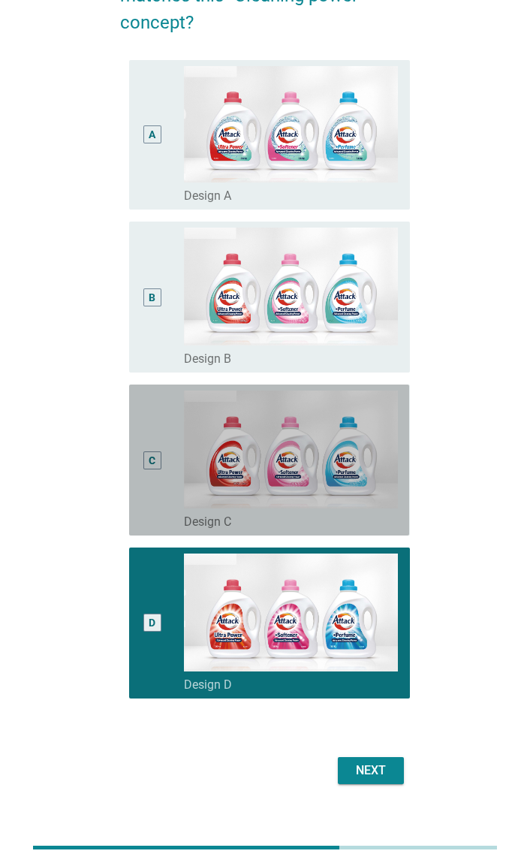
scroll to position [191, 0]
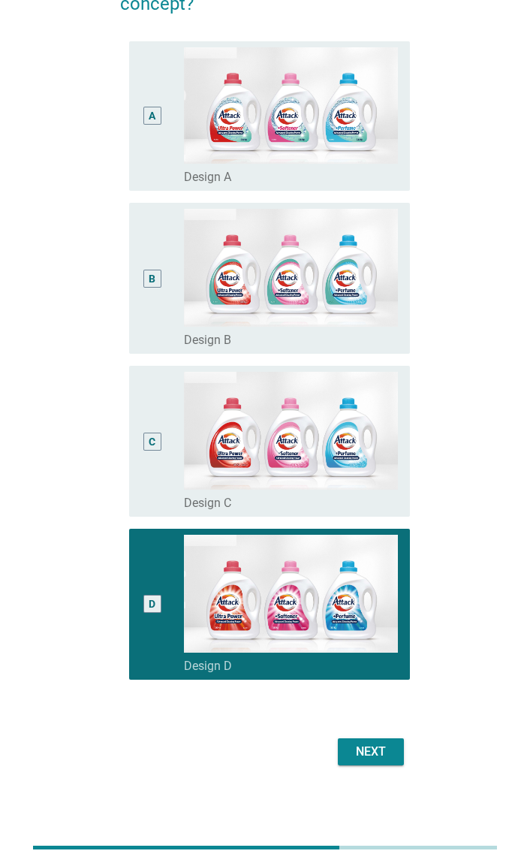
click at [357, 762] on button "Next" at bounding box center [371, 751] width 66 height 27
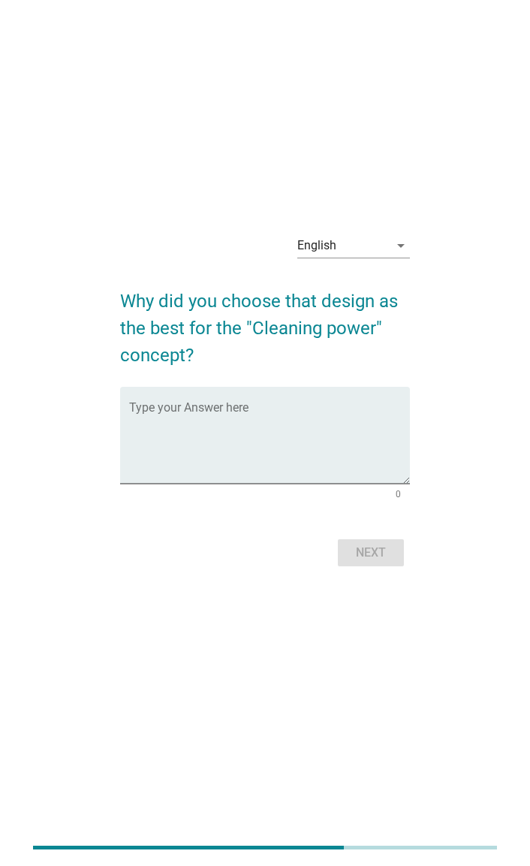
scroll to position [0, 0]
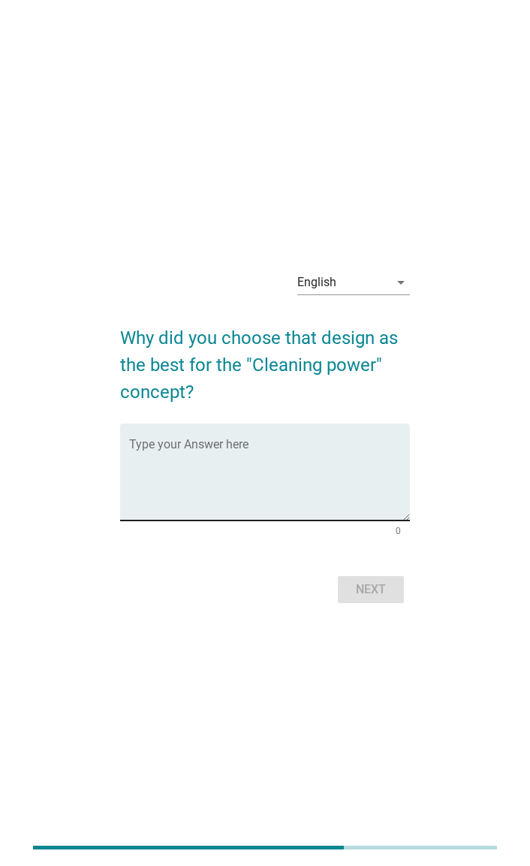
click at [162, 457] on textarea "Type your Answer here" at bounding box center [269, 481] width 280 height 79
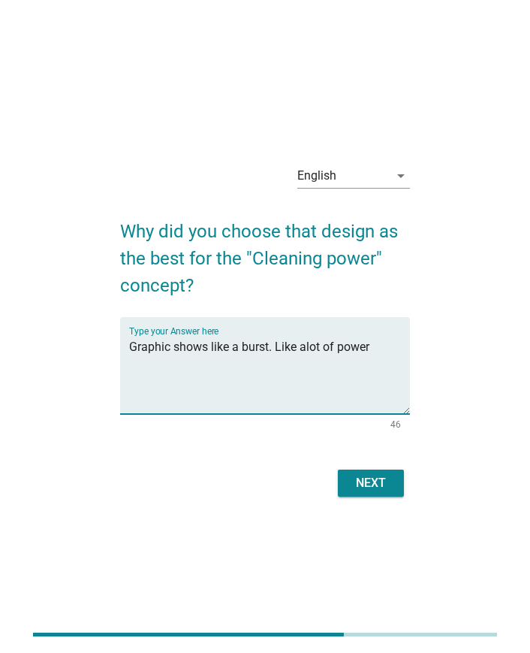
type textarea "Graphic shows like a burst. Like alot of power"
click at [391, 480] on div "Next" at bounding box center [371, 483] width 42 height 18
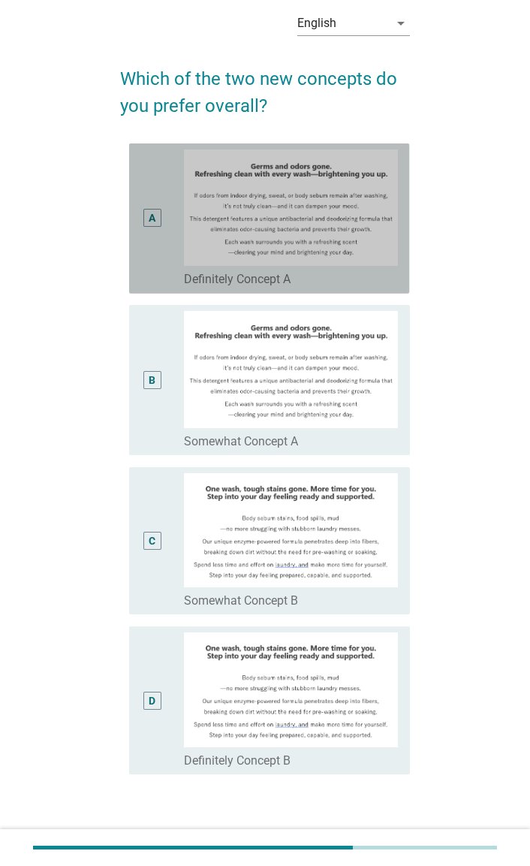
scroll to position [69, 0]
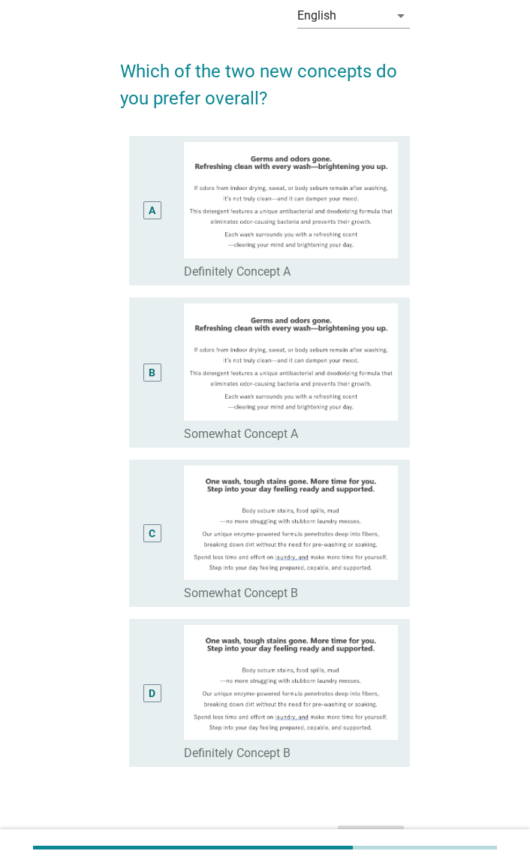
click at [142, 208] on div "A" at bounding box center [151, 211] width 21 height 138
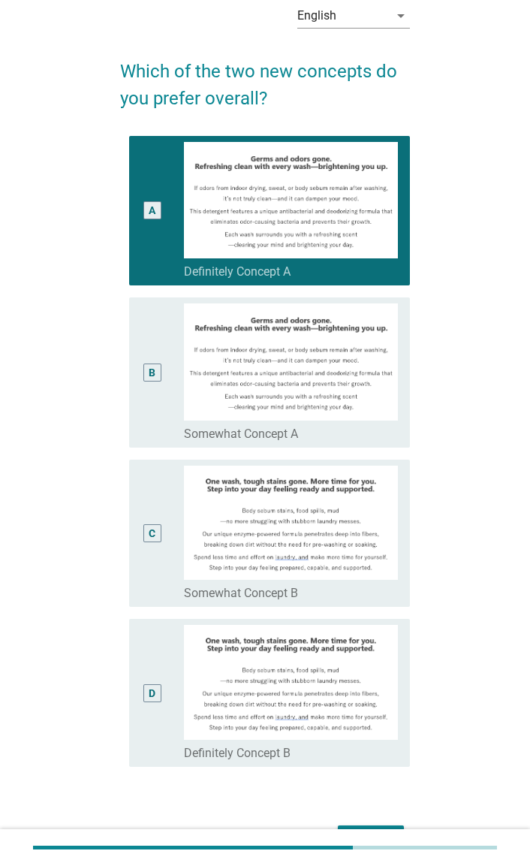
click at [169, 375] on div "B" at bounding box center [162, 372] width 43 height 138
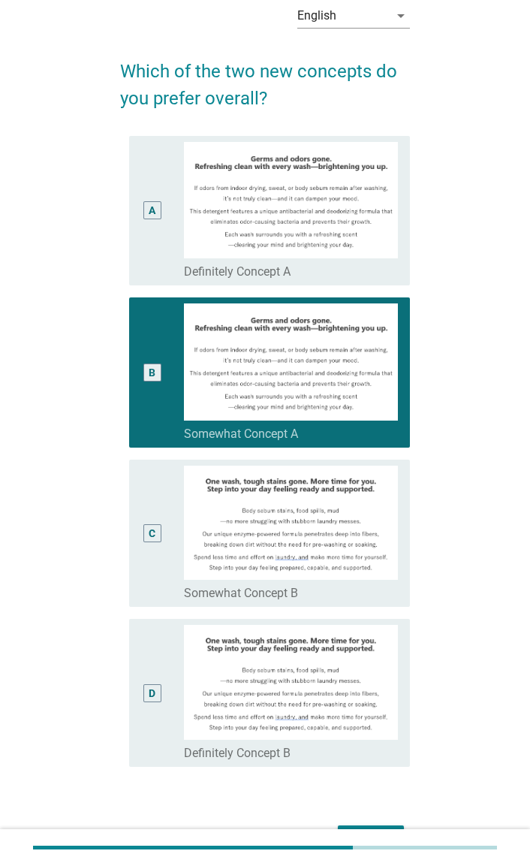
click at [150, 199] on div "A" at bounding box center [151, 211] width 21 height 138
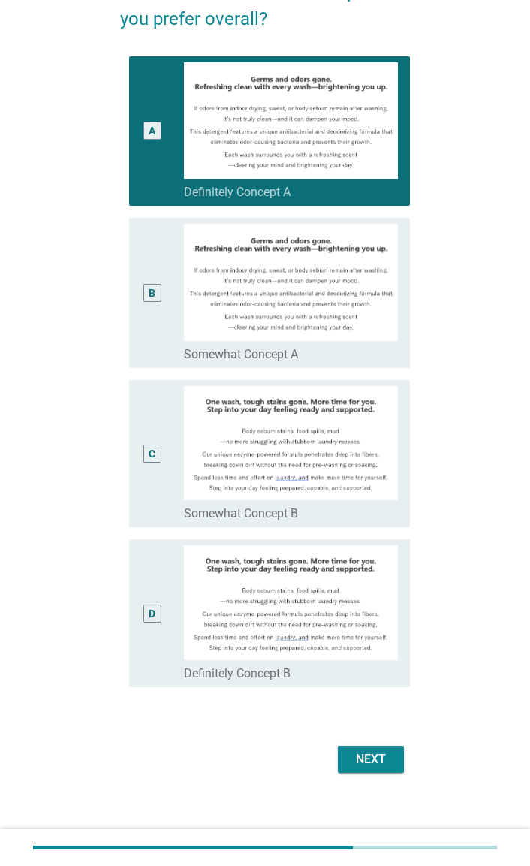
scroll to position [157, 0]
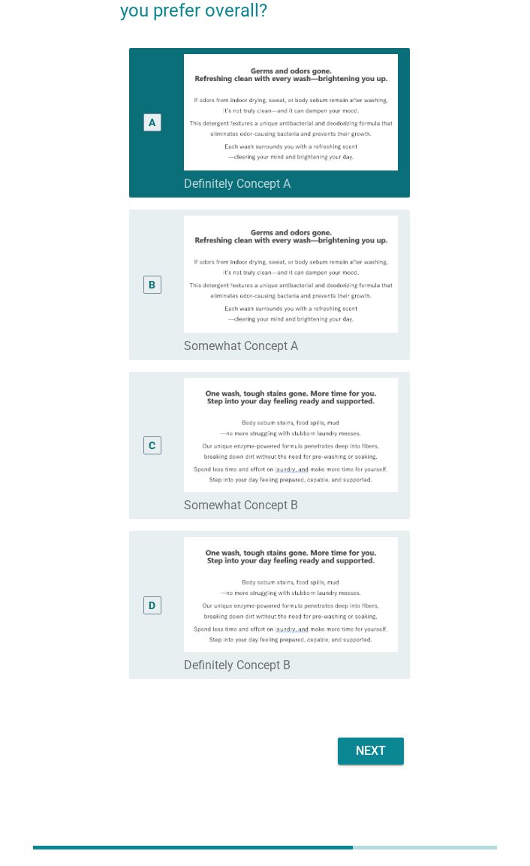
click at [366, 764] on div "Next" at bounding box center [264, 751] width 289 height 36
click at [381, 756] on div "Next" at bounding box center [371, 751] width 42 height 18
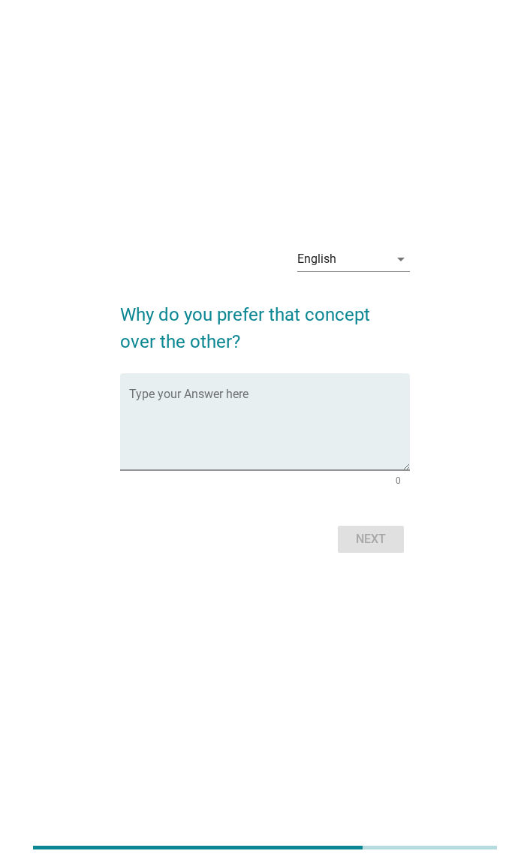
scroll to position [0, 0]
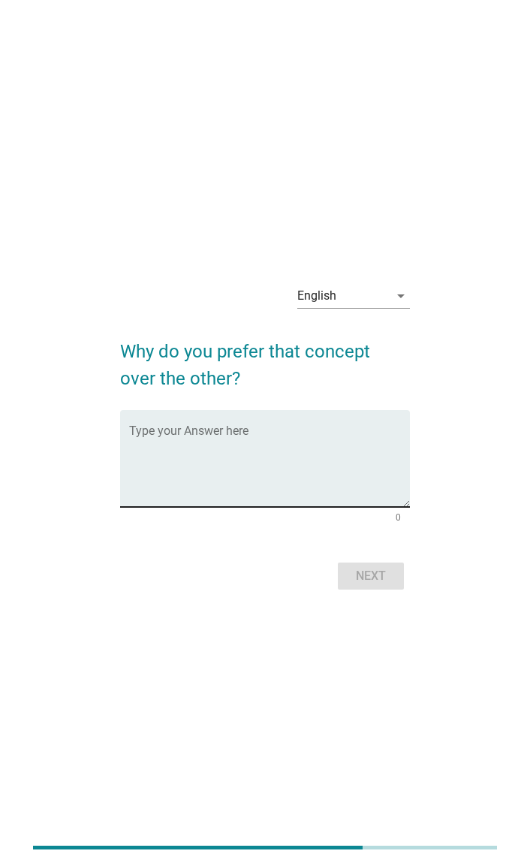
click at [163, 443] on textarea "Type your Answer here" at bounding box center [269, 467] width 280 height 79
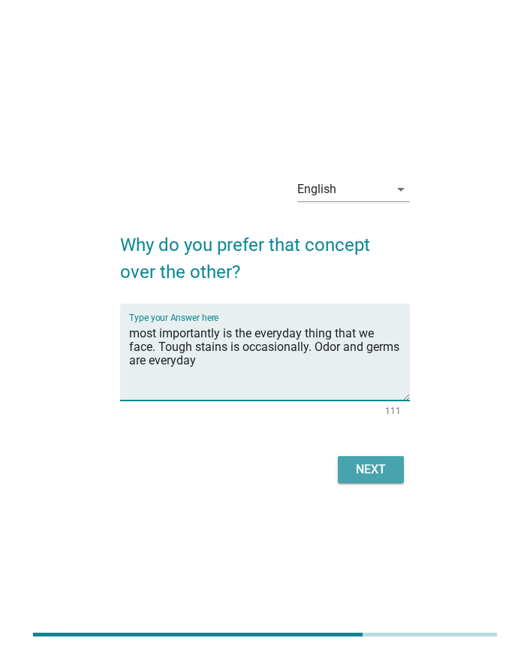
type textarea "most importantly is the everyday thing that we face. Tough stains is occasional…"
click at [388, 473] on div "Next" at bounding box center [371, 469] width 42 height 18
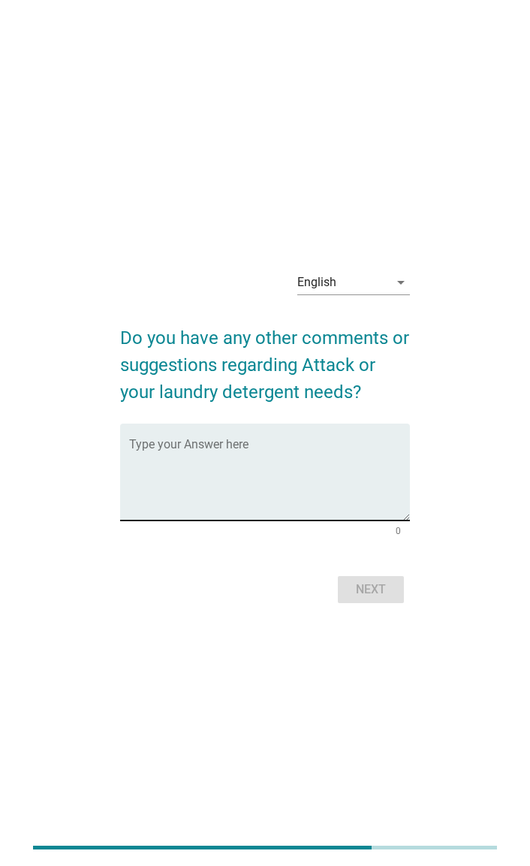
click at [374, 492] on textarea "Type your Answer here" at bounding box center [269, 481] width 280 height 79
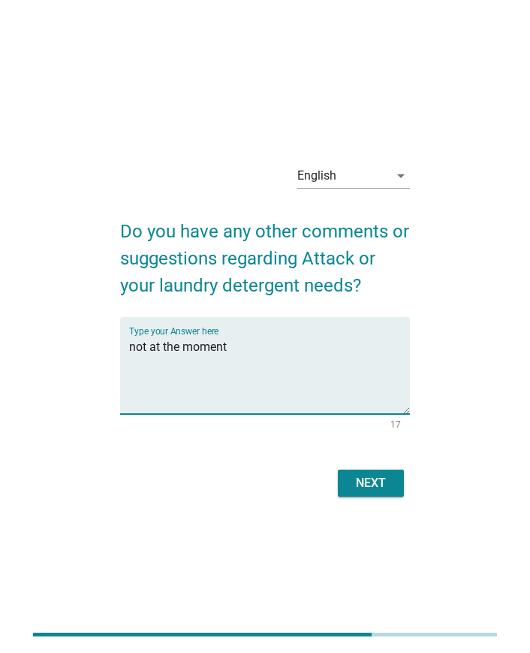
type textarea "not at the moment"
click at [390, 496] on div "Next" at bounding box center [264, 483] width 289 height 36
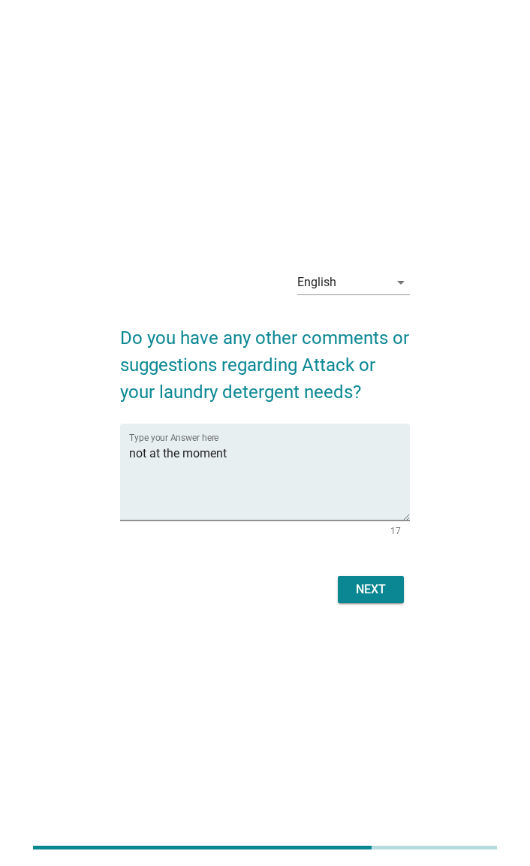
click at [363, 591] on div "Next" at bounding box center [371, 589] width 42 height 18
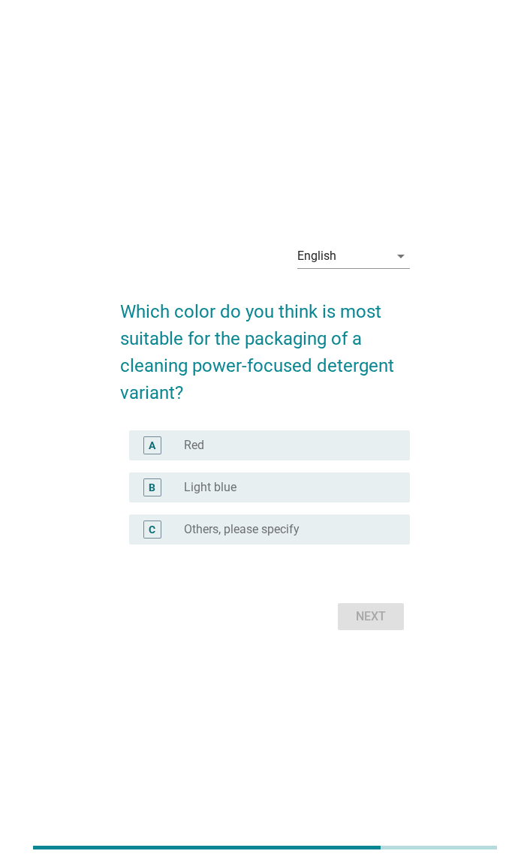
click at [379, 494] on div "radio_button_unchecked Light blue" at bounding box center [284, 487] width 201 height 15
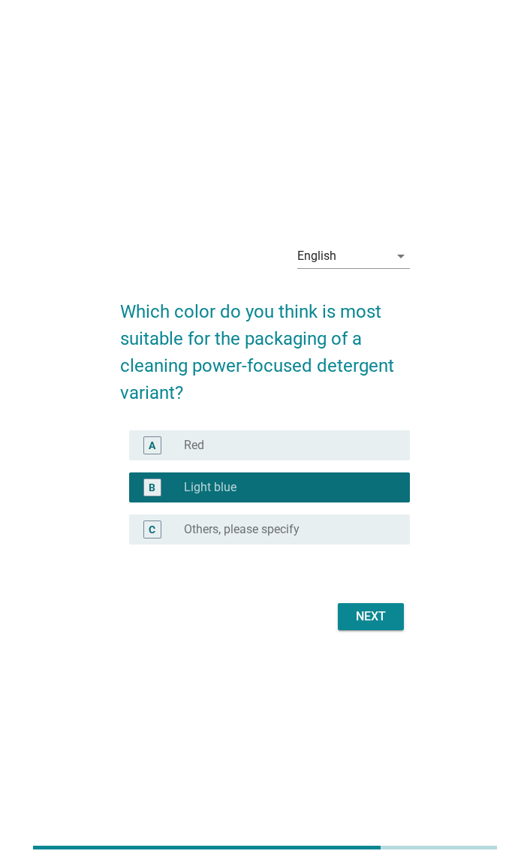
click at [383, 632] on div "Next" at bounding box center [264, 617] width 289 height 36
click at [376, 620] on div "Next" at bounding box center [371, 617] width 42 height 18
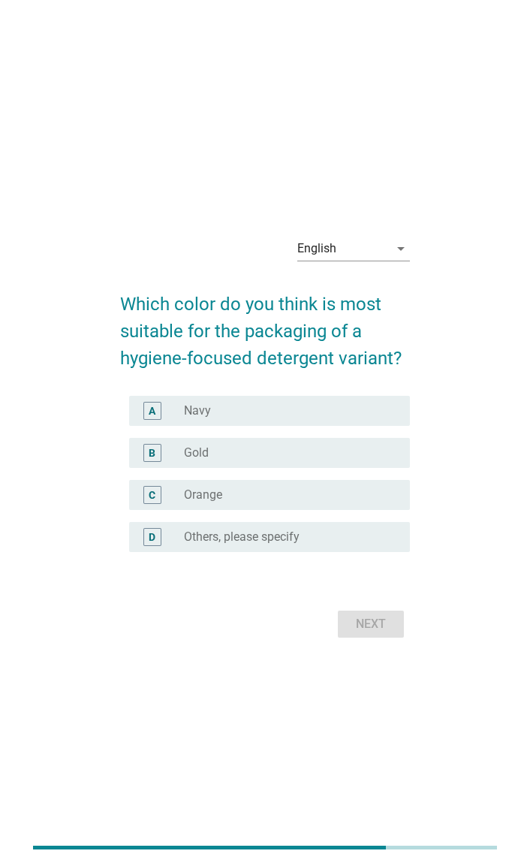
click at [350, 472] on div "B radio_button_unchecked Gold" at bounding box center [264, 453] width 289 height 42
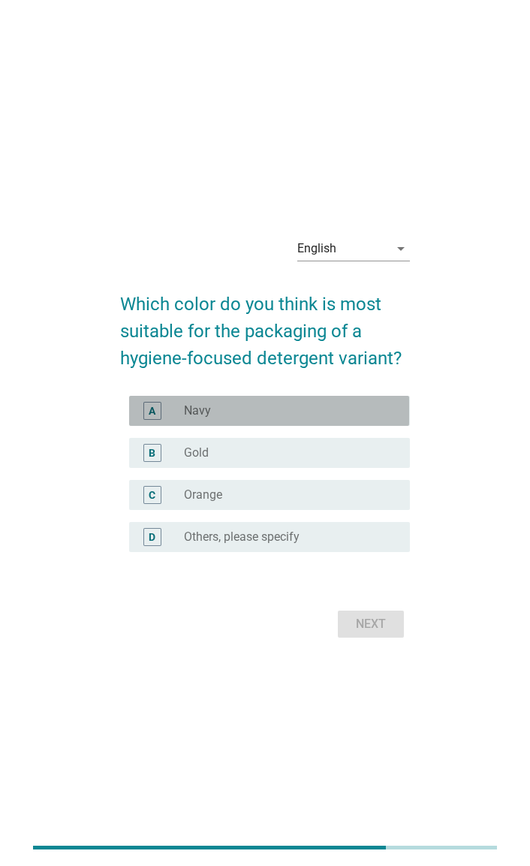
click at [378, 411] on div "radio_button_unchecked Navy" at bounding box center [284, 410] width 201 height 15
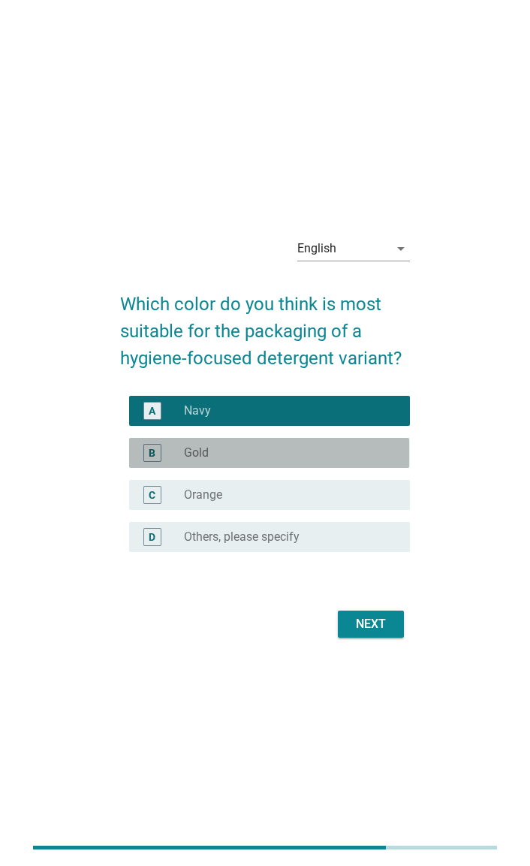
click at [369, 452] on div "radio_button_unchecked Gold" at bounding box center [284, 452] width 201 height 15
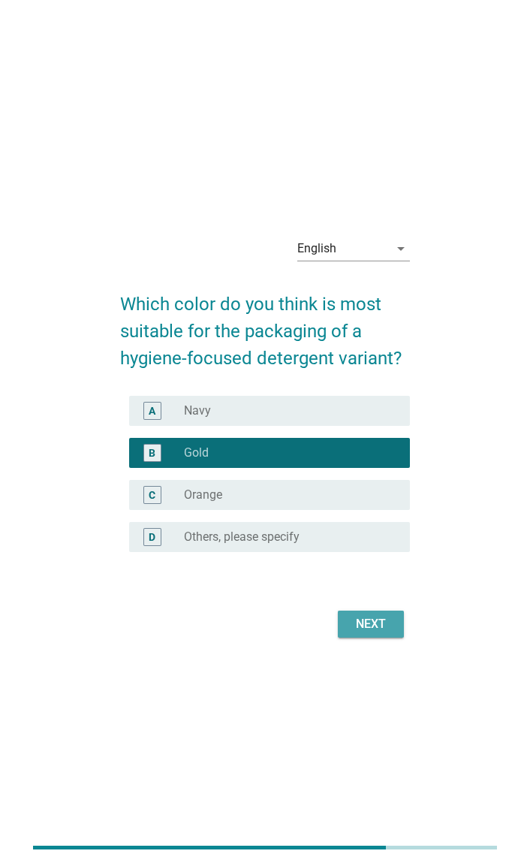
click at [369, 632] on div "Next" at bounding box center [371, 624] width 42 height 18
